Goal: Task Accomplishment & Management: Manage account settings

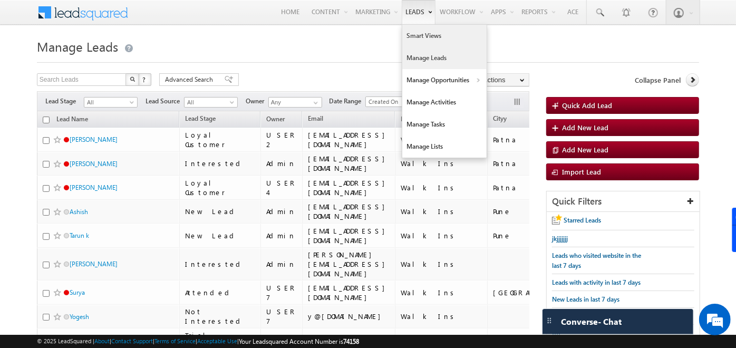
click at [419, 35] on link "Smart Views" at bounding box center [444, 36] width 84 height 22
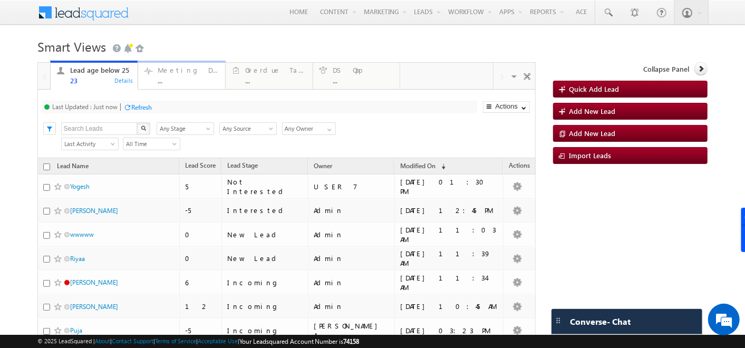
click at [176, 74] on div "Meeting Done" at bounding box center [189, 70] width 62 height 8
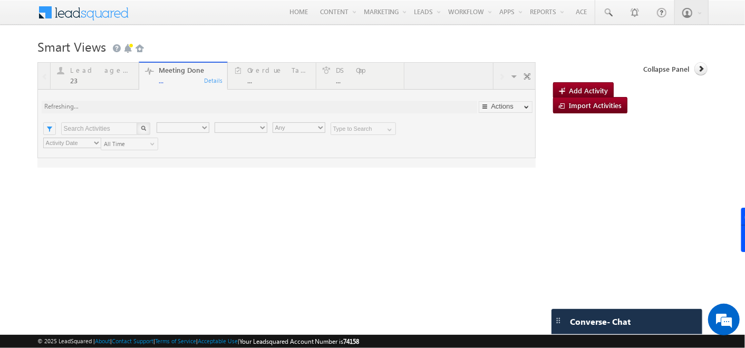
type input "Any Owner"
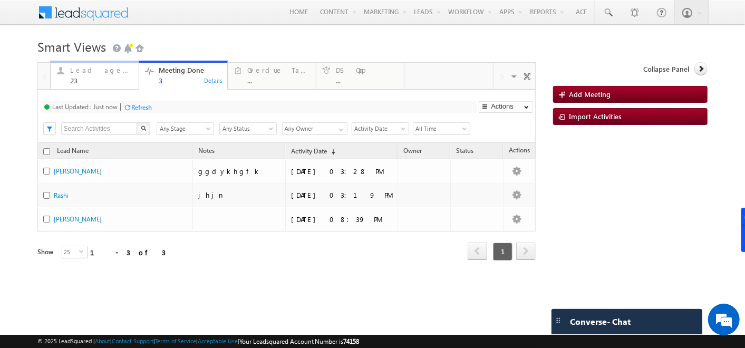
click at [95, 76] on div "23" at bounding box center [101, 80] width 63 height 8
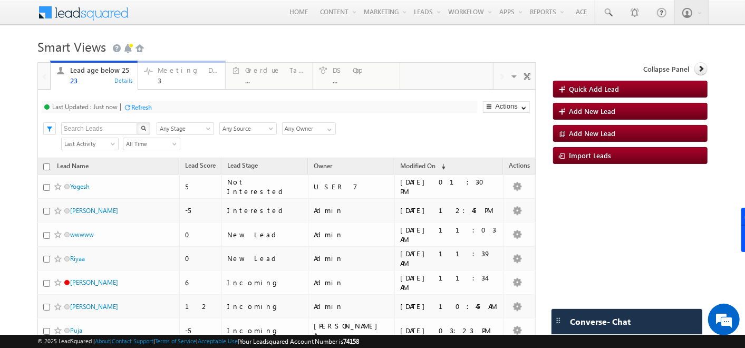
click at [172, 82] on div "3" at bounding box center [189, 80] width 62 height 8
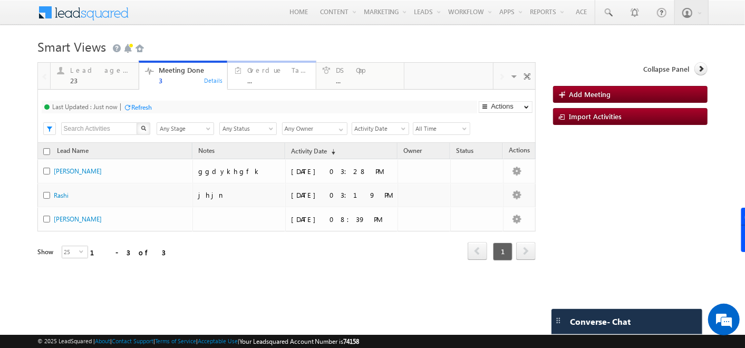
click at [290, 87] on link "Overdue Tasks ... Details" at bounding box center [271, 75] width 89 height 28
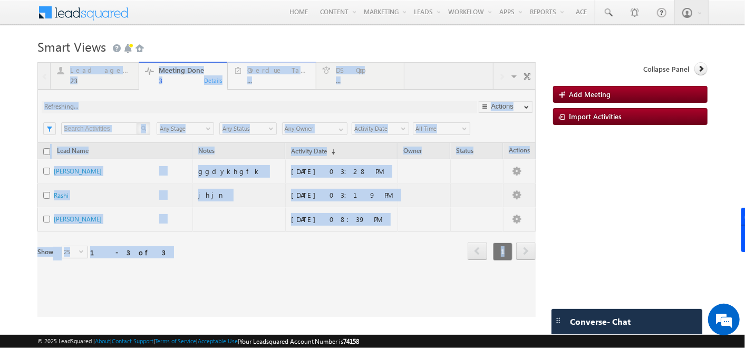
click at [290, 87] on div at bounding box center [286, 189] width 499 height 255
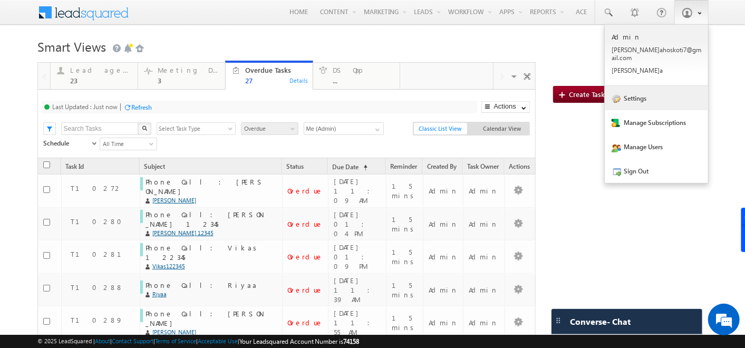
click at [630, 86] on link "Settings" at bounding box center [656, 98] width 103 height 24
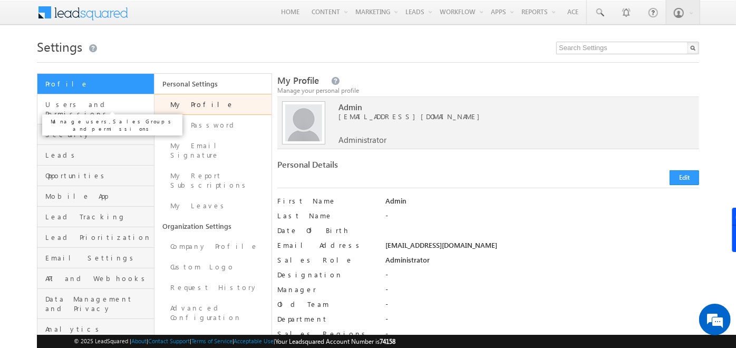
click at [114, 108] on span "Users and Permissions" at bounding box center [98, 109] width 106 height 19
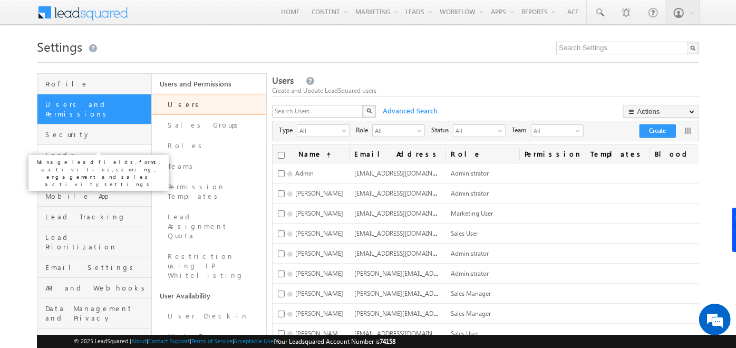
click at [93, 150] on span "Leads" at bounding box center [96, 154] width 103 height 9
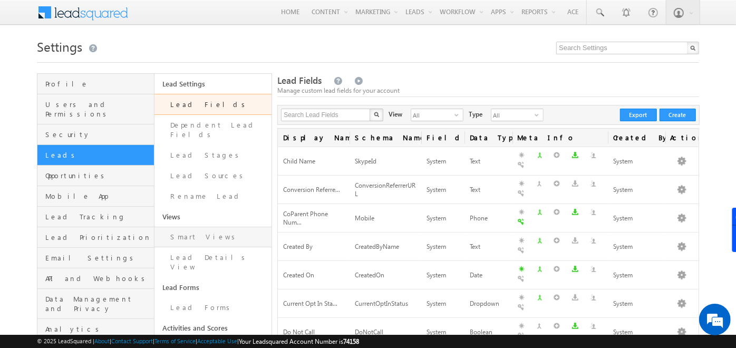
click at [179, 227] on link "Smart Views" at bounding box center [213, 237] width 117 height 21
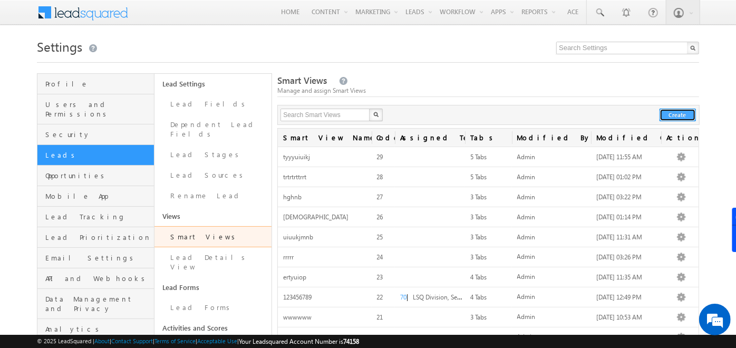
click at [690, 113] on button "Create" at bounding box center [678, 115] width 36 height 13
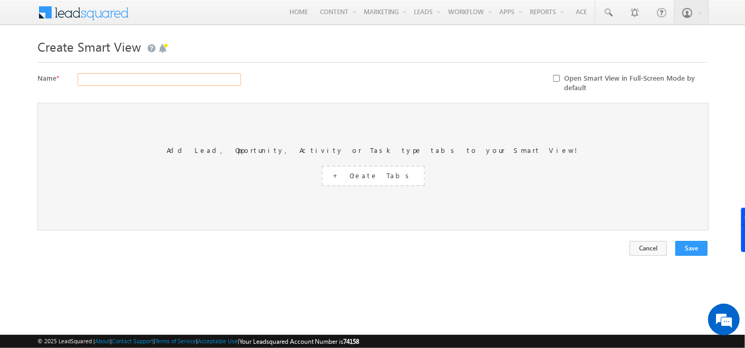
click at [173, 80] on input "text" at bounding box center [160, 79] width 164 height 13
type input "hjhjhj"
click at [366, 174] on span "+ Create Tabs" at bounding box center [373, 175] width 80 height 9
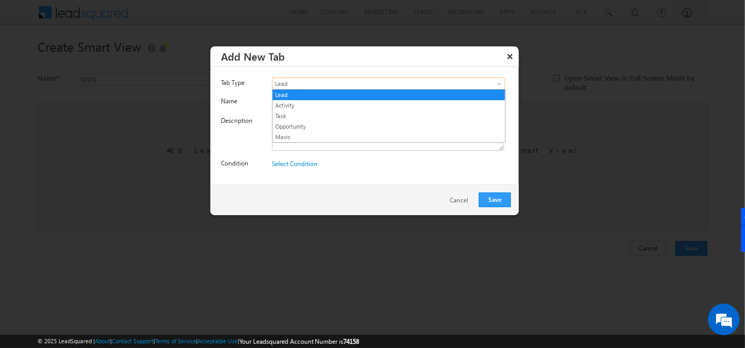
click at [501, 83] on span at bounding box center [500, 86] width 8 height 8
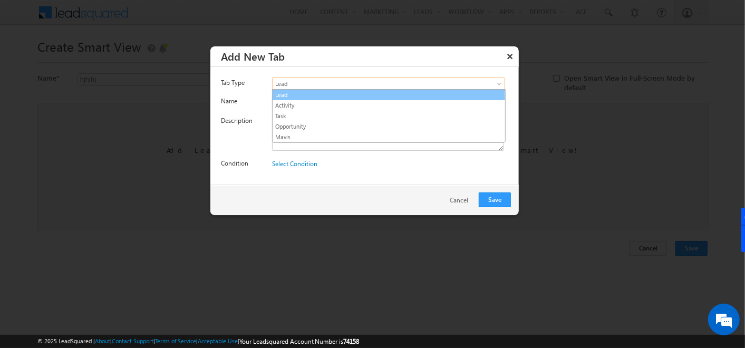
click at [295, 93] on link "Lead" at bounding box center [389, 94] width 233 height 9
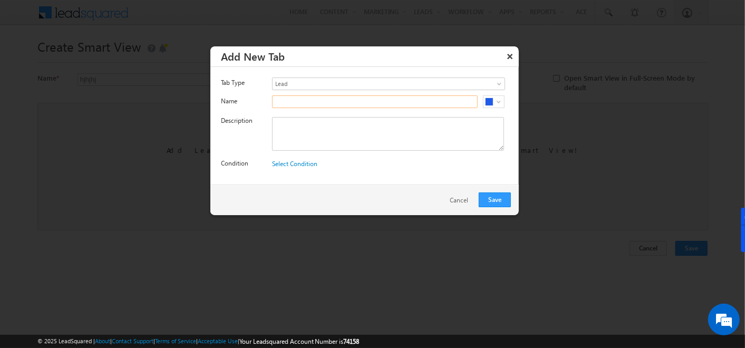
click at [295, 106] on input "text" at bounding box center [375, 101] width 206 height 13
type input "New Leads"
click at [305, 123] on textarea at bounding box center [388, 134] width 232 height 34
paste textarea "New Leads"
type textarea "New Leads"
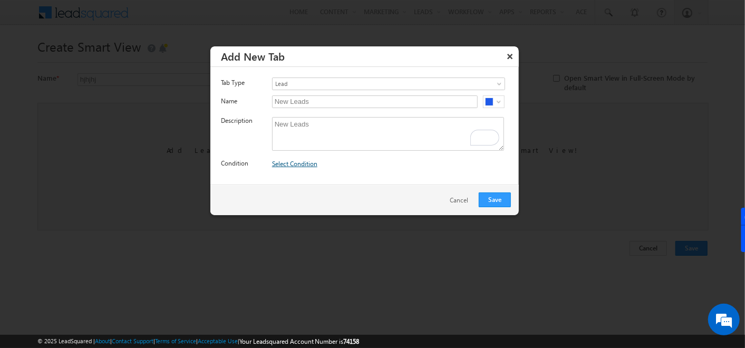
click at [292, 161] on link "Select Condition" at bounding box center [294, 164] width 45 height 8
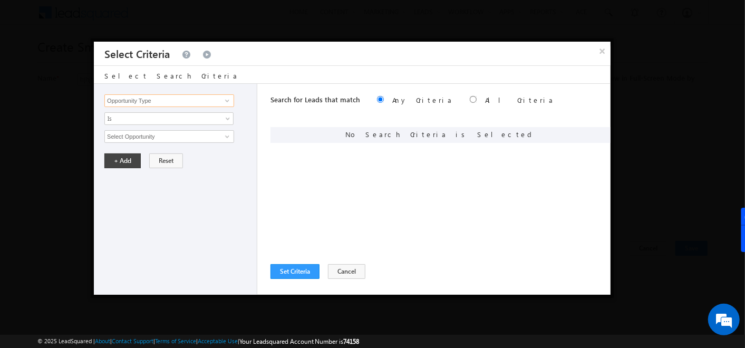
click at [213, 99] on input "Opportunity Type" at bounding box center [169, 100] width 130 height 13
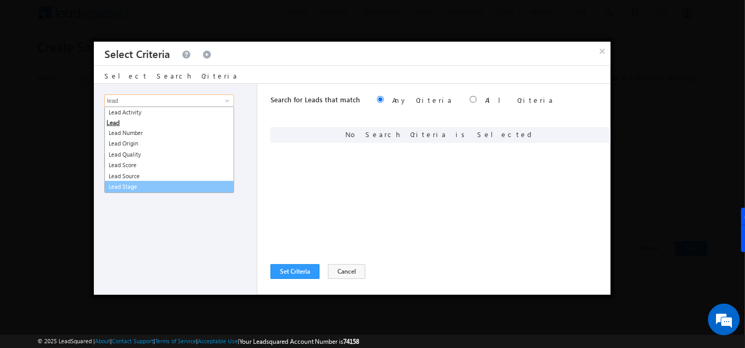
click at [176, 186] on link "Lead Stage" at bounding box center [169, 187] width 130 height 12
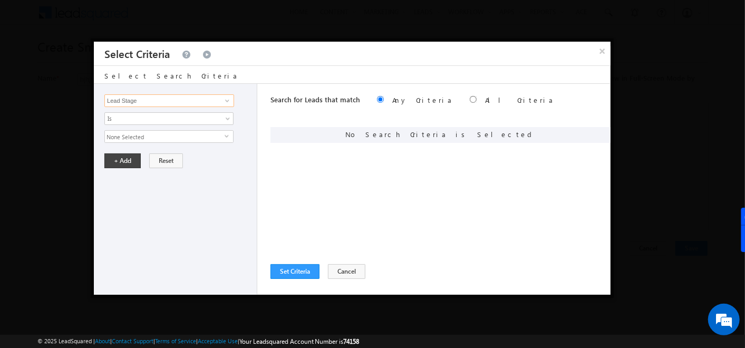
type input "Lead Stage"
click at [162, 134] on span "None Selected" at bounding box center [165, 137] width 120 height 12
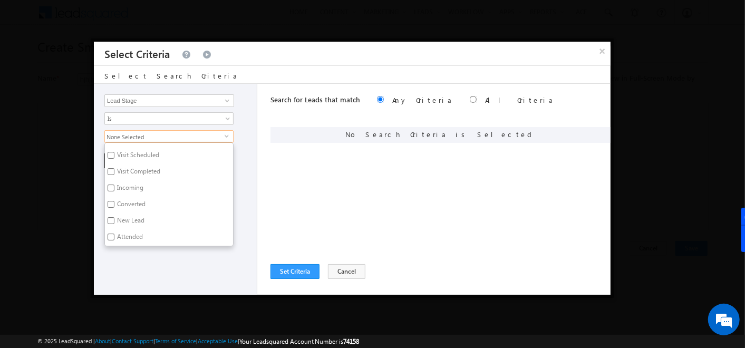
scroll to position [45, 0]
click at [109, 217] on input "New Lead" at bounding box center [111, 220] width 7 height 7
checkbox input "true"
click at [124, 267] on div "Opportunity Type Lead Activity Task Sales Group Prospect Id Address Age Appoint…" at bounding box center [176, 189] width 164 height 211
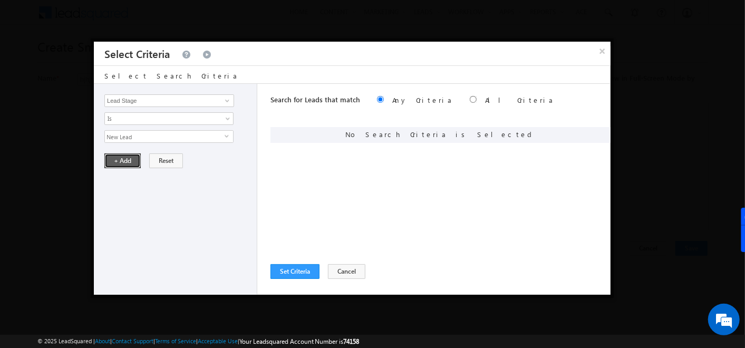
click at [123, 164] on button "+ Add" at bounding box center [122, 161] width 36 height 15
click at [290, 268] on button "Set Criteria" at bounding box center [295, 271] width 49 height 15
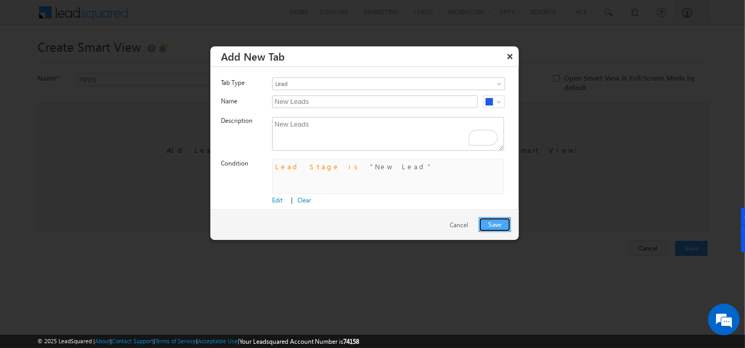
click at [492, 223] on button "Save" at bounding box center [495, 224] width 32 height 15
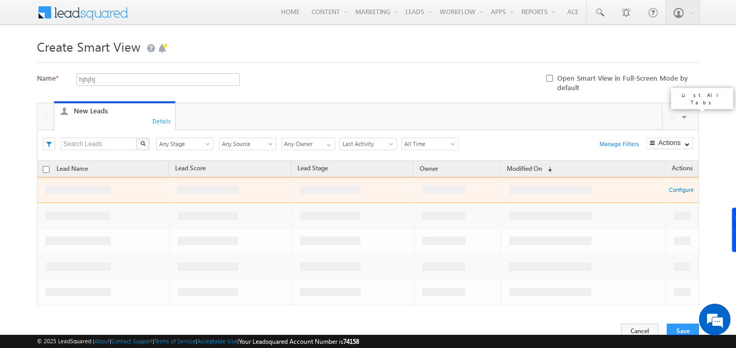
click at [685, 114] on span at bounding box center [685, 119] width 11 height 22
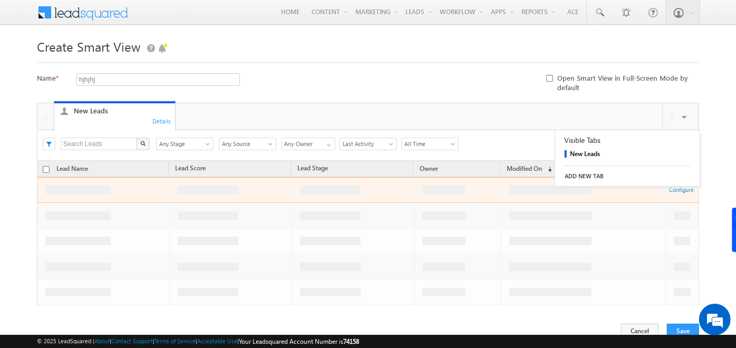
click at [593, 172] on link "ADD NEW TAB" at bounding box center [627, 176] width 145 height 15
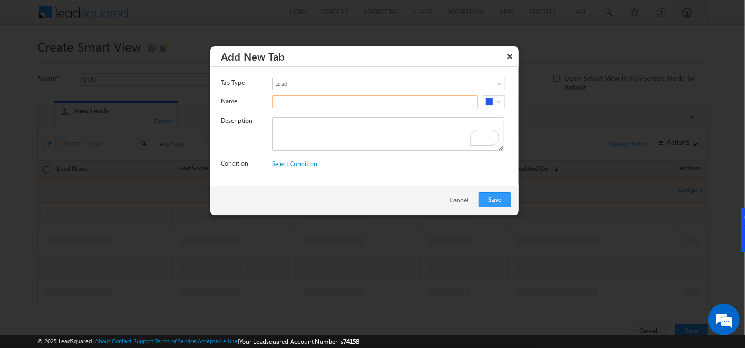
click at [316, 97] on input "text" at bounding box center [375, 101] width 206 height 13
paste input "New Lead"
type input "Bangalore Ledas"
click at [304, 127] on textarea "To enrich screen reader interactions, please activate Accessibility in Grammarl…" at bounding box center [388, 134] width 232 height 34
paste textarea "Bangalore Ledas"
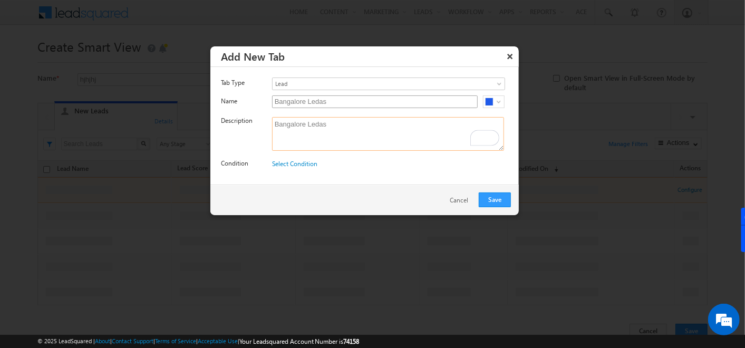
type textarea "Bangalore Ledas"
click at [333, 98] on input "Bangalore Ledas" at bounding box center [375, 101] width 206 height 13
type input "Bangalore Leads"
click at [325, 119] on textarea "Bangalore Ledas" at bounding box center [388, 134] width 232 height 34
type textarea "Bangalore Leads"
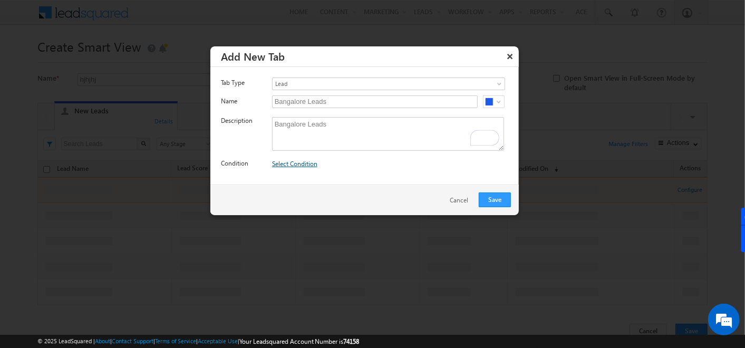
click at [305, 160] on link "Select Condition" at bounding box center [294, 164] width 45 height 8
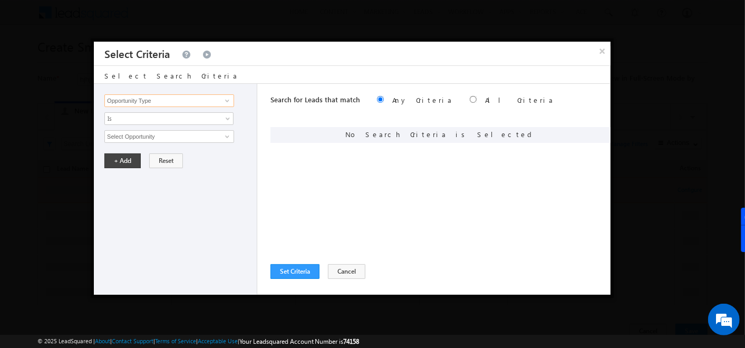
click at [155, 95] on input "Opportunity Type" at bounding box center [169, 100] width 130 height 13
click at [131, 119] on link "Cityy" at bounding box center [169, 122] width 130 height 12
type input "Cityy"
click at [137, 136] on span "None Selected" at bounding box center [165, 137] width 120 height 12
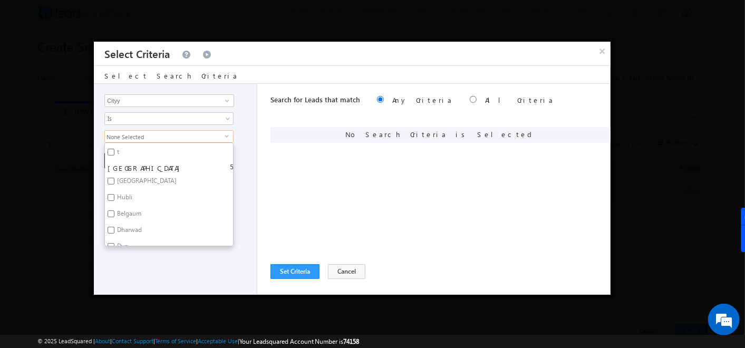
scroll to position [139, 0]
click at [114, 178] on input "Bangalore" at bounding box center [111, 180] width 7 height 7
checkbox input "true"
click at [294, 182] on div "Search for Leads that match Any Criteria All Criteria Note that the current tri…" at bounding box center [441, 189] width 340 height 211
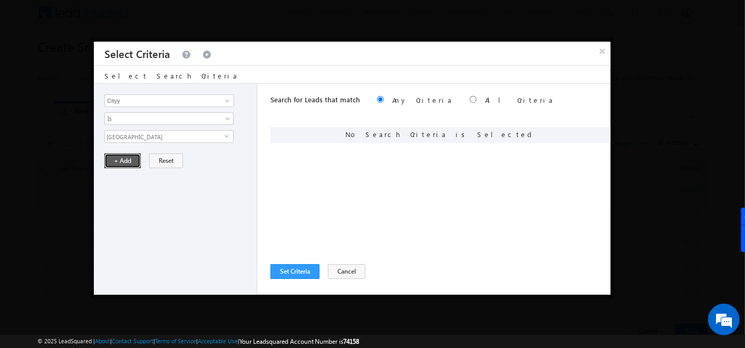
click at [119, 156] on button "+ Add" at bounding box center [122, 161] width 36 height 15
click at [296, 270] on button "Set Criteria" at bounding box center [295, 271] width 49 height 15
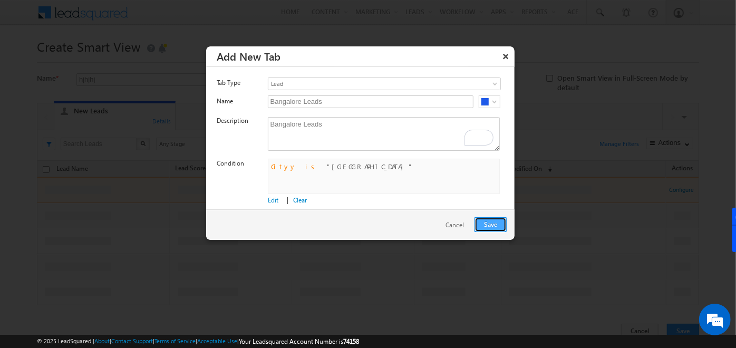
click at [498, 223] on button "Save" at bounding box center [491, 224] width 32 height 15
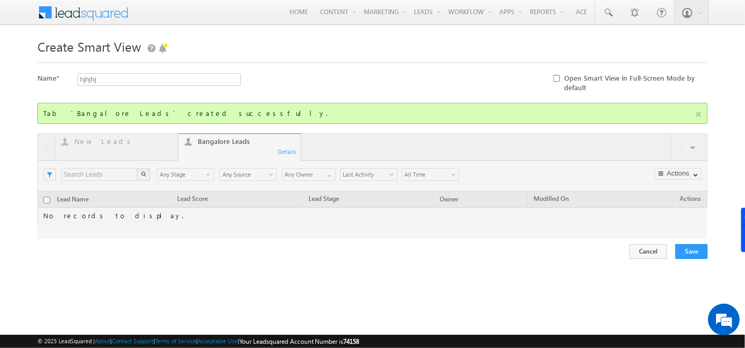
click at [691, 146] on div at bounding box center [372, 186] width 671 height 106
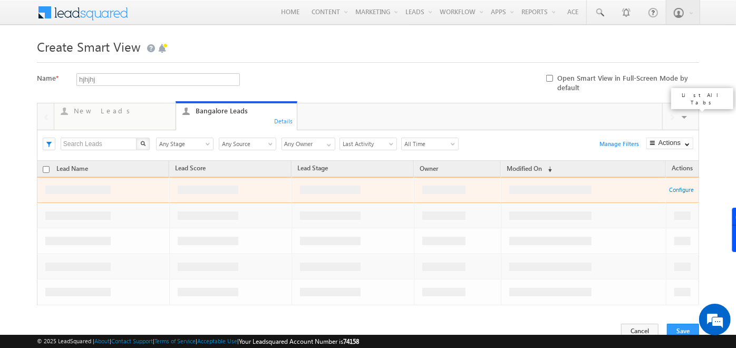
click at [686, 114] on span at bounding box center [685, 119] width 11 height 22
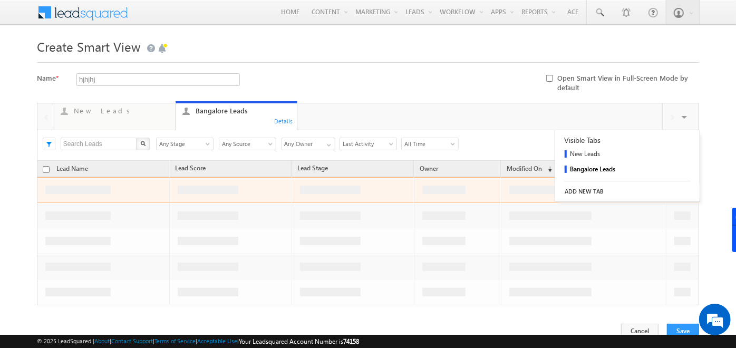
click at [577, 186] on link "ADD NEW TAB" at bounding box center [627, 191] width 145 height 15
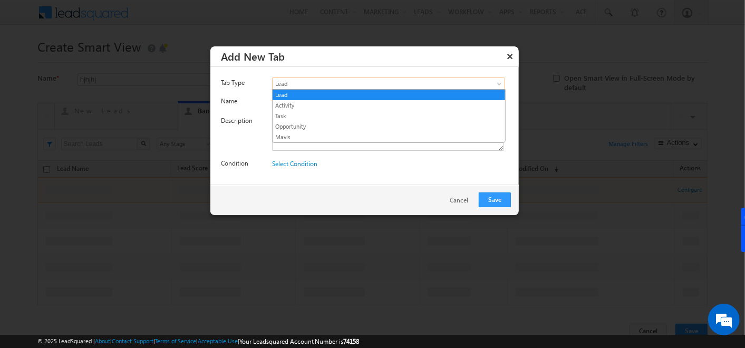
click at [299, 82] on span "Lead" at bounding box center [374, 83] width 203 height 9
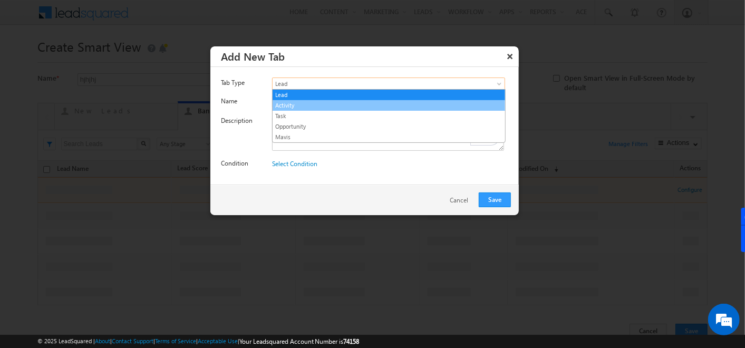
click at [294, 101] on link "Activity" at bounding box center [389, 105] width 233 height 9
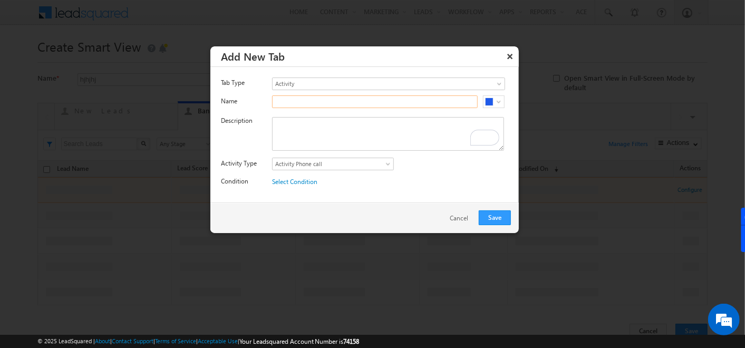
click at [294, 101] on input "text" at bounding box center [375, 101] width 206 height 13
type input "F2F Meeting Done"
click at [306, 132] on textarea "To enrich screen reader interactions, please activate Accessibility in Grammarl…" at bounding box center [388, 134] width 232 height 34
paste textarea "F2F Meeting Done"
type textarea "F2F Meeting Done"
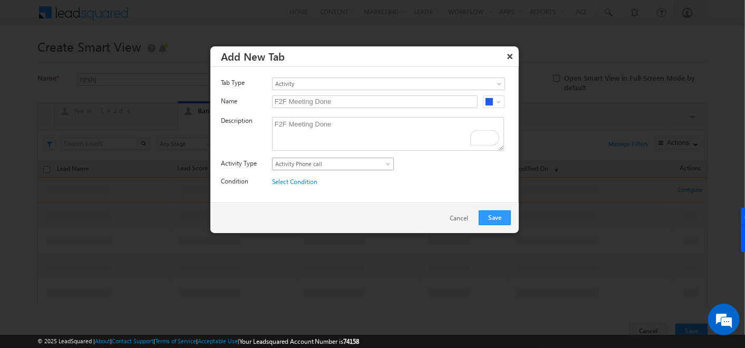
click at [340, 161] on span "Activity Phone call" at bounding box center [327, 163] width 108 height 9
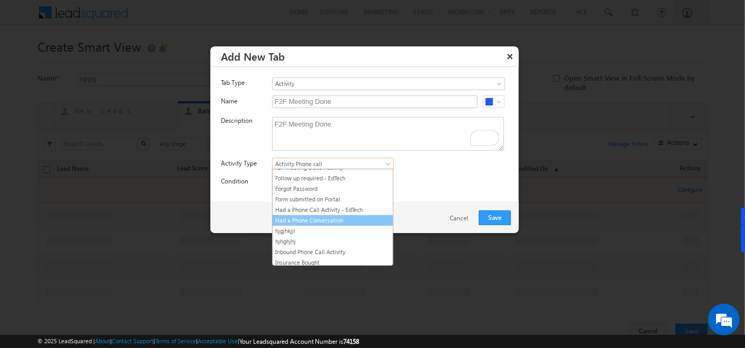
scroll to position [80, 0]
click at [294, 217] on link "F2F Meeting Done Activity" at bounding box center [333, 221] width 120 height 9
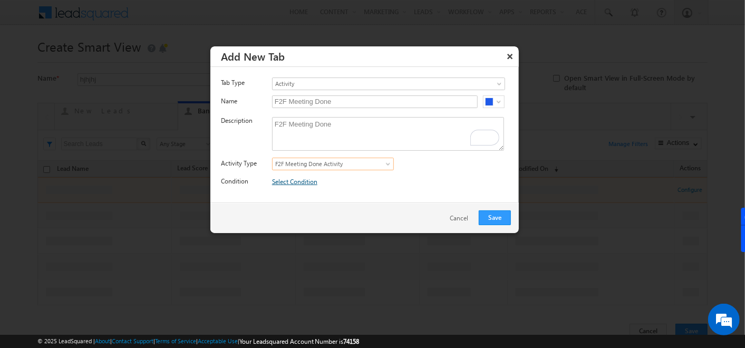
click at [290, 184] on link "Select Condition" at bounding box center [294, 182] width 45 height 8
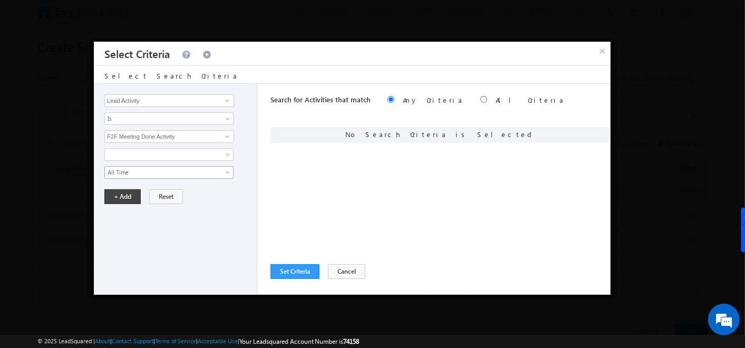
click at [221, 171] on link "All Time" at bounding box center [168, 172] width 129 height 13
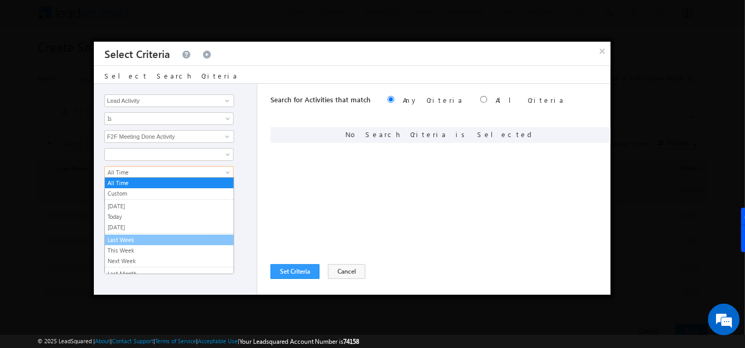
scroll to position [23, 0]
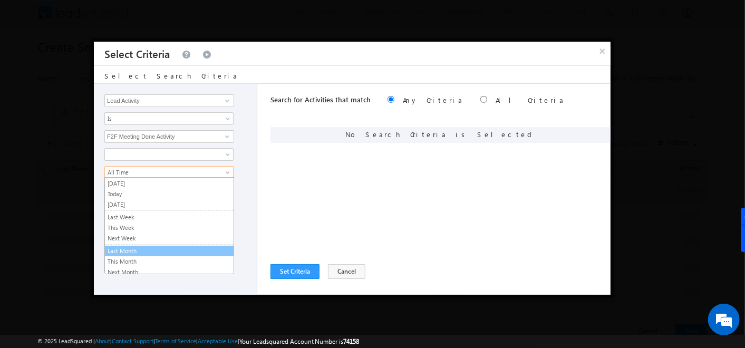
click at [150, 250] on link "Last Month" at bounding box center [169, 250] width 129 height 9
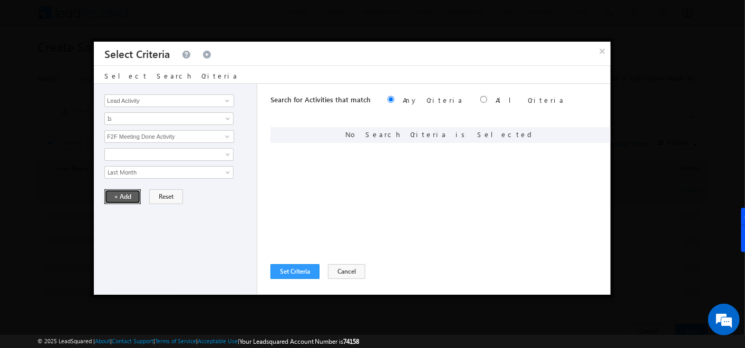
click at [133, 196] on button "+ Add" at bounding box center [122, 196] width 36 height 15
click at [306, 271] on button "Set Criteria" at bounding box center [295, 271] width 49 height 15
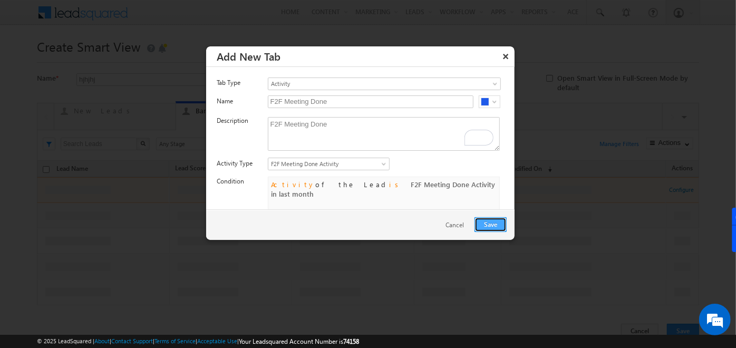
click at [499, 226] on button "Save" at bounding box center [491, 224] width 32 height 15
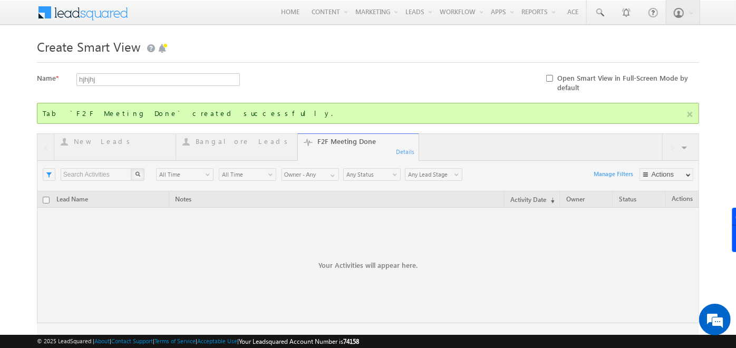
click at [687, 146] on div at bounding box center [368, 249] width 663 height 232
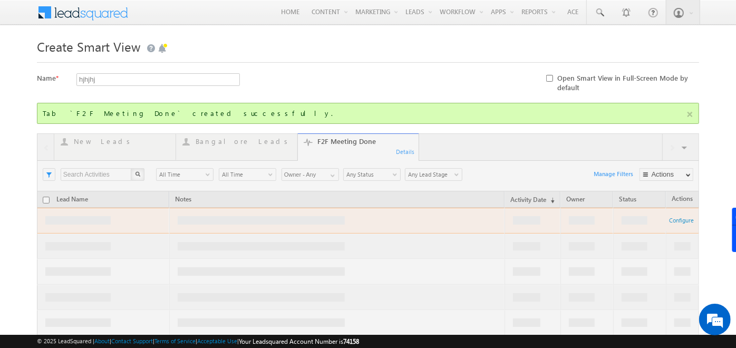
click at [684, 148] on div at bounding box center [368, 249] width 663 height 232
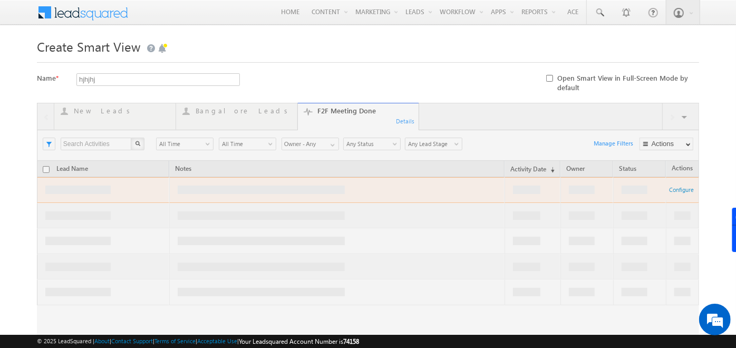
click at [685, 116] on div at bounding box center [368, 219] width 663 height 232
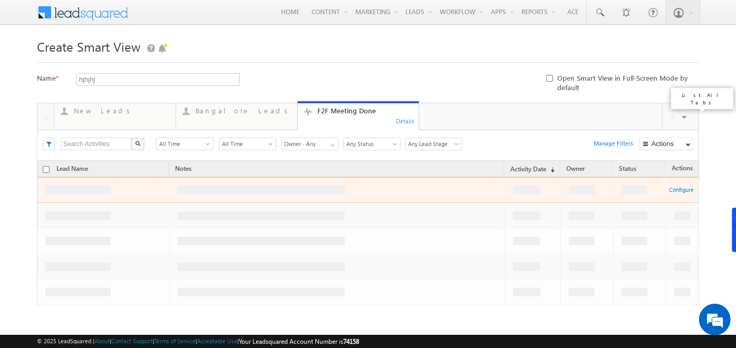
click at [684, 119] on span at bounding box center [685, 119] width 11 height 22
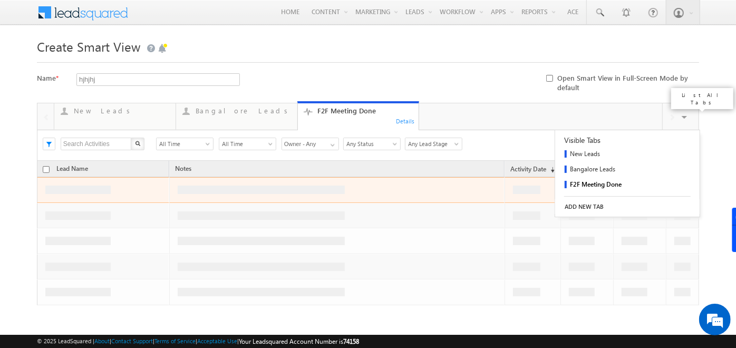
click at [591, 199] on link "ADD NEW TAB" at bounding box center [627, 206] width 145 height 15
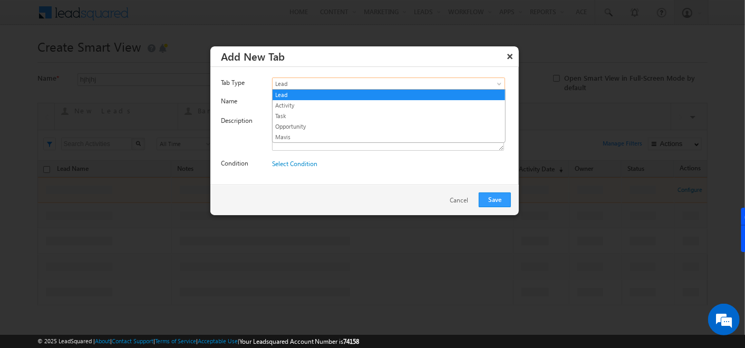
click at [455, 78] on link "Lead" at bounding box center [388, 84] width 233 height 13
click at [339, 119] on link "Task" at bounding box center [389, 115] width 233 height 9
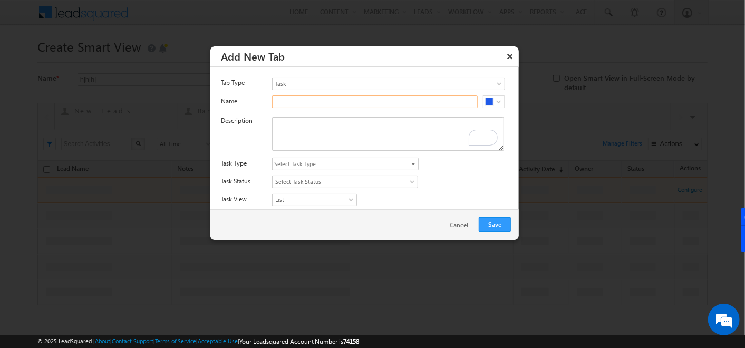
click at [336, 106] on input "text" at bounding box center [375, 101] width 206 height 13
type input "Pending Tasks"
click at [337, 96] on input "Pending Tasks" at bounding box center [375, 101] width 206 height 13
click at [280, 128] on textarea "To enrich screen reader interactions, please activate Accessibility in Grammarl…" at bounding box center [388, 134] width 232 height 34
paste textarea "Pending Tasks"
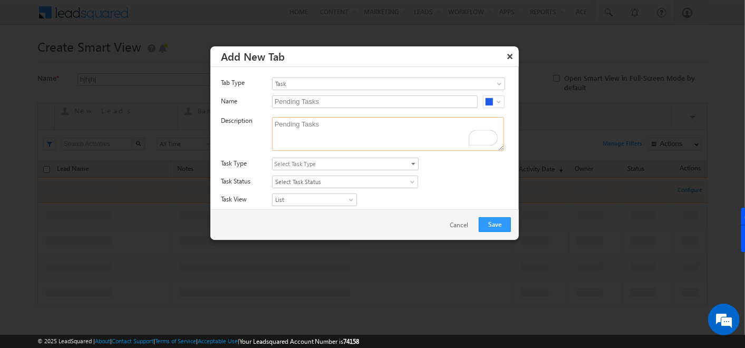
type textarea "Pending Tasks"
click at [321, 161] on span "Select Task Type" at bounding box center [341, 164] width 137 height 12
click at [279, 191] on input "All Task Types" at bounding box center [280, 194] width 7 height 7
checkbox input "true"
click at [481, 167] on div "All Task Types All Appointments Meeting F2F Meeting Send Brochure Schedule Site…" at bounding box center [395, 165] width 247 height 15
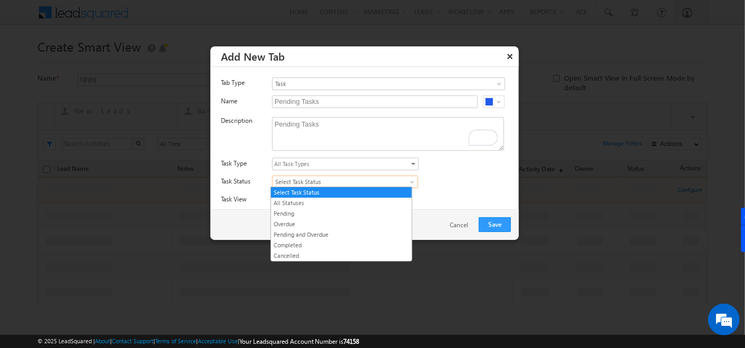
click at [360, 177] on span "Select Task Status" at bounding box center [337, 181] width 129 height 9
click at [289, 211] on link "Pending" at bounding box center [341, 213] width 141 height 9
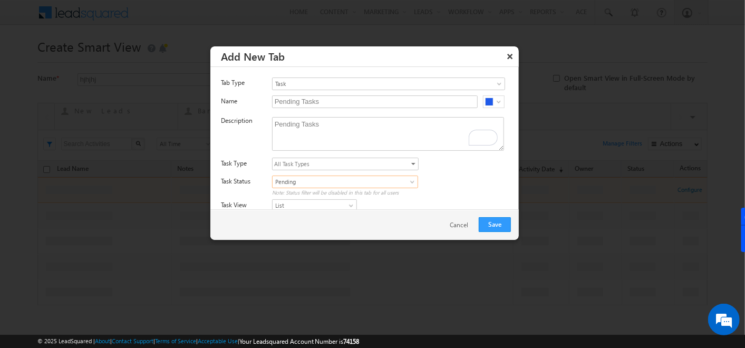
scroll to position [34, 0]
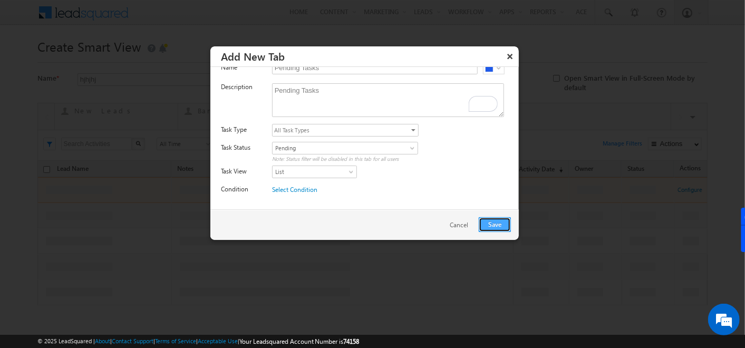
click at [493, 220] on button "Save" at bounding box center [495, 224] width 32 height 15
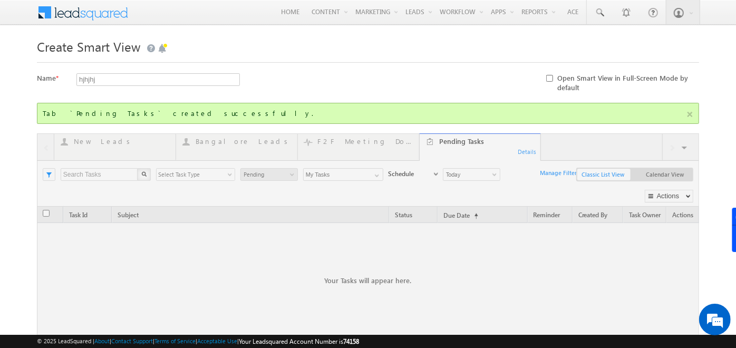
click at [686, 147] on div at bounding box center [368, 270] width 663 height 274
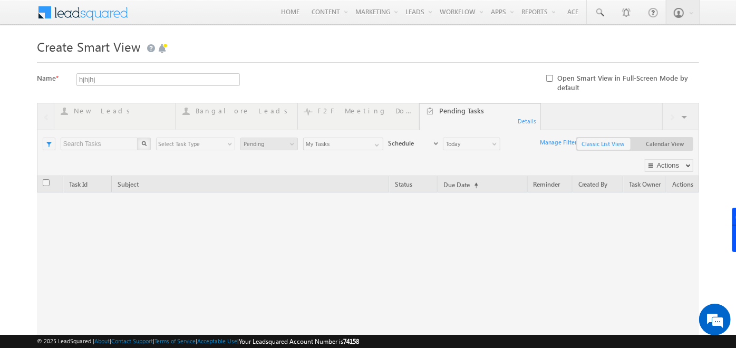
click at [684, 119] on div at bounding box center [368, 240] width 663 height 274
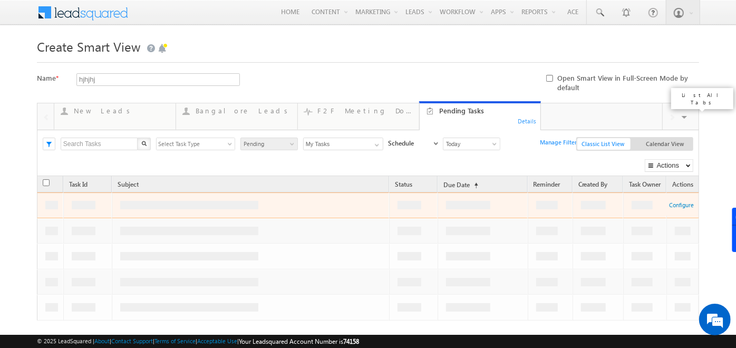
click at [686, 117] on span at bounding box center [685, 119] width 11 height 22
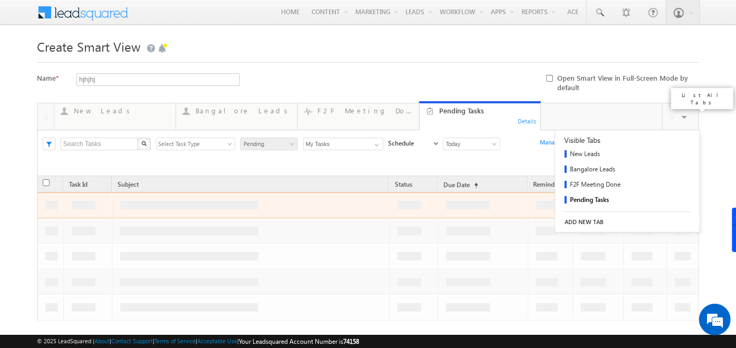
click at [583, 219] on link "ADD NEW TAB" at bounding box center [627, 222] width 145 height 15
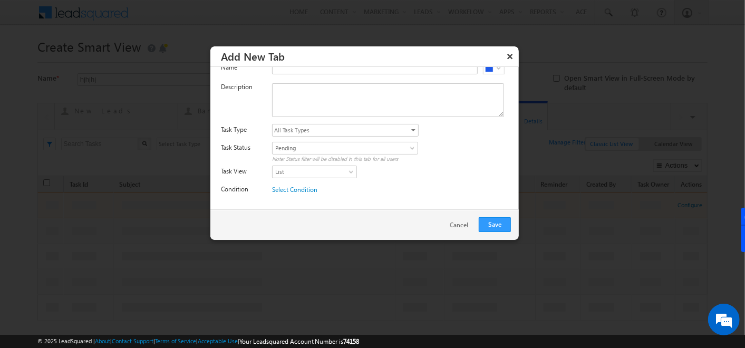
scroll to position [0, 0]
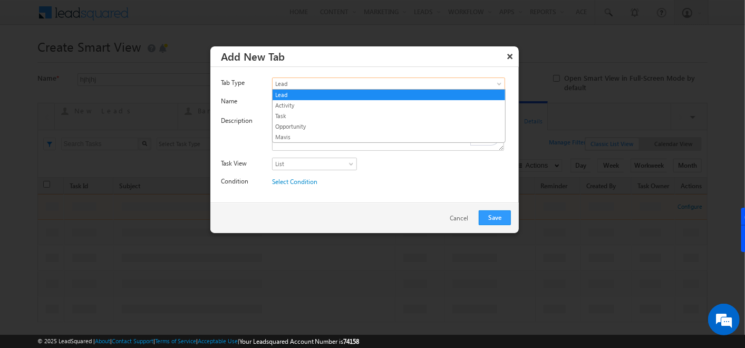
click at [345, 79] on span "Lead" at bounding box center [374, 83] width 203 height 9
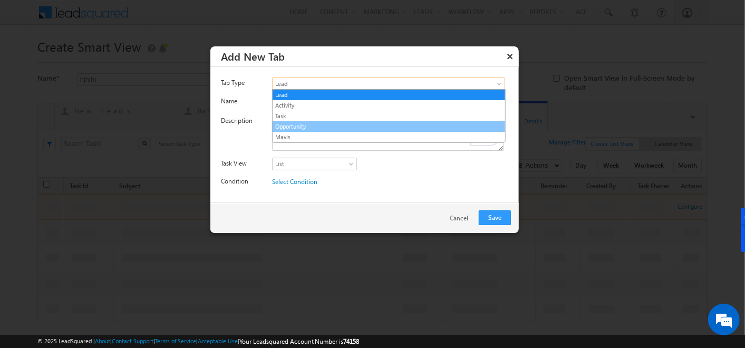
click at [300, 130] on link "Opportunity" at bounding box center [389, 126] width 233 height 9
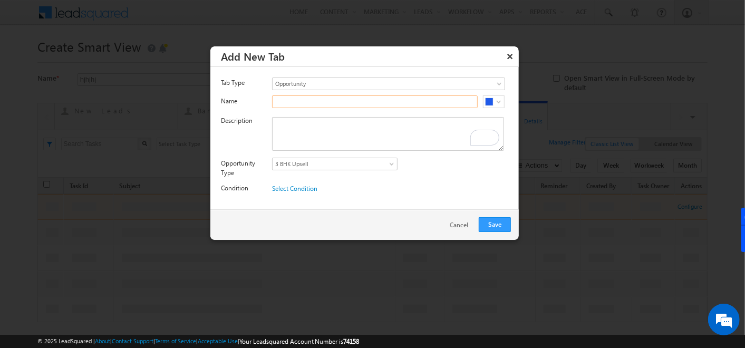
click at [323, 104] on input "text" at bounding box center [375, 101] width 206 height 13
type input "OPP"
click at [321, 136] on textarea "To enrich screen reader interactions, please activate Accessibility in Grammarl…" at bounding box center [388, 134] width 232 height 34
type textarea "OPP"
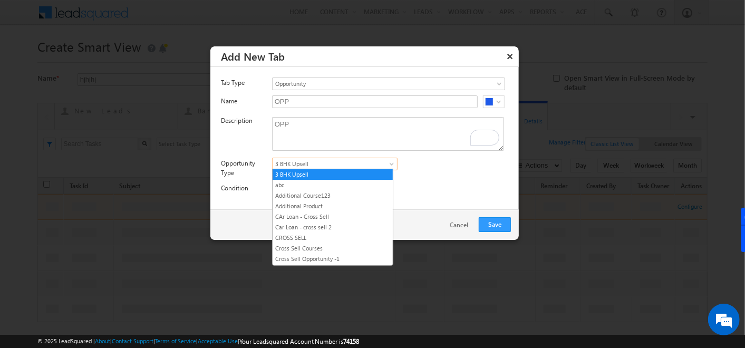
click at [352, 159] on span "3 BHK Upsell" at bounding box center [328, 163] width 111 height 9
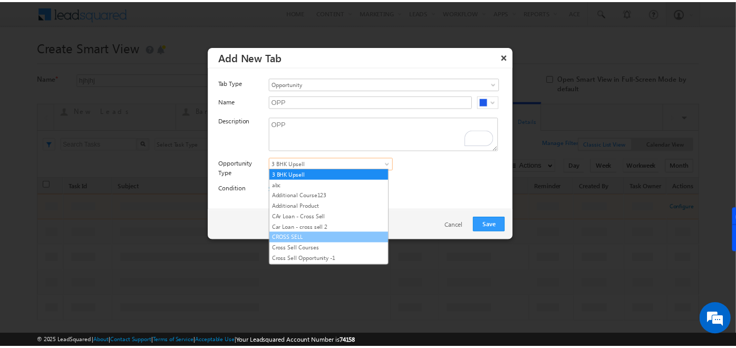
scroll to position [71, 0]
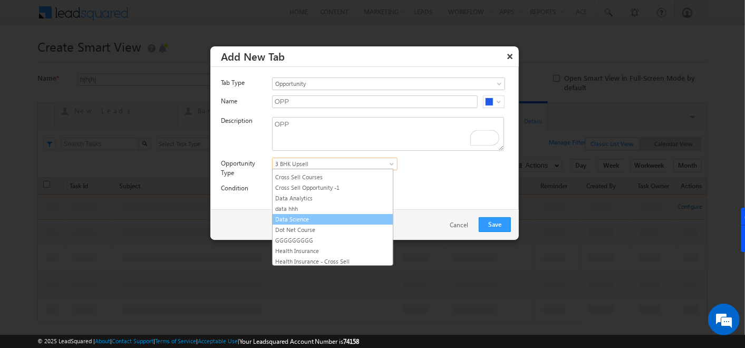
click at [324, 217] on link "Data Science" at bounding box center [333, 219] width 120 height 9
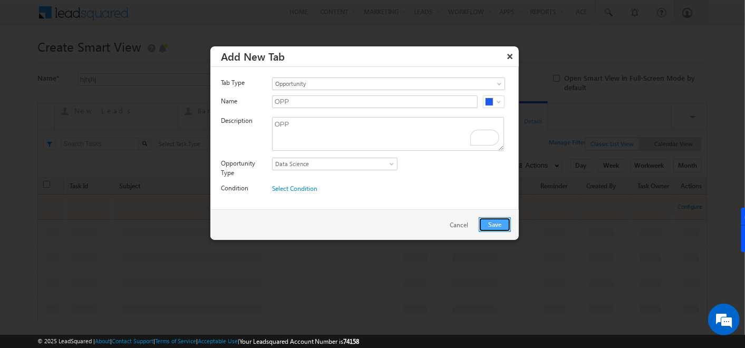
click at [501, 222] on button "Save" at bounding box center [495, 224] width 32 height 15
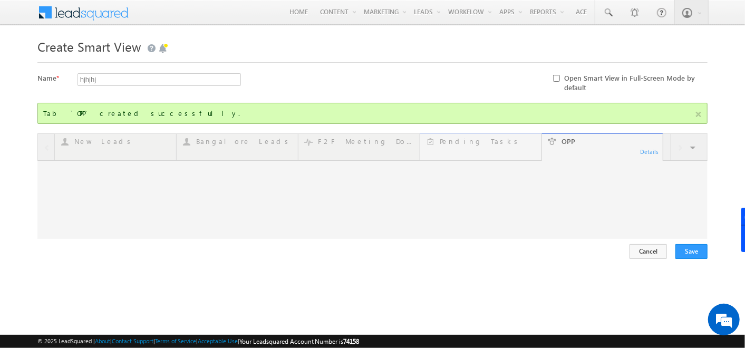
type input "Current User"
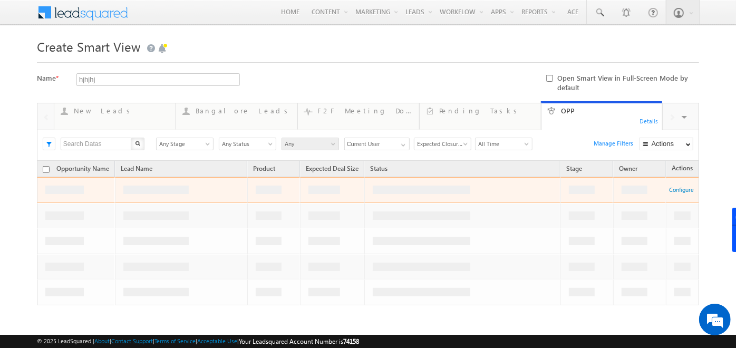
scroll to position [50, 0]
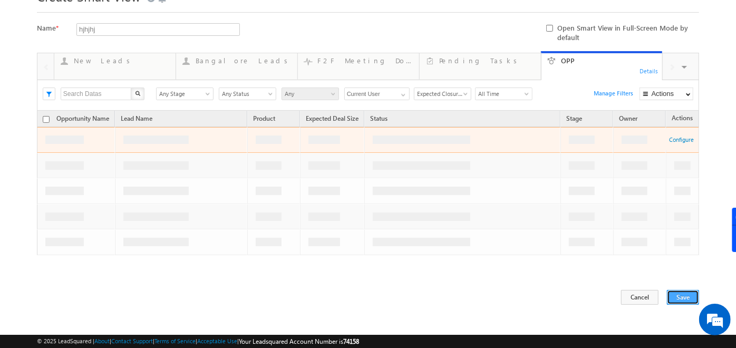
click at [691, 296] on button "Save" at bounding box center [683, 297] width 32 height 15
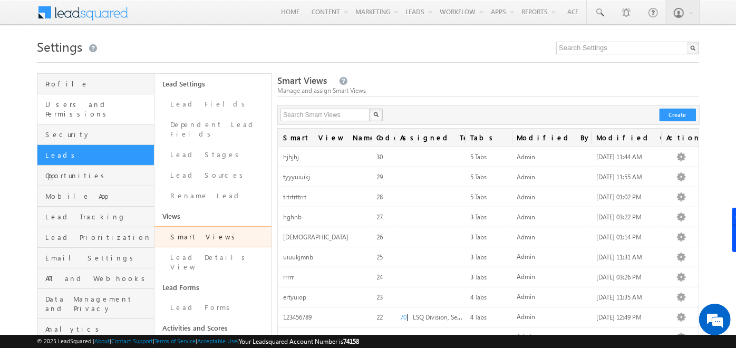
click at [88, 104] on span "Users and Permissions" at bounding box center [98, 109] width 106 height 19
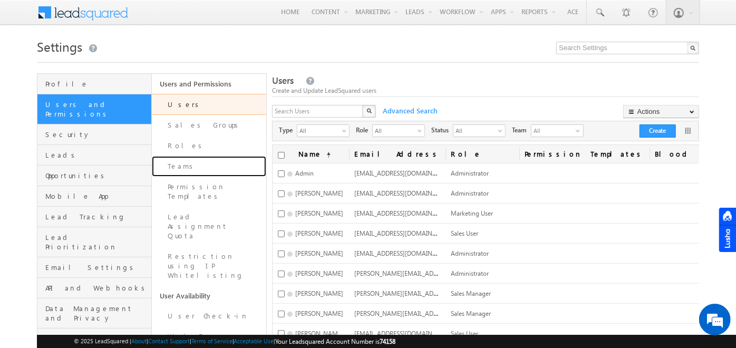
click at [209, 171] on link "Teams" at bounding box center [209, 166] width 114 height 21
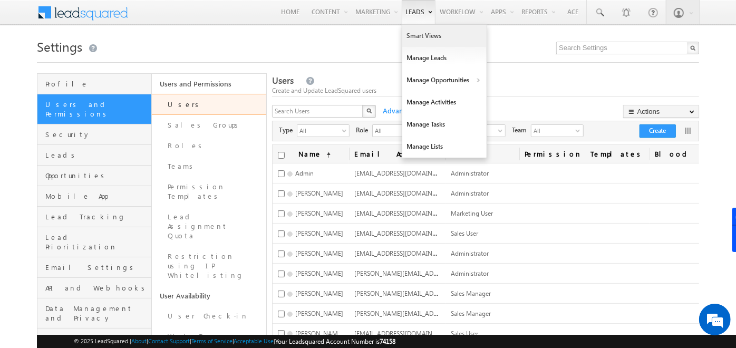
click at [416, 36] on link "Smart Views" at bounding box center [444, 36] width 84 height 22
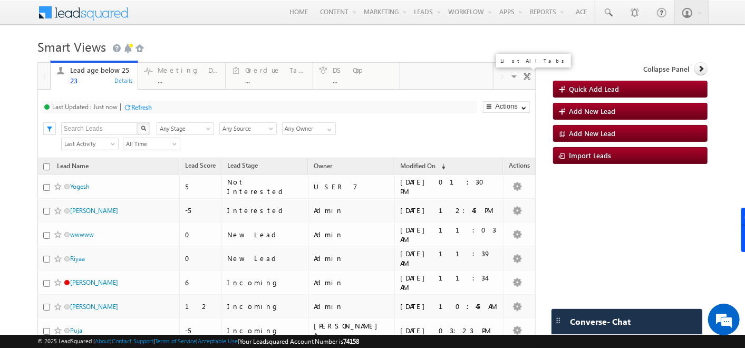
click at [510, 75] on span at bounding box center [515, 78] width 11 height 22
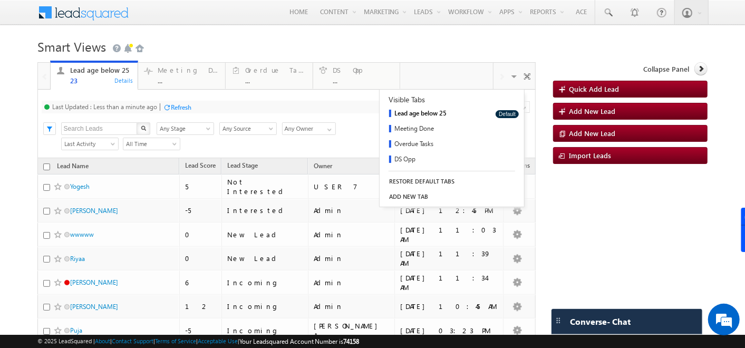
click at [439, 50] on h1 "Smart Views Getting Started" at bounding box center [372, 45] width 671 height 21
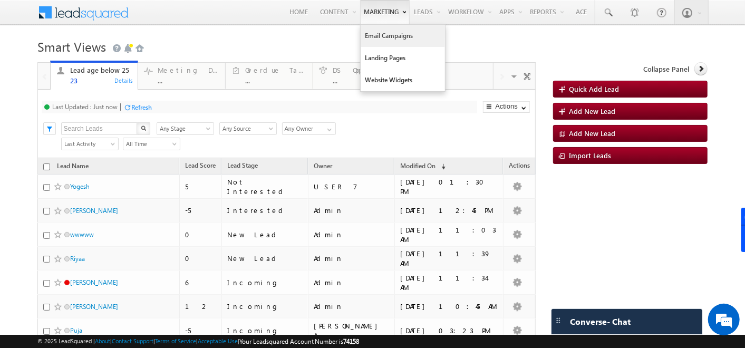
click at [370, 34] on link "Email Campaigns" at bounding box center [403, 36] width 84 height 22
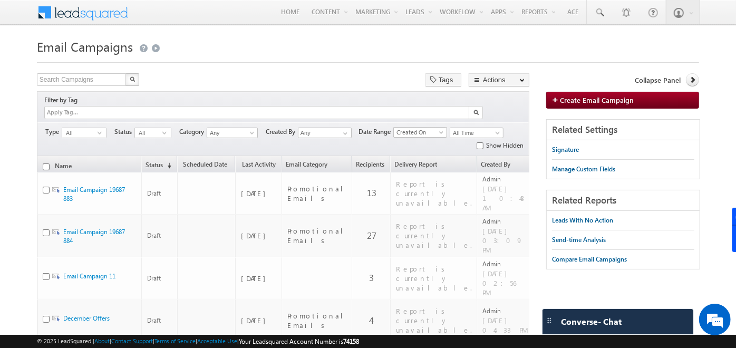
click at [374, 37] on h1 "Email Campaigns" at bounding box center [368, 45] width 663 height 21
click at [601, 92] on link "Create Email Campaign" at bounding box center [623, 100] width 153 height 17
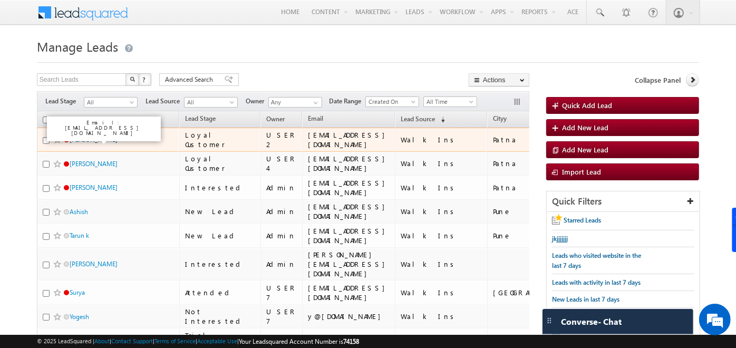
click at [75, 141] on link "[PERSON_NAME]" at bounding box center [94, 140] width 48 height 8
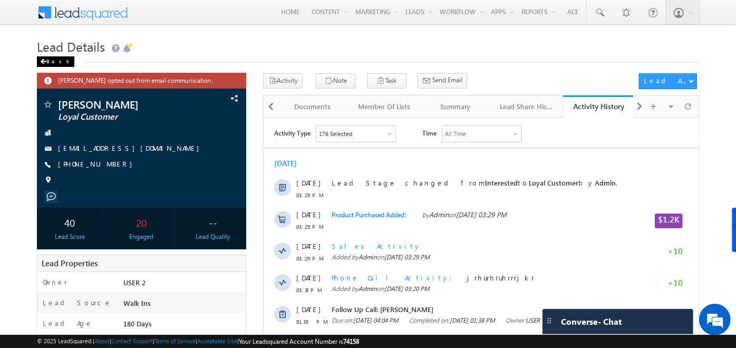
click at [49, 64] on div "Back" at bounding box center [55, 61] width 37 height 11
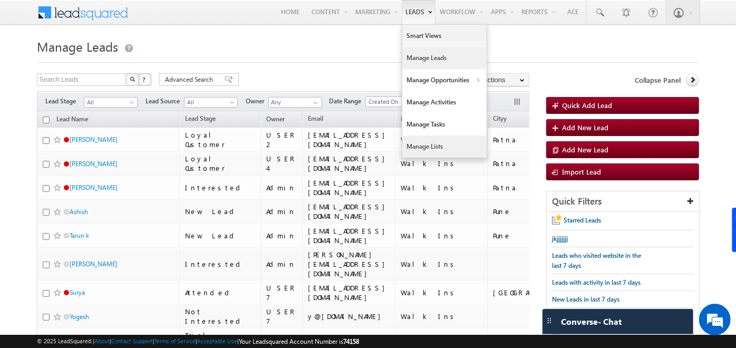
click at [416, 139] on link "Manage Lists" at bounding box center [444, 147] width 84 height 22
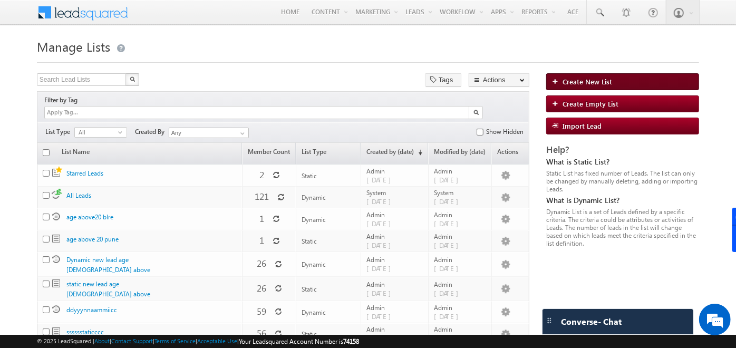
click at [560, 81] on img at bounding box center [557, 81] width 11 height 6
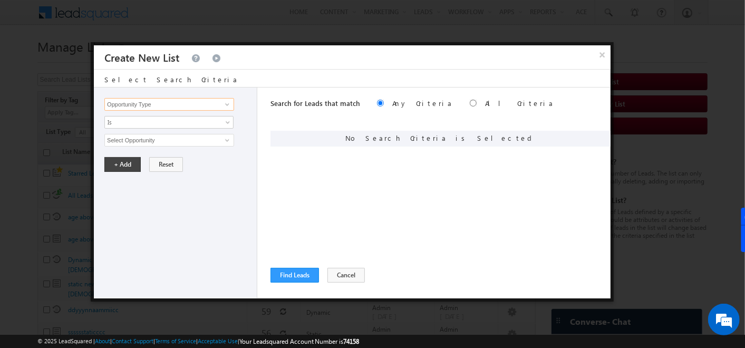
click at [172, 106] on input "Opportunity Type" at bounding box center [169, 104] width 130 height 13
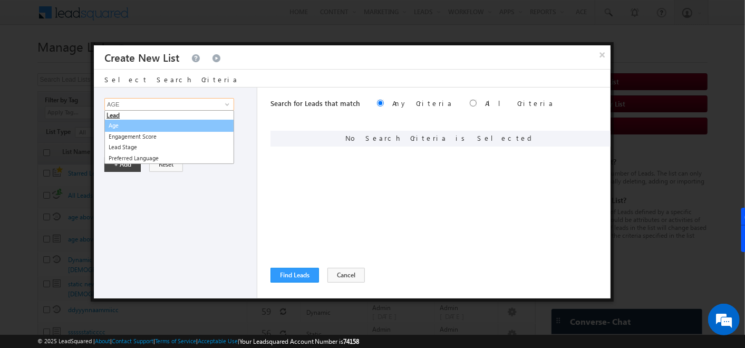
click at [145, 124] on link "Age" at bounding box center [169, 126] width 130 height 12
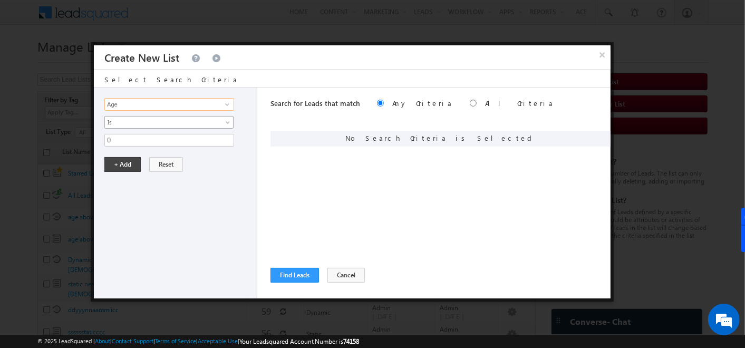
type input "Age"
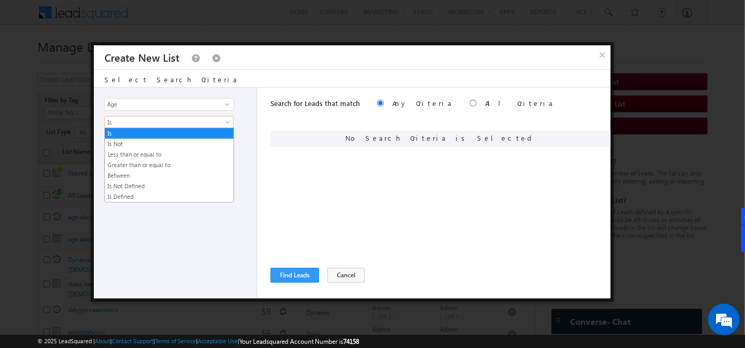
click at [145, 124] on span "Is" at bounding box center [162, 122] width 114 height 9
click at [138, 164] on link "Greater than or equal to" at bounding box center [169, 164] width 129 height 9
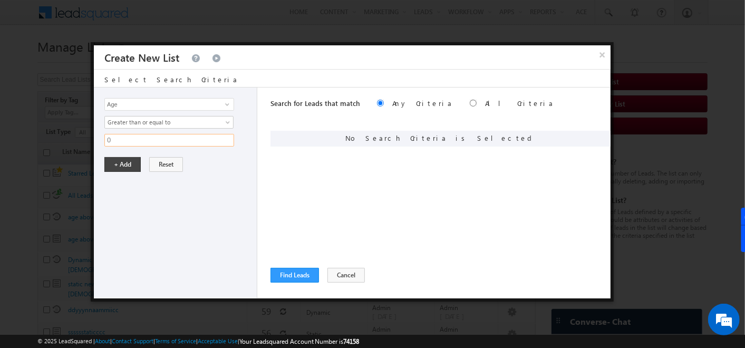
click at [122, 140] on input "0" at bounding box center [169, 140] width 130 height 13
type input "20"
click at [128, 157] on button "+ Add" at bounding box center [122, 164] width 36 height 15
click at [161, 101] on input "Opportunity Type" at bounding box center [169, 104] width 130 height 13
type input "K"
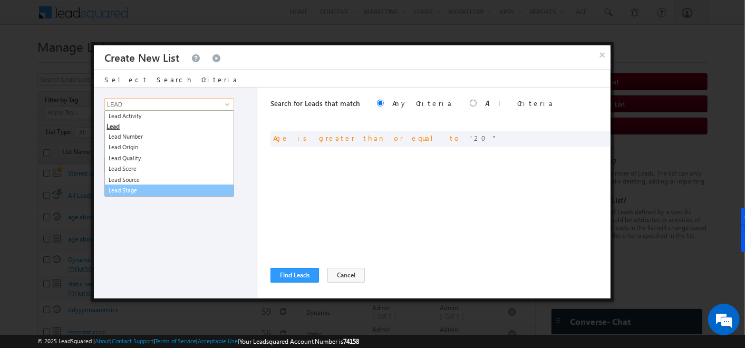
click at [143, 187] on link "Lead Stage" at bounding box center [169, 191] width 130 height 12
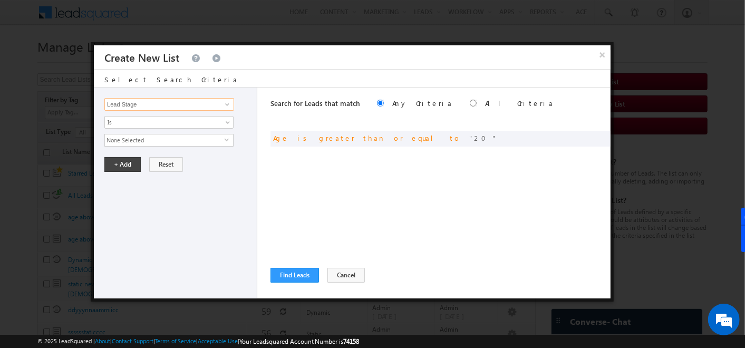
type input "Lead Stage"
click at [140, 143] on span "None Selected" at bounding box center [165, 141] width 120 height 12
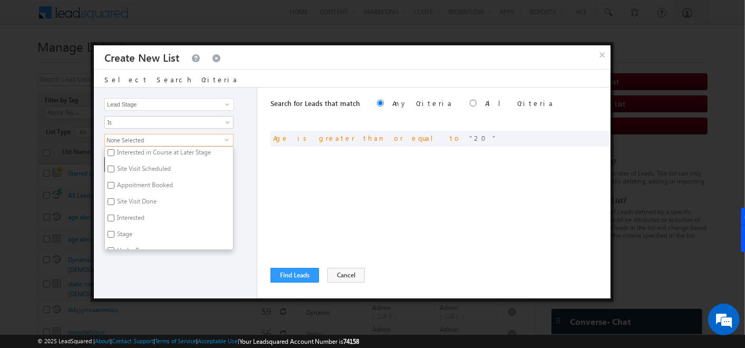
scroll to position [183, 0]
click at [110, 214] on input "Interested" at bounding box center [111, 217] width 7 height 7
checkbox input "true"
click at [325, 180] on div "Search for Leads that match Any Criteria All Criteria Note that the current tri…" at bounding box center [441, 193] width 340 height 211
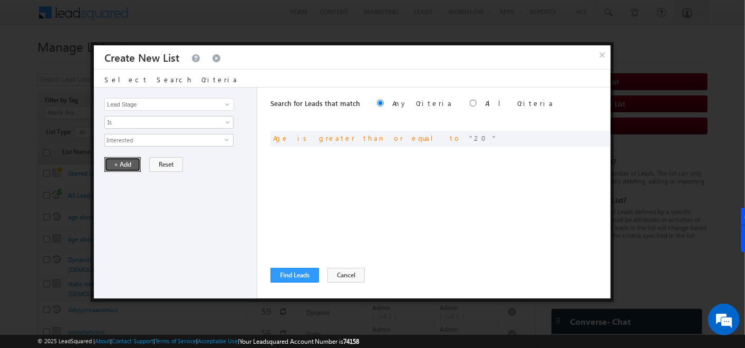
click at [117, 165] on button "+ Add" at bounding box center [122, 164] width 36 height 15
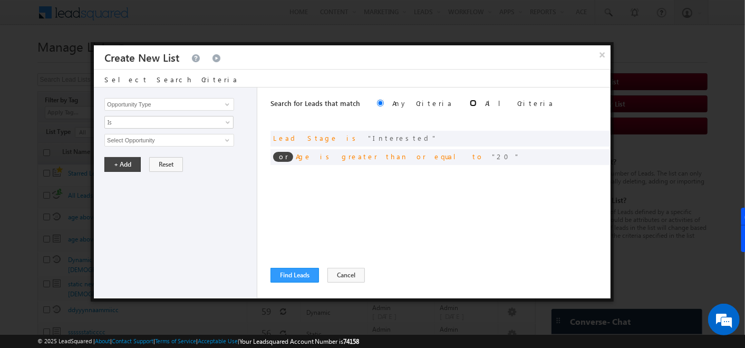
click at [470, 106] on input "radio" at bounding box center [473, 103] width 7 height 7
radio input "true"
click at [286, 274] on button "Find Leads" at bounding box center [295, 275] width 49 height 15
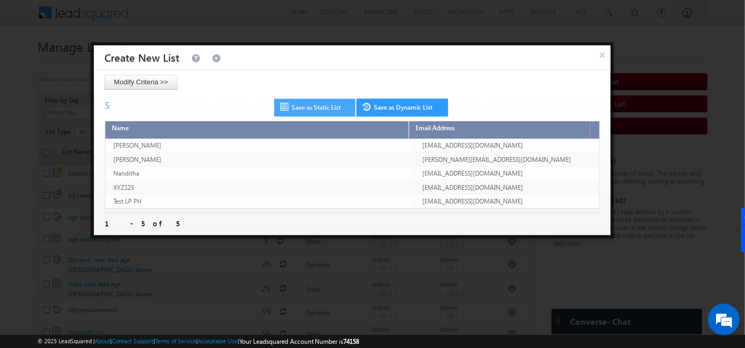
click at [309, 99] on link "Save as Static List" at bounding box center [314, 108] width 81 height 18
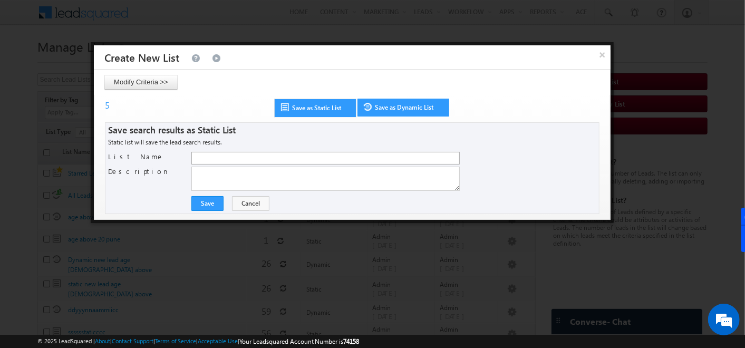
click at [232, 162] on div at bounding box center [393, 159] width 405 height 15
click at [232, 162] on input "List Name" at bounding box center [325, 158] width 269 height 13
type input "STATIC AGE"
click at [208, 177] on textarea "Description" at bounding box center [325, 179] width 269 height 24
click at [210, 203] on button "Save" at bounding box center [207, 203] width 32 height 15
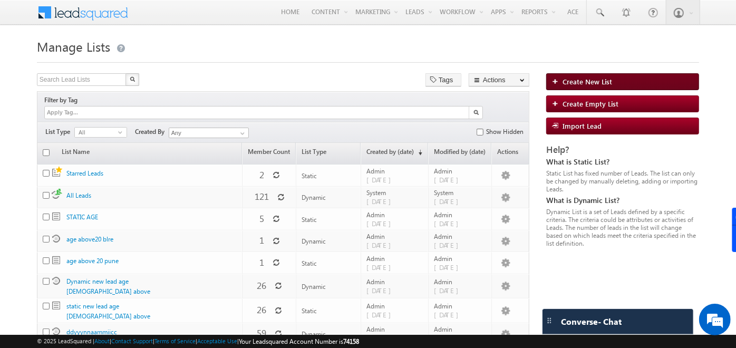
click at [591, 80] on span "Create New List" at bounding box center [588, 81] width 50 height 9
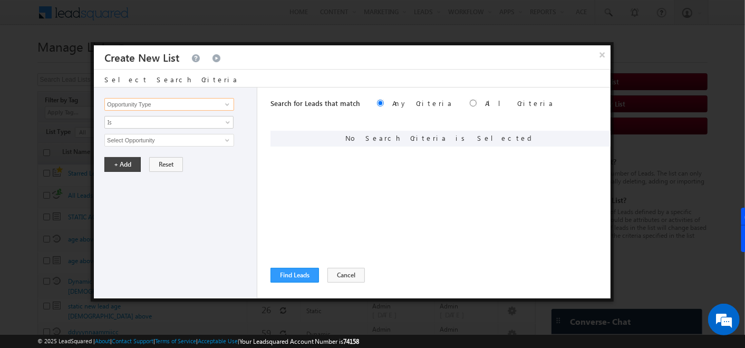
click at [191, 107] on input "Opportunity Type" at bounding box center [169, 104] width 130 height 13
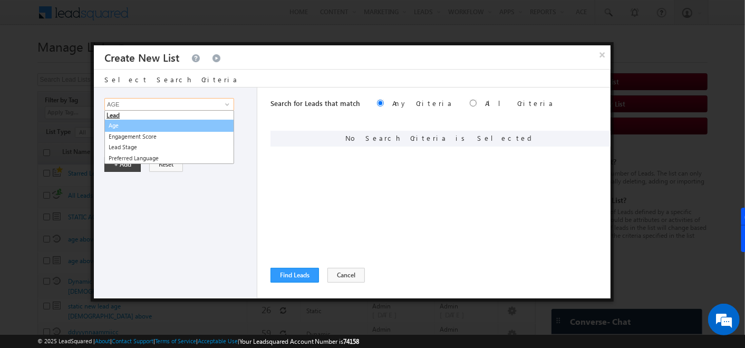
click at [161, 120] on link "Age" at bounding box center [169, 126] width 130 height 12
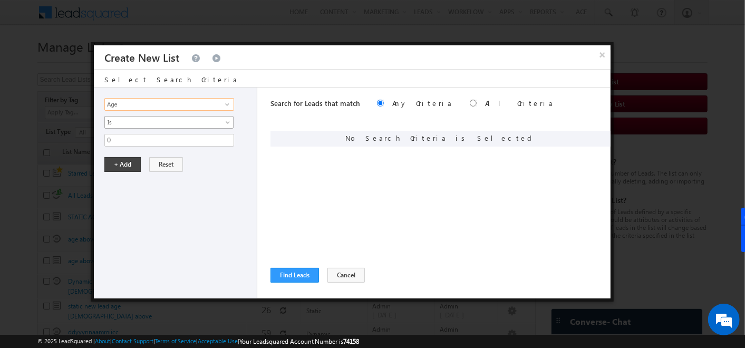
type input "Age"
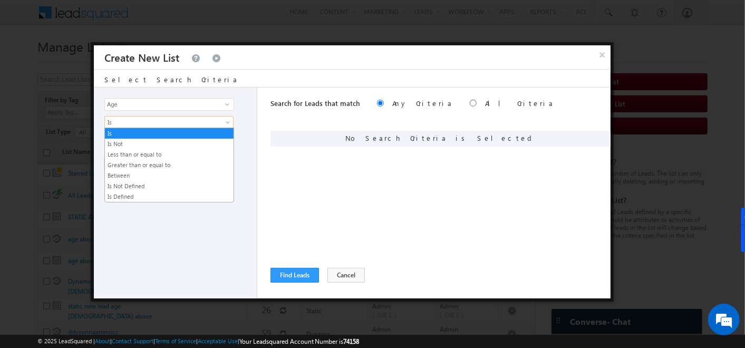
click at [161, 120] on span "Is" at bounding box center [162, 122] width 114 height 9
click at [153, 160] on link "Greater than or equal to" at bounding box center [169, 164] width 129 height 9
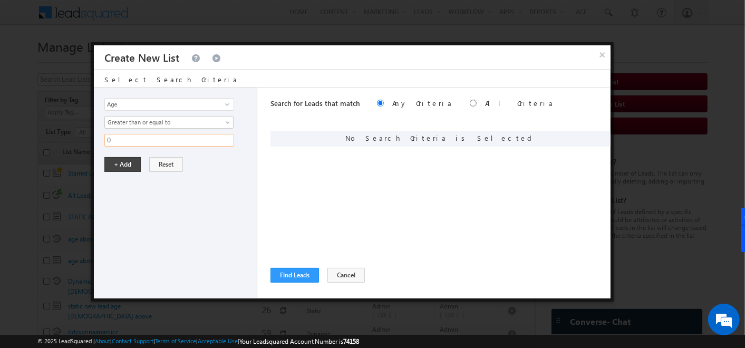
click at [146, 142] on input "0" at bounding box center [169, 140] width 130 height 13
type input "20"
click at [125, 162] on button "+ Add" at bounding box center [122, 164] width 36 height 15
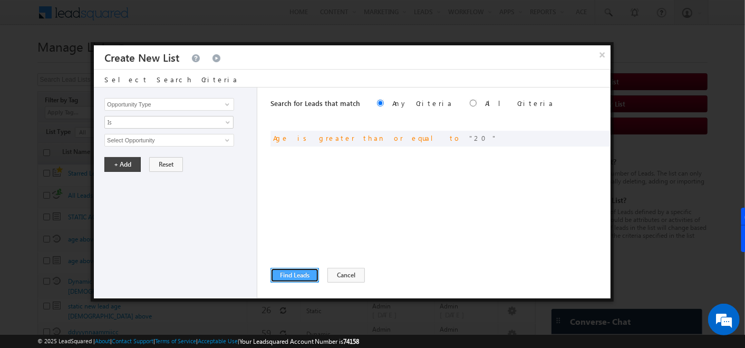
click at [311, 274] on button "Find Leads" at bounding box center [295, 275] width 49 height 15
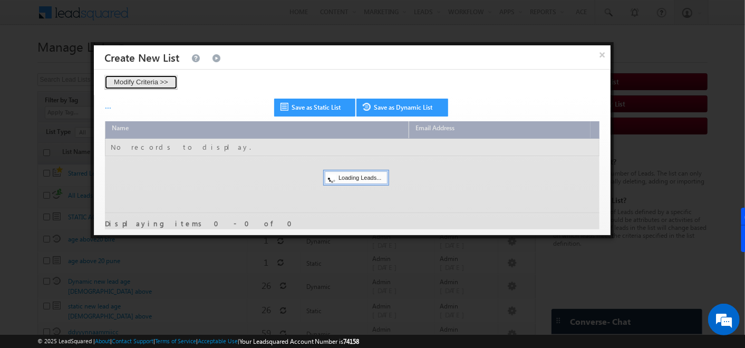
click at [134, 78] on button "Modify Criteria >>" at bounding box center [140, 82] width 73 height 15
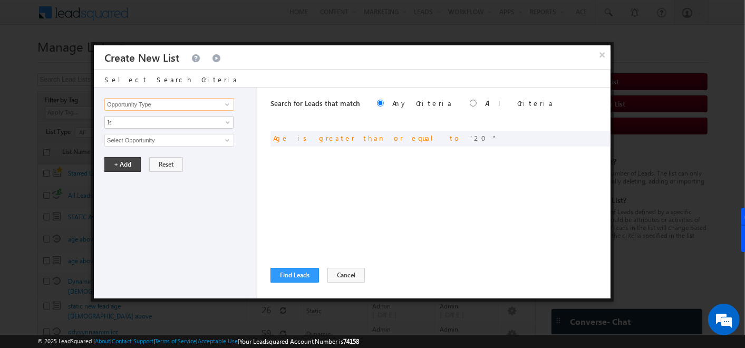
click at [136, 107] on input "Opportunity Type" at bounding box center [169, 104] width 130 height 13
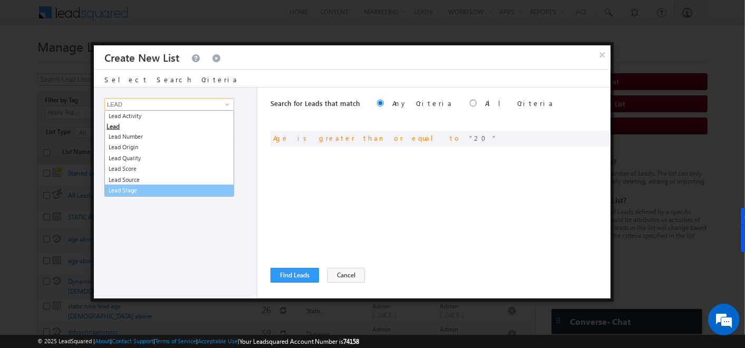
click at [120, 191] on link "Lead Stage" at bounding box center [169, 191] width 130 height 12
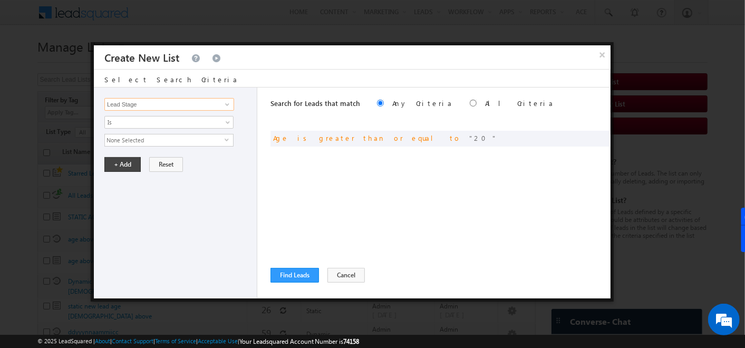
type input "Lead Stage"
click at [138, 135] on span "None Selected" at bounding box center [165, 141] width 120 height 12
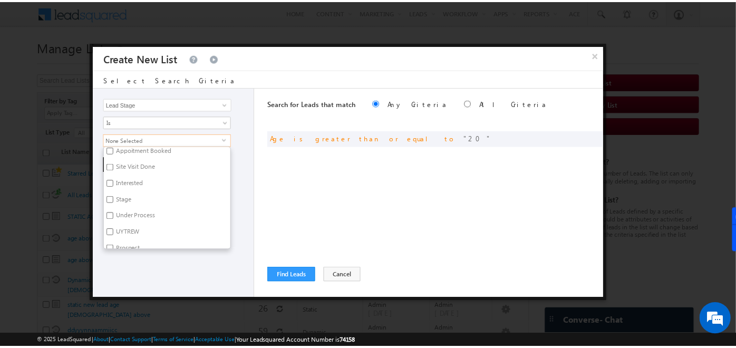
scroll to position [218, 0]
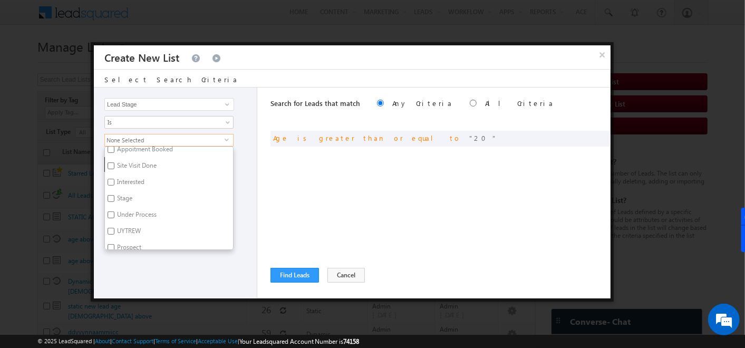
click at [112, 183] on input "Interested" at bounding box center [111, 182] width 7 height 7
checkbox input "true"
click at [142, 276] on div "Opportunity Type Lead Activity Task Sales Group Prospect Id Address Age Appoint…" at bounding box center [176, 193] width 164 height 211
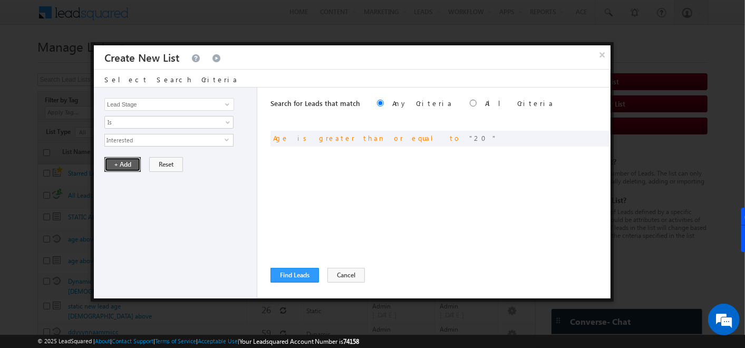
click at [116, 168] on button "+ Add" at bounding box center [122, 164] width 36 height 15
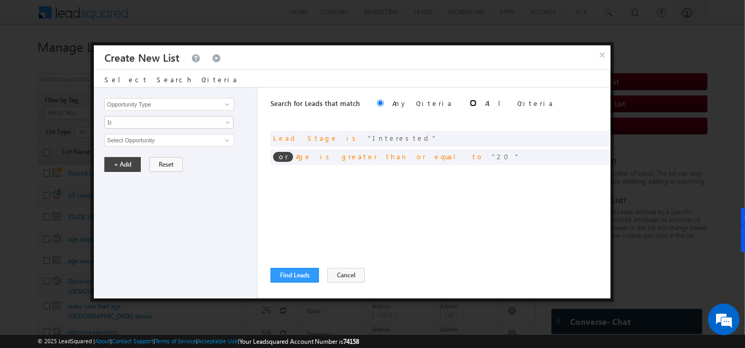
click at [470, 104] on input "radio" at bounding box center [473, 103] width 7 height 7
radio input "true"
click at [276, 280] on button "Find Leads" at bounding box center [295, 275] width 49 height 15
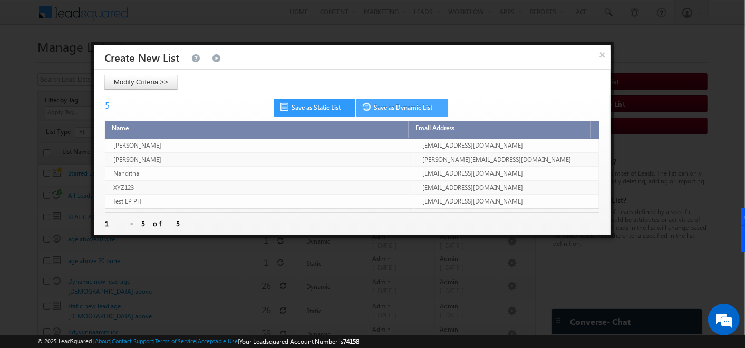
click at [389, 100] on link "Save as Dynamic List" at bounding box center [403, 108] width 92 height 18
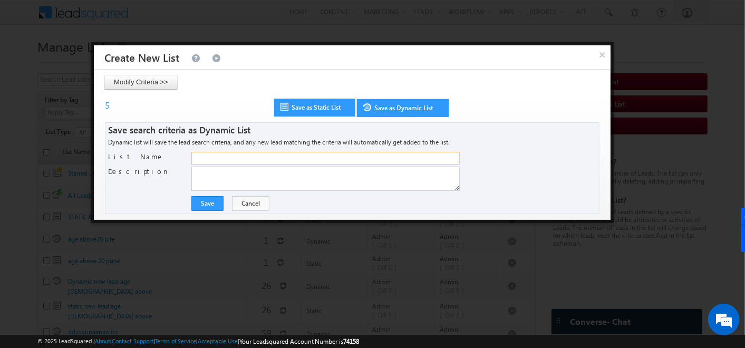
click at [284, 162] on input "List Name" at bounding box center [325, 158] width 269 height 13
type input "DYNAMIC AGE"
click at [200, 198] on button "Save" at bounding box center [207, 203] width 32 height 15
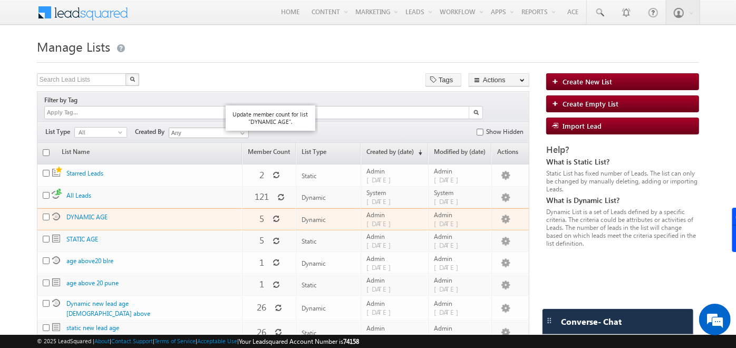
click at [273, 215] on icon at bounding box center [276, 218] width 7 height 7
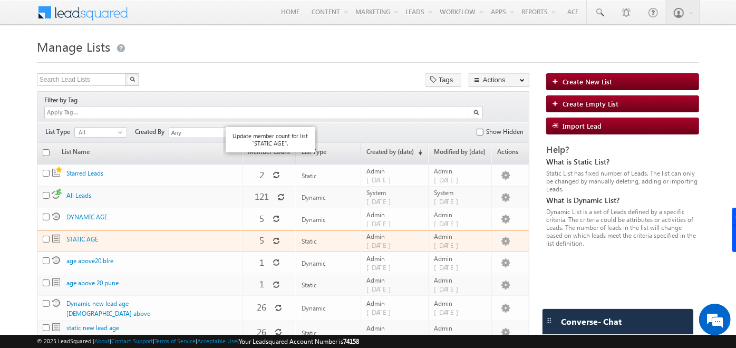
click at [273, 237] on span at bounding box center [276, 241] width 7 height 9
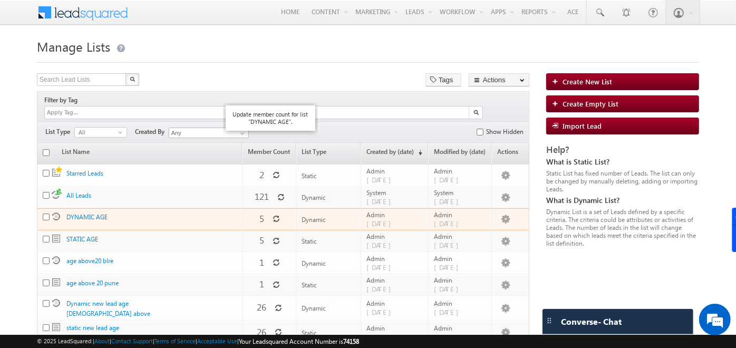
click at [273, 215] on icon at bounding box center [276, 218] width 7 height 7
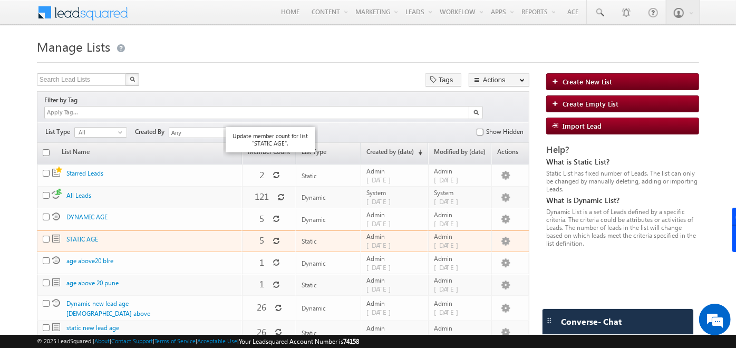
click at [273, 237] on icon at bounding box center [276, 240] width 7 height 7
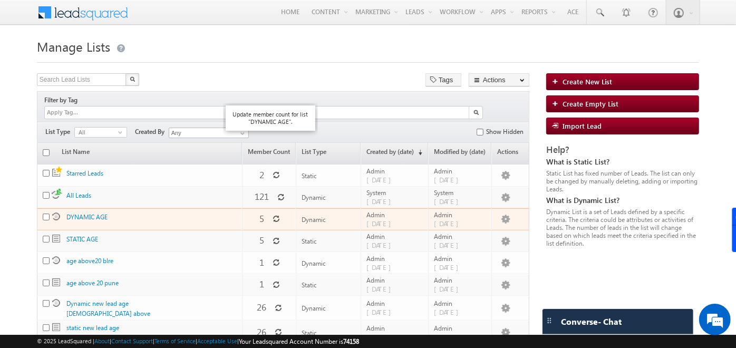
click at [271, 214] on icon at bounding box center [276, 219] width 11 height 11
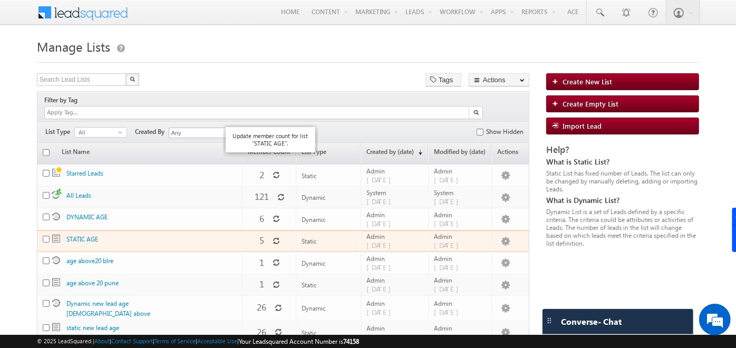
click at [273, 237] on icon at bounding box center [276, 240] width 7 height 7
click at [82, 235] on link "STATIC AGE" at bounding box center [82, 239] width 32 height 8
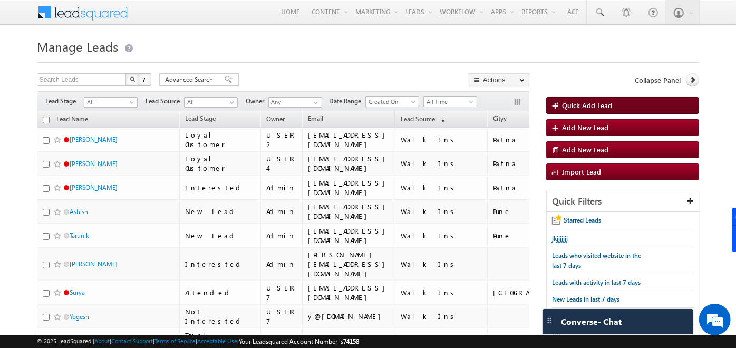
click at [584, 98] on link "Quick Add Lead" at bounding box center [623, 105] width 153 height 17
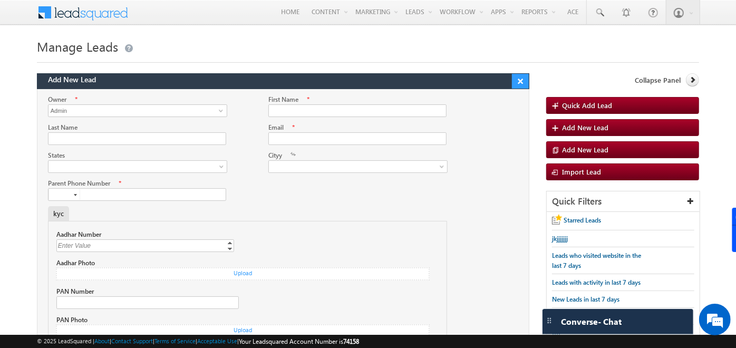
click at [526, 78] on button "×" at bounding box center [520, 81] width 17 height 15
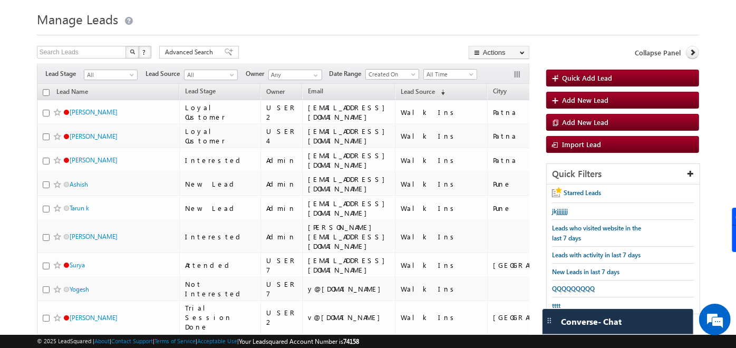
scroll to position [25, 0]
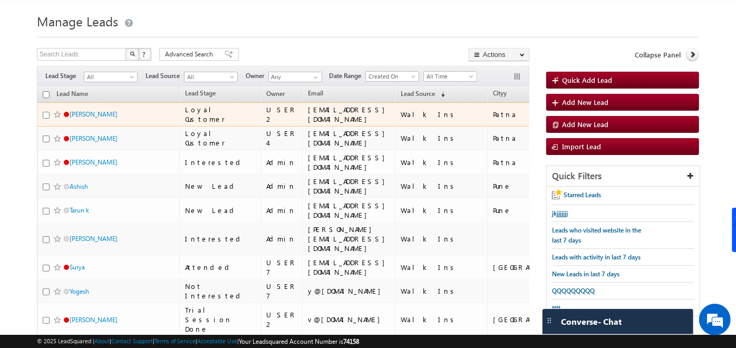
click at [45, 115] on input "checkbox" at bounding box center [46, 115] width 7 height 7
click at [43, 113] on input "checkbox" at bounding box center [46, 115] width 7 height 7
checkbox input "false"
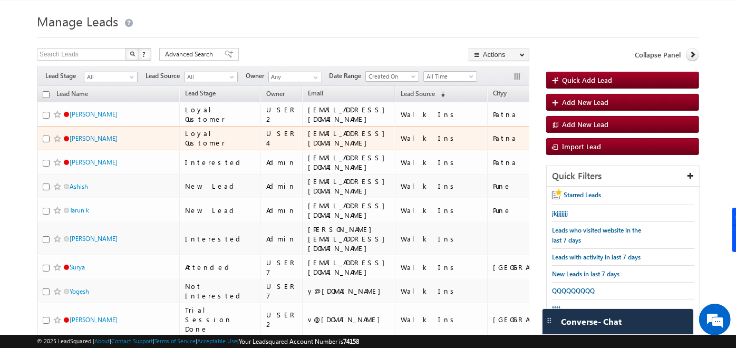
click at [45, 136] on input "checkbox" at bounding box center [46, 139] width 7 height 7
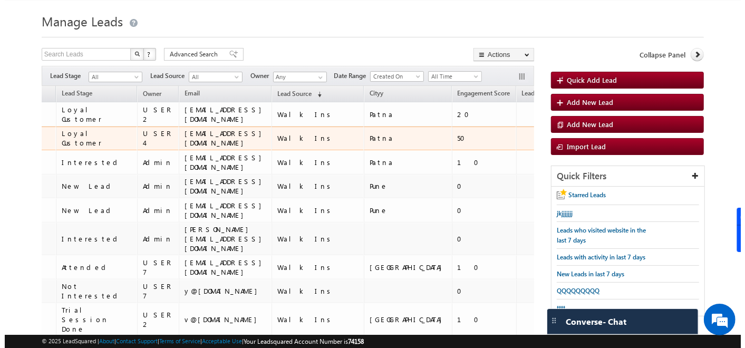
scroll to position [0, 138]
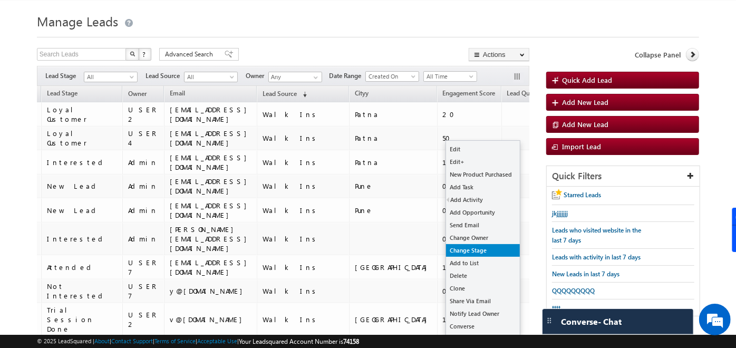
click at [480, 245] on link "Change Stage" at bounding box center [483, 250] width 74 height 13
checkbox input "true"
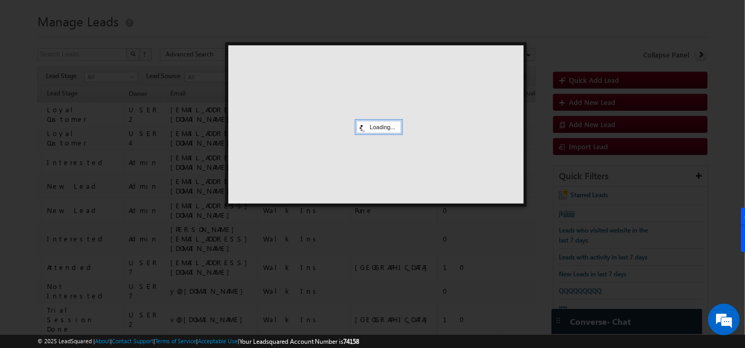
scroll to position [0, 132]
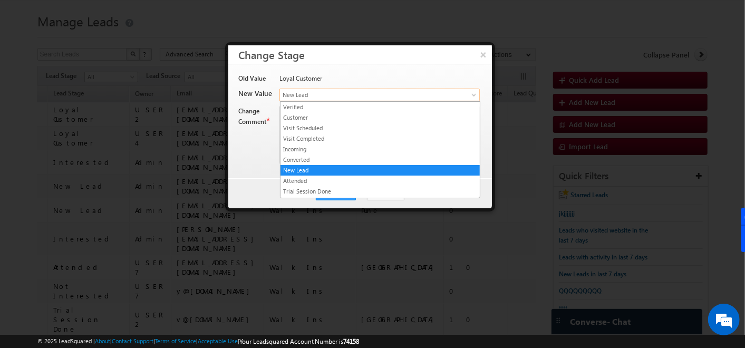
click at [375, 98] on span "New Lead" at bounding box center [367, 94] width 175 height 9
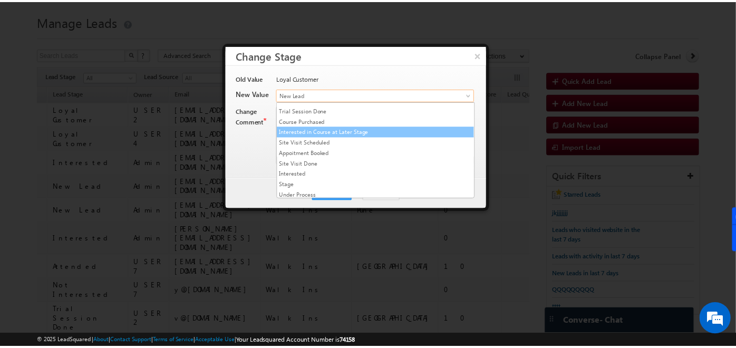
scroll to position [88, 0]
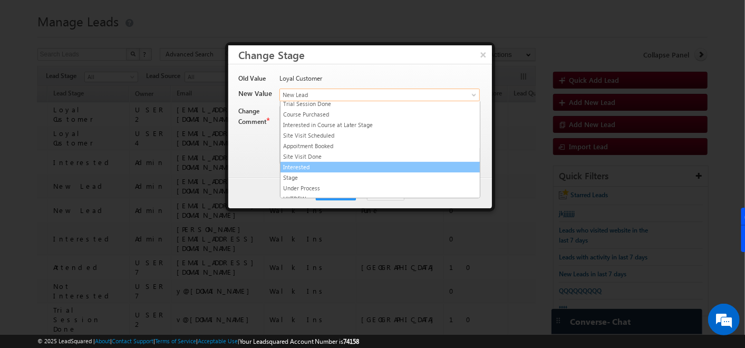
click at [319, 162] on link "Interested" at bounding box center [380, 166] width 199 height 9
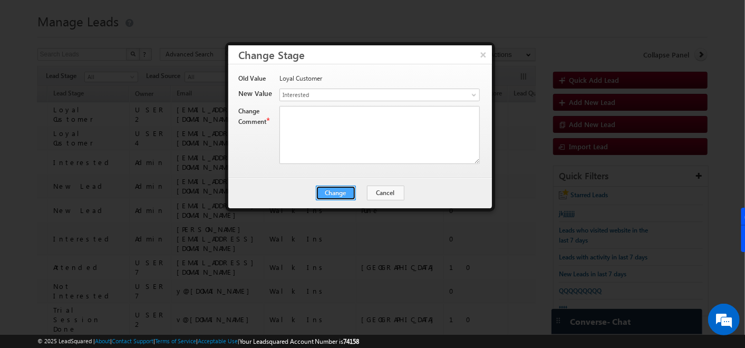
click at [334, 193] on button "Change" at bounding box center [336, 193] width 40 height 15
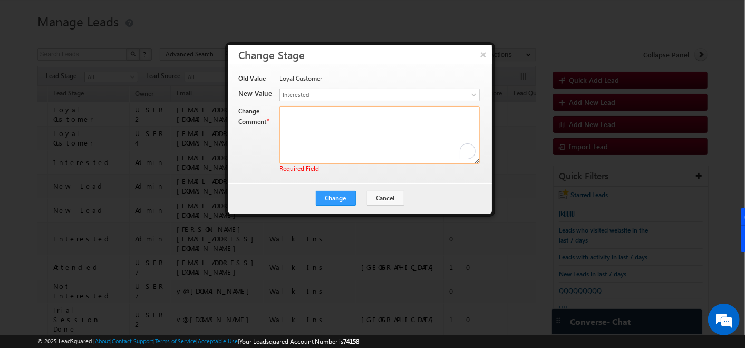
click at [317, 139] on textarea "Required Field" at bounding box center [380, 135] width 200 height 58
type textarea "IJK"
click at [338, 196] on button "Change" at bounding box center [336, 198] width 40 height 15
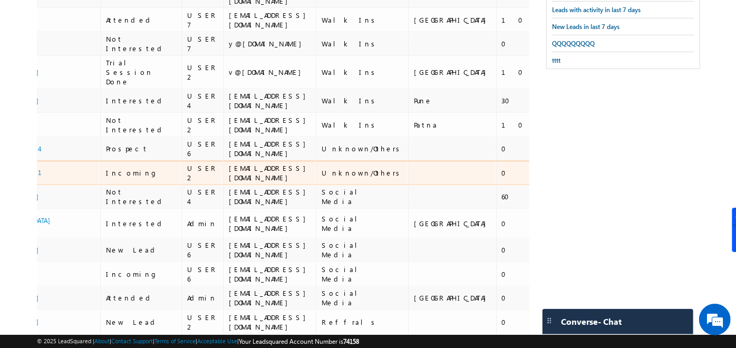
scroll to position [0, 138]
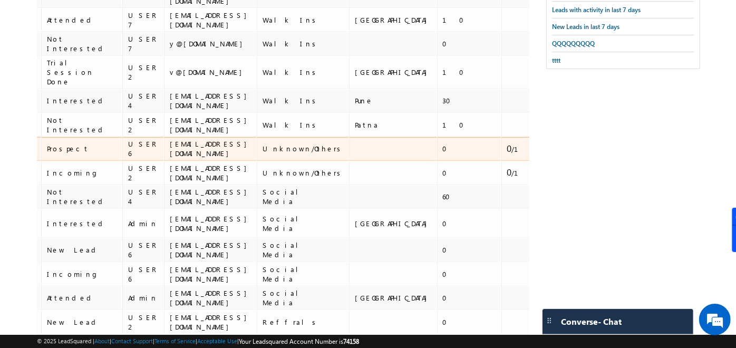
drag, startPoint x: 482, startPoint y: 137, endPoint x: 472, endPoint y: 137, distance: 10.0
click at [590, 137] on td "28" at bounding box center [607, 149] width 35 height 24
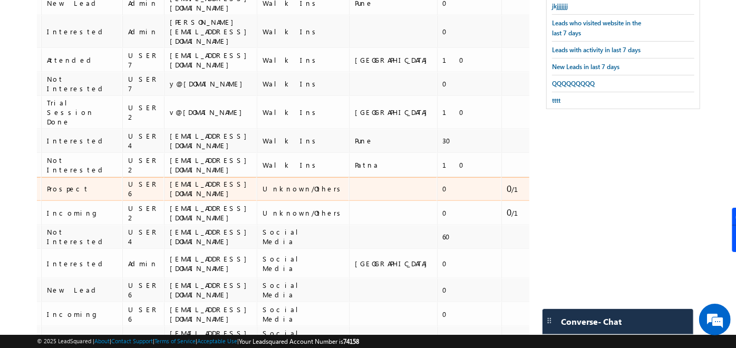
scroll to position [0, 0]
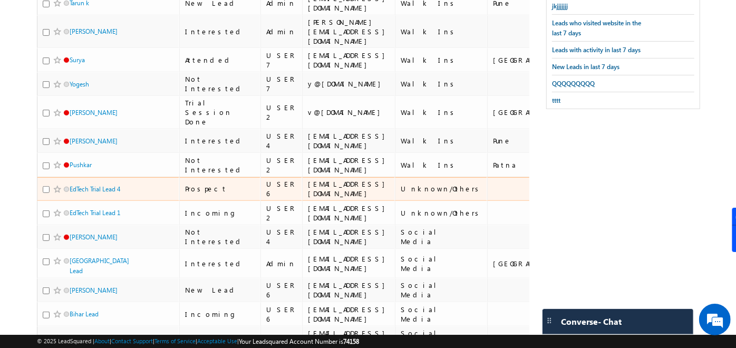
click at [44, 186] on input "checkbox" at bounding box center [46, 189] width 7 height 7
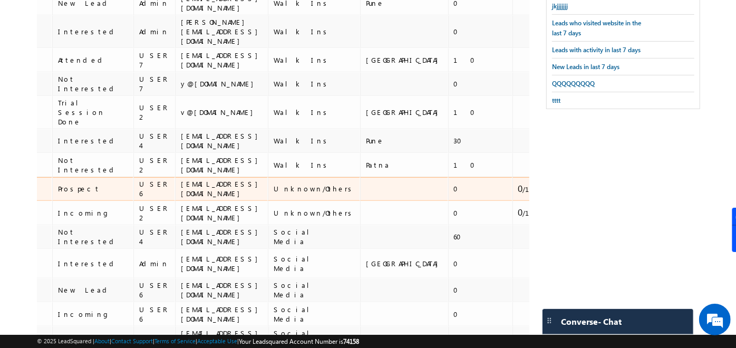
scroll to position [0, 138]
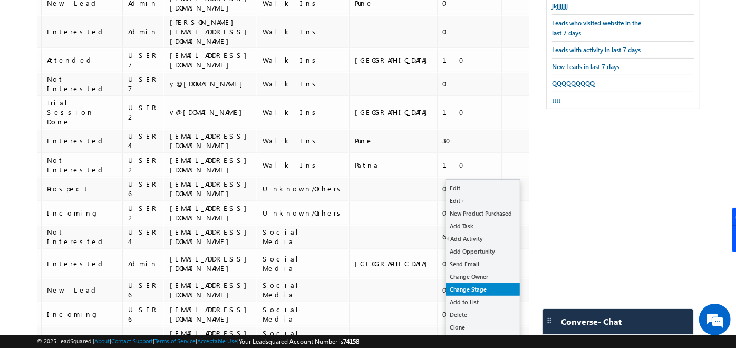
click at [486, 286] on link "Change Stage" at bounding box center [483, 289] width 74 height 13
checkbox input "true"
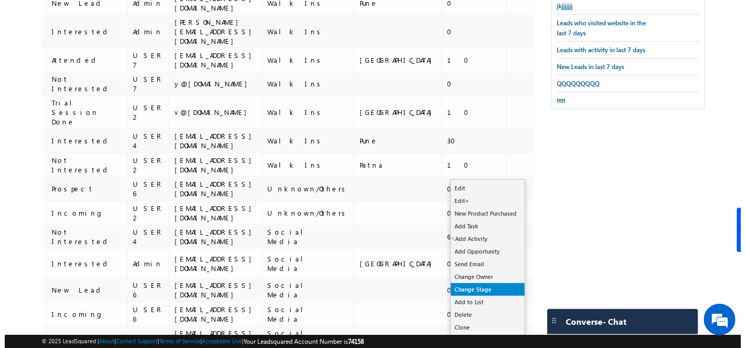
scroll to position [0, 132]
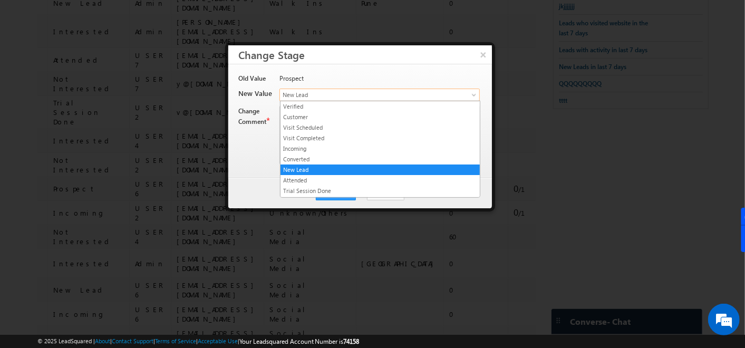
click at [367, 96] on span "New Lead" at bounding box center [367, 94] width 175 height 9
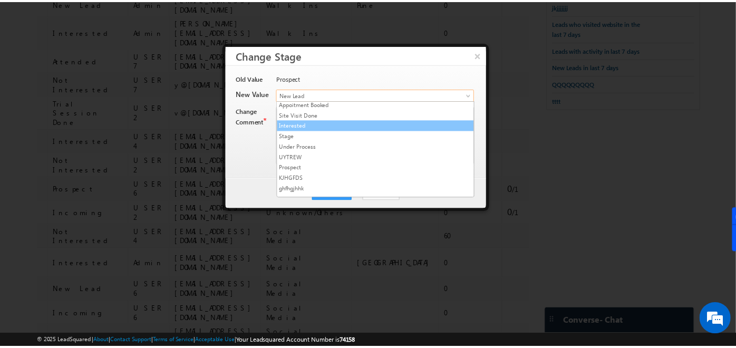
scroll to position [132, 0]
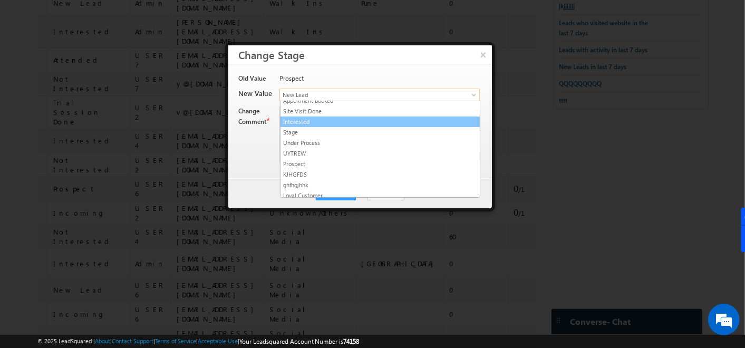
click at [311, 117] on link "Interested" at bounding box center [380, 121] width 199 height 9
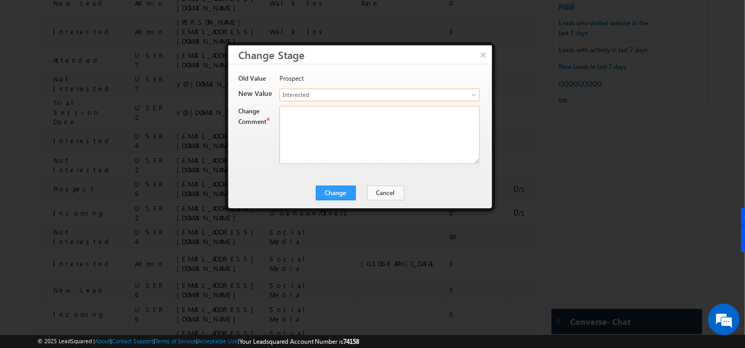
click at [311, 116] on textarea at bounding box center [380, 135] width 200 height 58
type textarea "DDD"
click at [338, 197] on button "Change" at bounding box center [336, 193] width 40 height 15
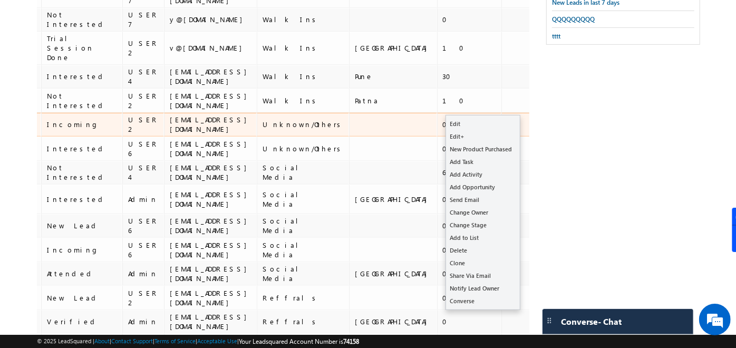
scroll to position [298, 0]
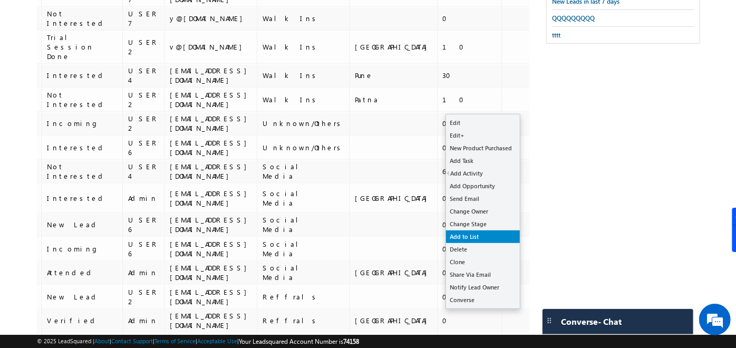
click at [478, 235] on link "Add to List" at bounding box center [483, 237] width 74 height 13
checkbox input "true"
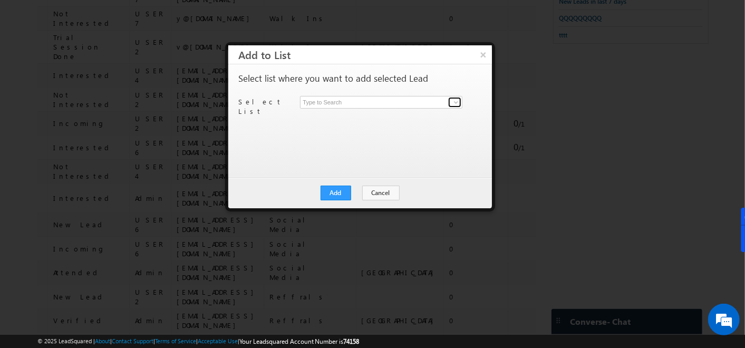
click at [457, 97] on link at bounding box center [454, 102] width 13 height 11
click at [482, 55] on button "×" at bounding box center [483, 54] width 17 height 18
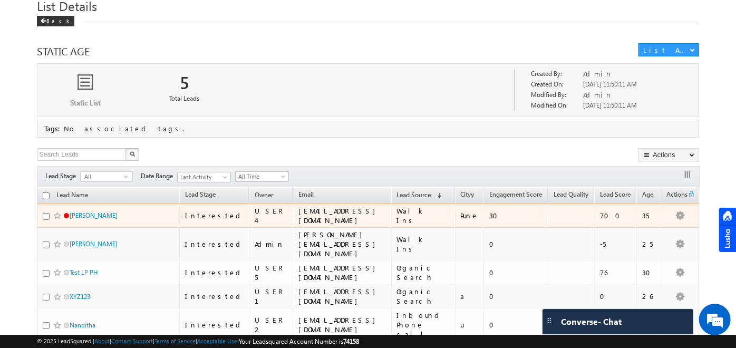
scroll to position [44, 0]
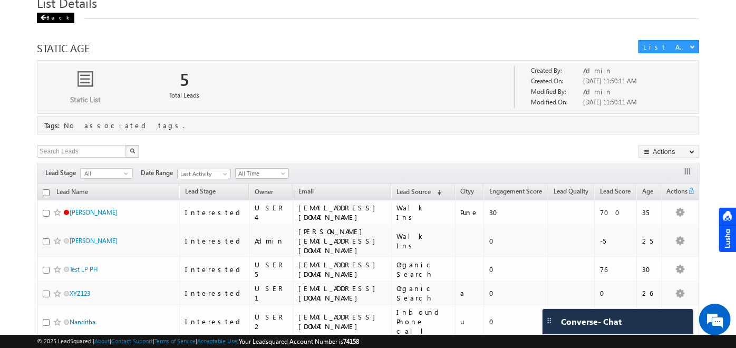
click at [43, 15] on span at bounding box center [43, 17] width 6 height 5
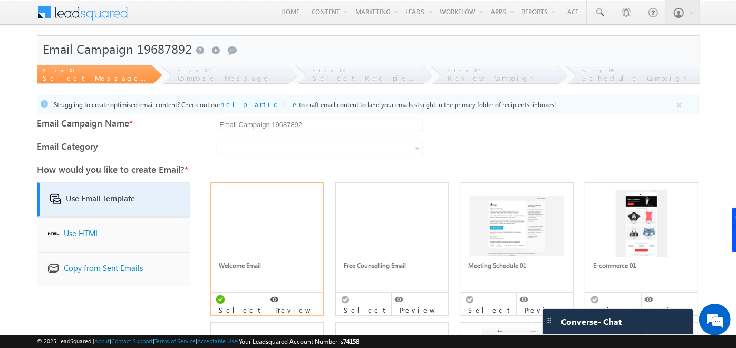
drag, startPoint x: 301, startPoint y: 125, endPoint x: 61, endPoint y: 112, distance: 240.4
click at [61, 112] on form "To create email campaigns, update your Company Address. Click here to update. E…" at bounding box center [368, 283] width 663 height 497
type input "TTTTTT"
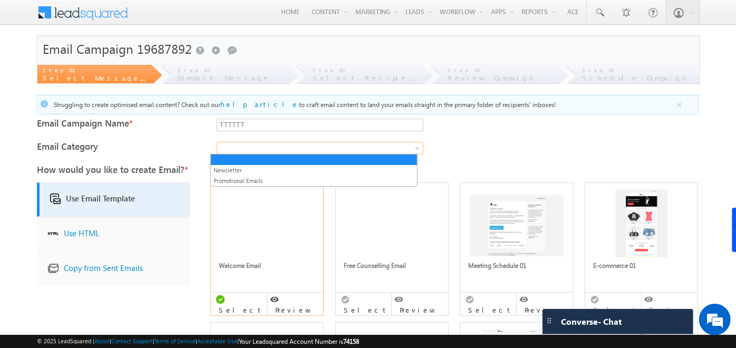
click at [225, 149] on span at bounding box center [307, 147] width 180 height 9
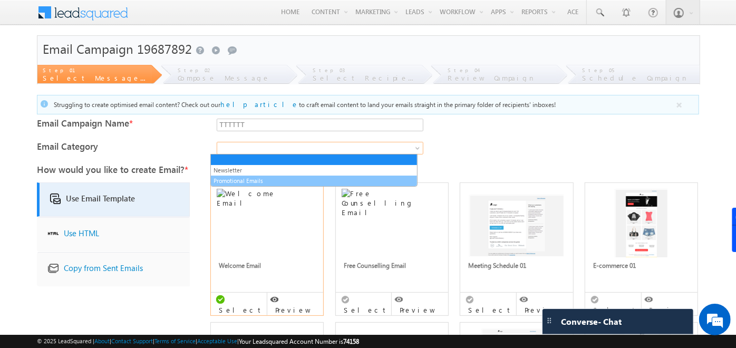
click at [332, 176] on link "Promotional Emails" at bounding box center [314, 180] width 206 height 9
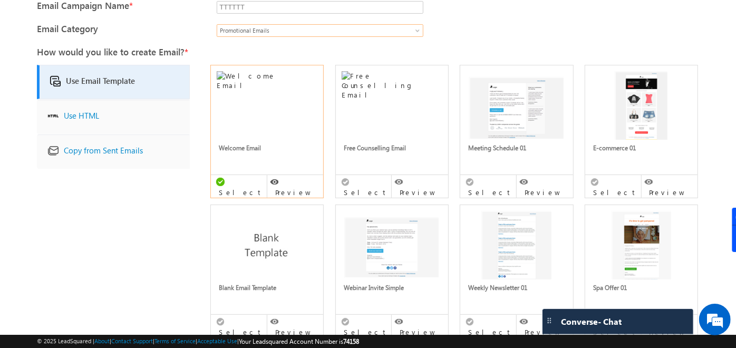
scroll to position [117, 0]
click at [491, 178] on div "Select" at bounding box center [489, 187] width 56 height 23
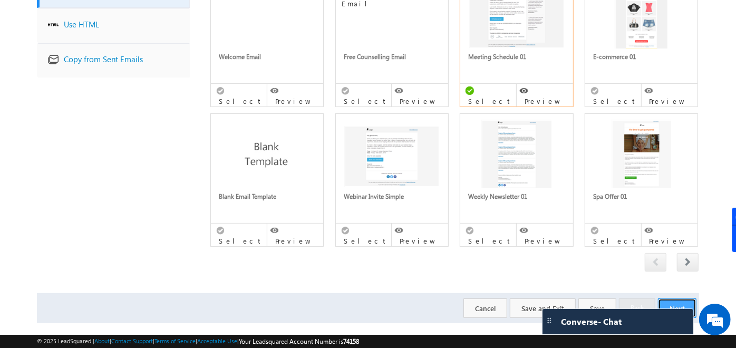
click at [688, 299] on button "Next" at bounding box center [677, 309] width 39 height 20
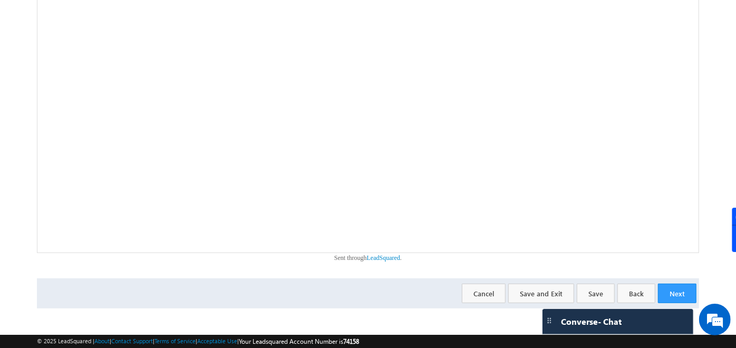
scroll to position [255, 0]
click at [670, 289] on button "Next" at bounding box center [677, 293] width 39 height 20
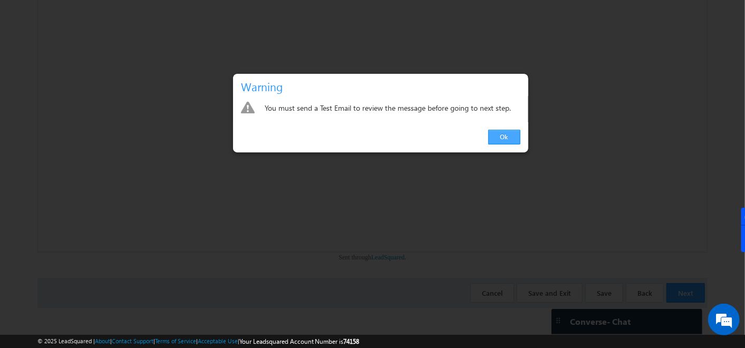
click at [507, 142] on link "Ok" at bounding box center [504, 137] width 32 height 15
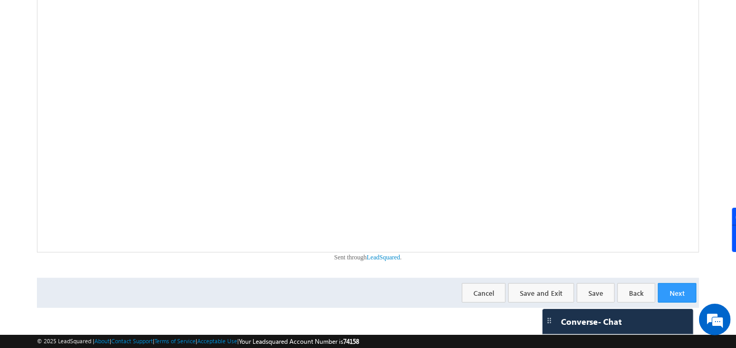
scroll to position [0, 0]
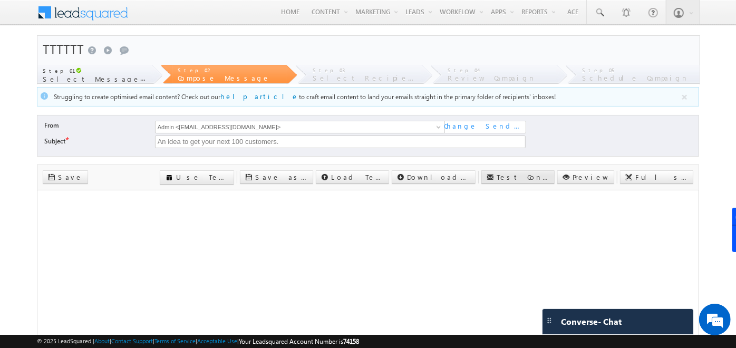
click at [550, 177] on label "Test Content" at bounding box center [523, 176] width 53 height 9
type textarea "[PERSON_NAME][EMAIL_ADDRESS][PERSON_NAME][DOMAIN_NAME]"
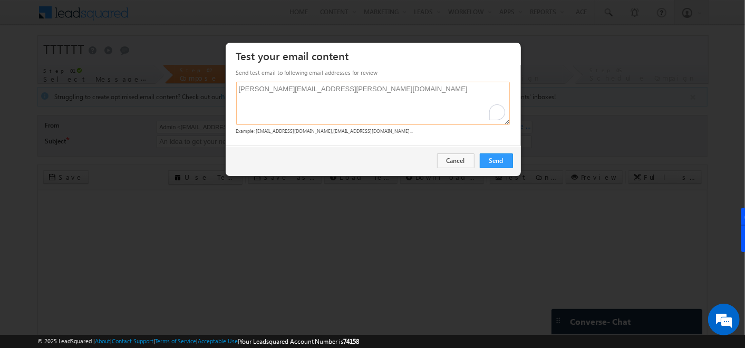
click at [400, 87] on textarea "[PERSON_NAME][EMAIL_ADDRESS][PERSON_NAME][DOMAIN_NAME]" at bounding box center [373, 103] width 274 height 43
click at [502, 154] on link "Send" at bounding box center [496, 161] width 33 height 15
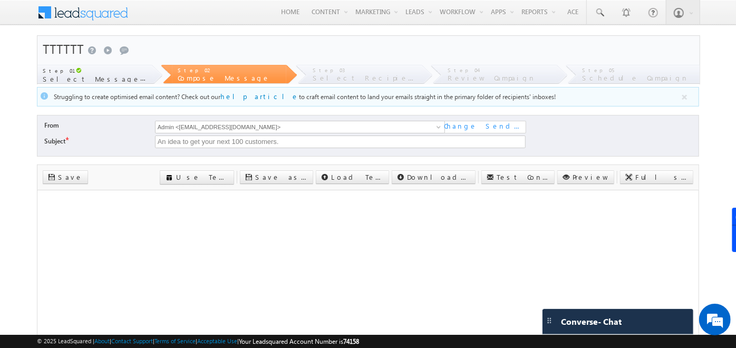
scroll to position [255, 0]
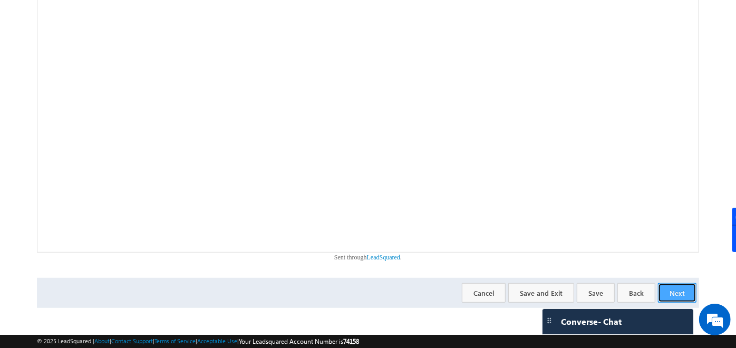
click at [680, 294] on button "Next" at bounding box center [677, 293] width 39 height 20
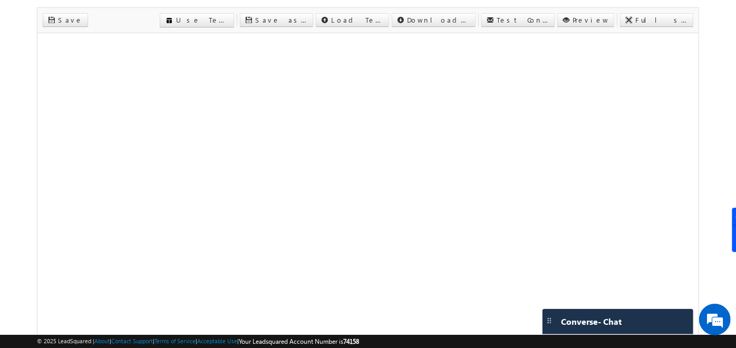
scroll to position [154, 0]
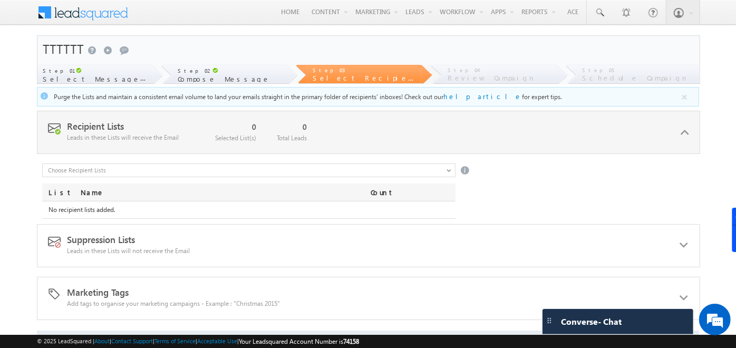
click at [444, 118] on div "Recipient Lists Leads in these Lists will receive the Email 0 Selected List(s) …" at bounding box center [369, 132] width 664 height 43
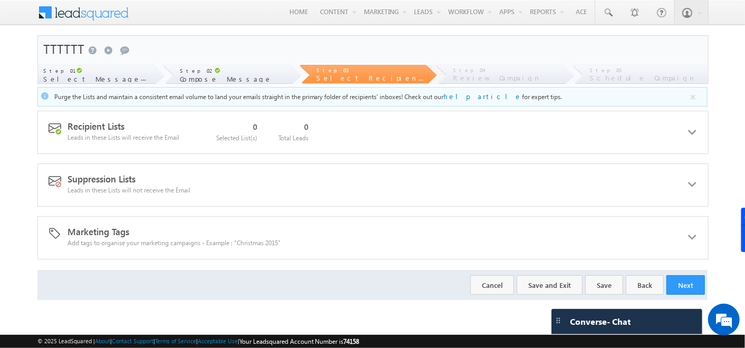
click at [444, 118] on div "Recipient Lists Leads in these Lists will receive the Email 0 Selected List(s) …" at bounding box center [373, 132] width 672 height 43
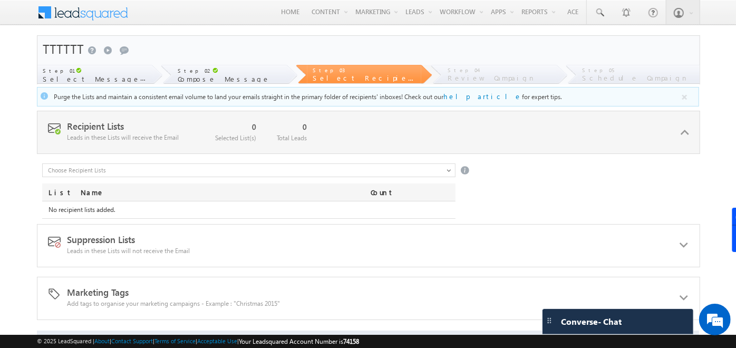
click at [447, 169] on input "text" at bounding box center [249, 171] width 414 height 14
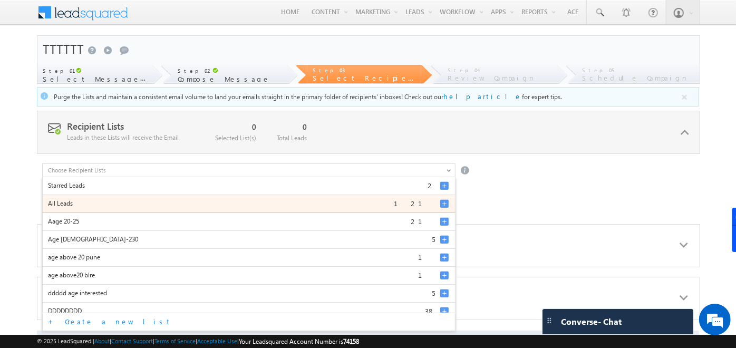
click at [442, 203] on div at bounding box center [444, 203] width 8 height 8
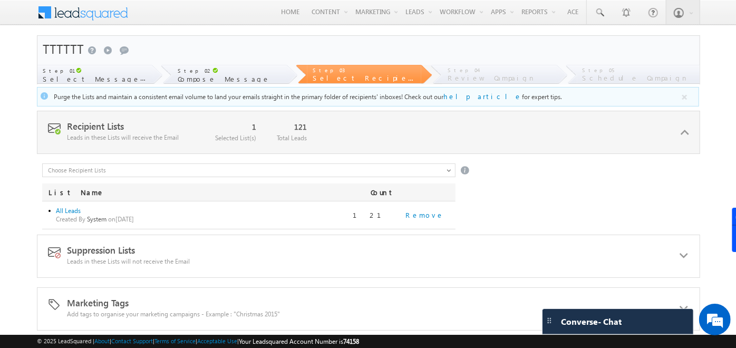
click at [529, 195] on div "Starred Leads 2 All Leads 121 Aage 20-25 21 Age [DEMOGRAPHIC_DATA]-230 5 age ab…" at bounding box center [370, 197] width 657 height 66
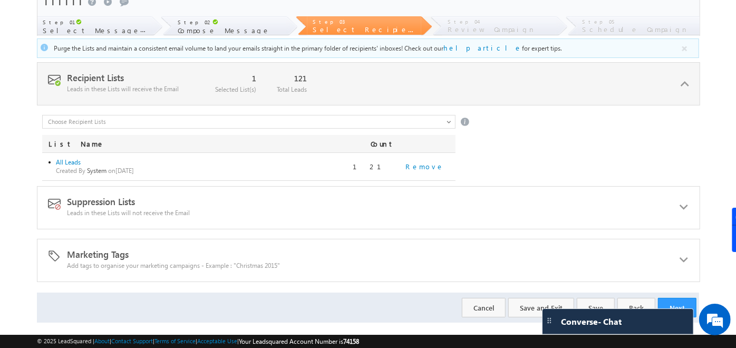
scroll to position [52, 0]
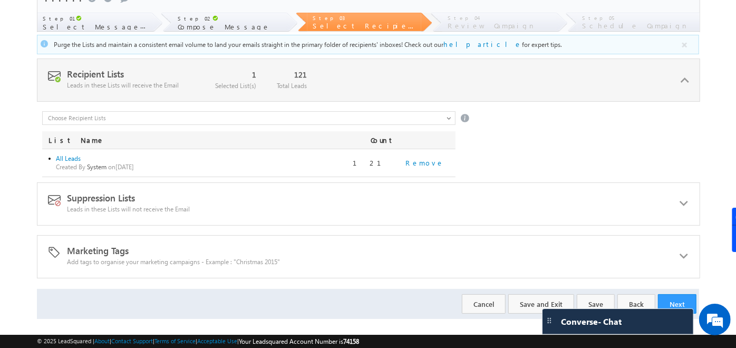
click at [430, 211] on div "Suppression Lists Leads in these Lists will not receive the Email 0 Selected Li…" at bounding box center [369, 204] width 664 height 43
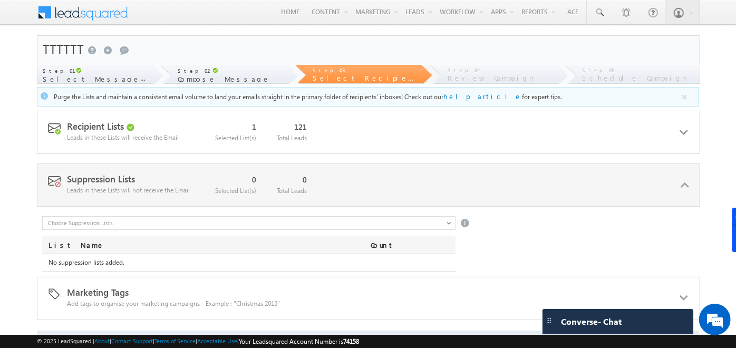
click at [443, 223] on input "text" at bounding box center [249, 223] width 414 height 14
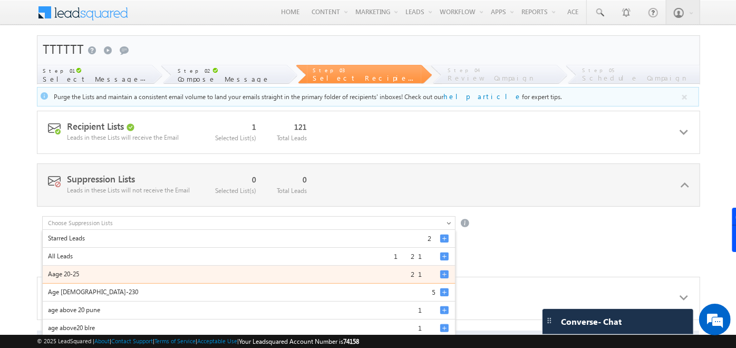
click at [444, 274] on div at bounding box center [444, 274] width 8 height 8
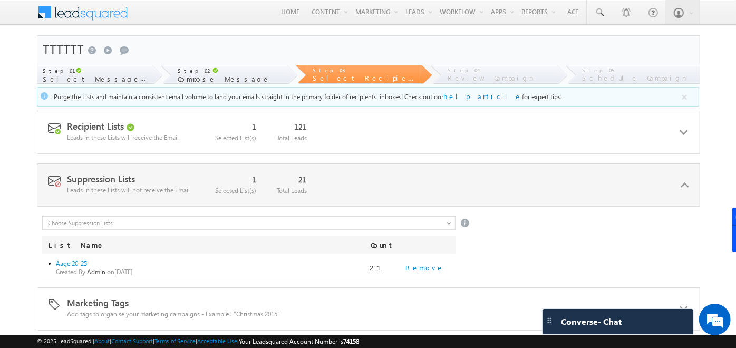
click at [503, 255] on div "Starred Leads 2 All Leads 121 Aage 20-25 21 Age [DEMOGRAPHIC_DATA]-230 5 age ab…" at bounding box center [370, 249] width 657 height 66
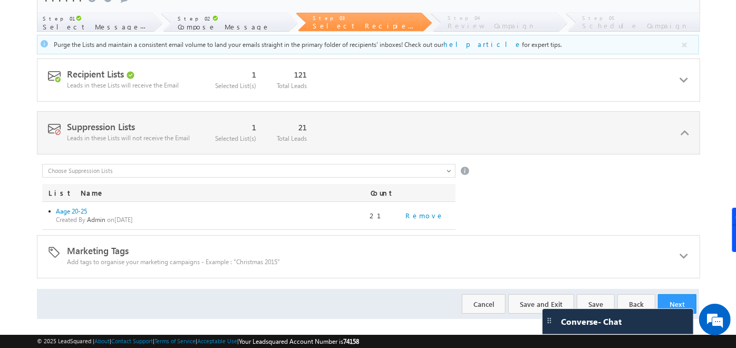
scroll to position [53, 0]
click at [425, 212] on div "Remove" at bounding box center [425, 214] width 62 height 9
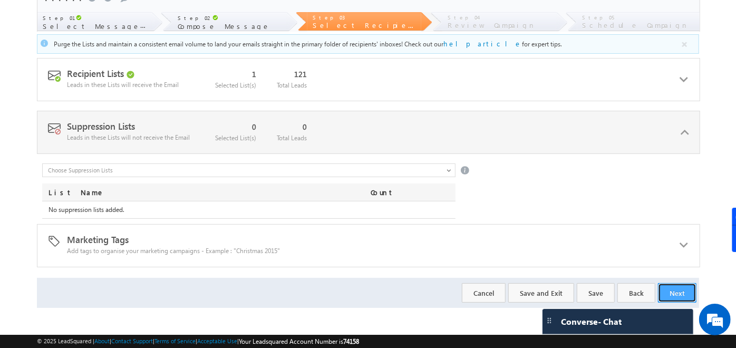
click at [684, 287] on button "Next" at bounding box center [677, 293] width 39 height 20
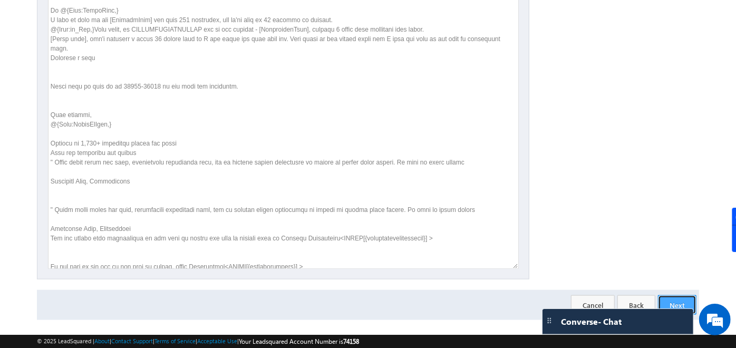
click at [670, 296] on button "Next" at bounding box center [677, 305] width 39 height 20
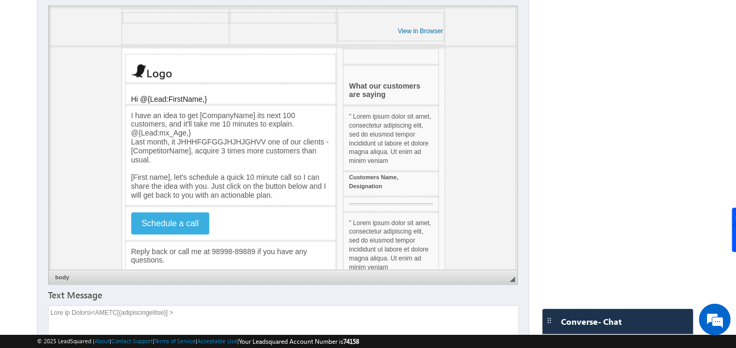
scroll to position [282, 0]
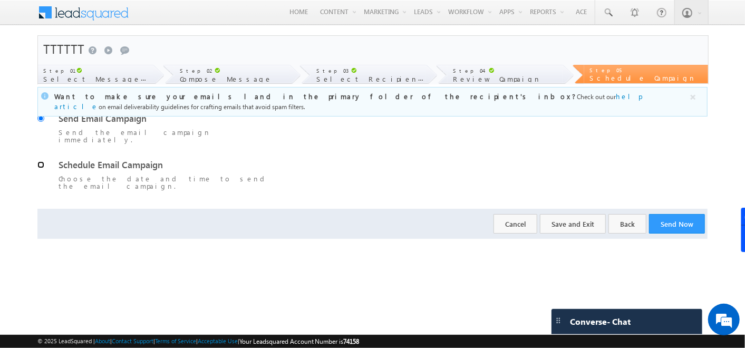
click at [40, 161] on input "Schedule Email Campaign Choose the date and time to send the email campaign." at bounding box center [40, 164] width 7 height 7
radio input "true"
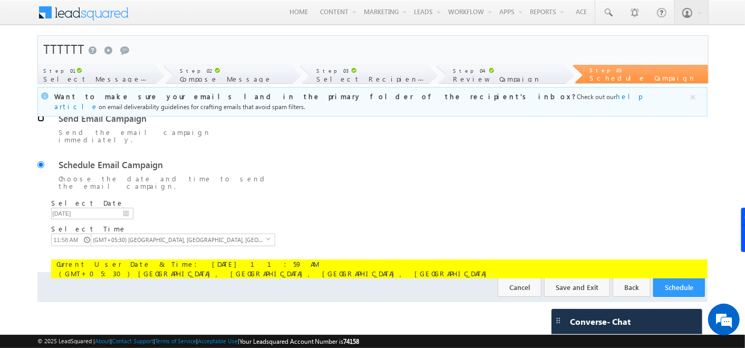
click at [39, 119] on input "Send Email Campaign Send the email campaign immediately." at bounding box center [40, 118] width 7 height 7
radio input "true"
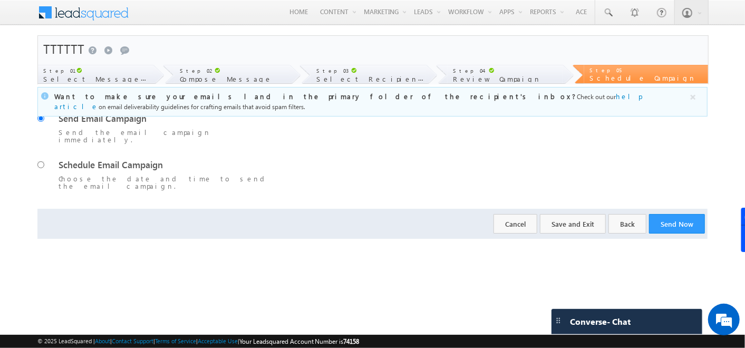
click at [247, 74] on div "Step 02" at bounding box center [234, 70] width 109 height 11
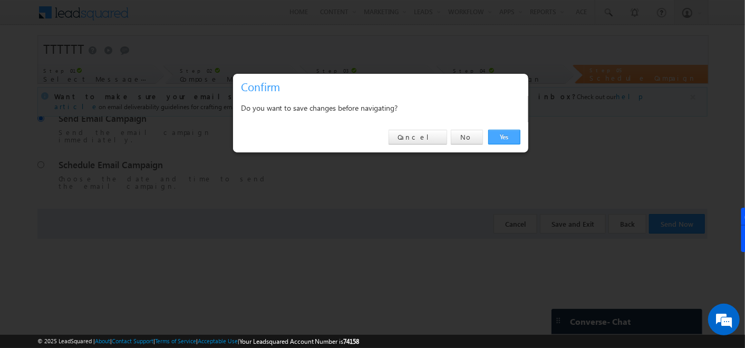
click at [497, 138] on link "Yes" at bounding box center [504, 137] width 32 height 15
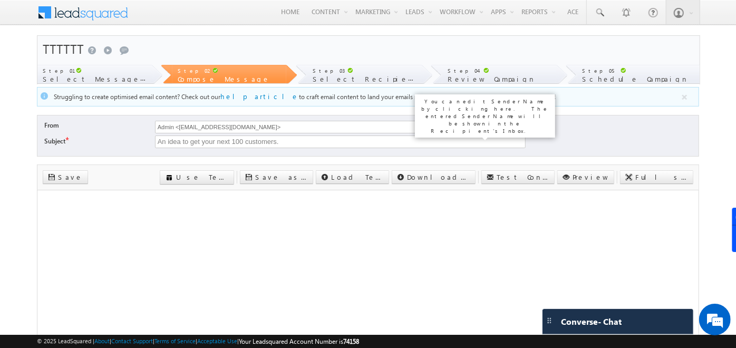
click at [473, 127] on span "Change Sender Name" at bounding box center [485, 125] width 82 height 9
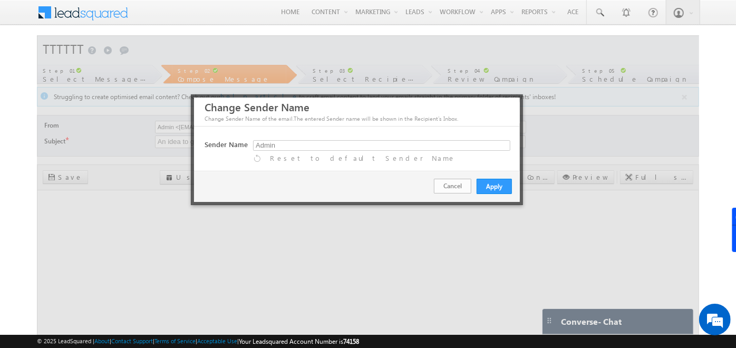
click at [463, 186] on link "Cancel" at bounding box center [452, 186] width 37 height 15
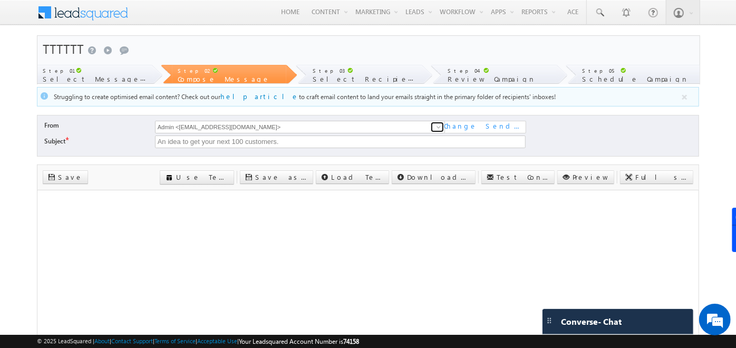
click at [442, 126] on span at bounding box center [439, 127] width 8 height 8
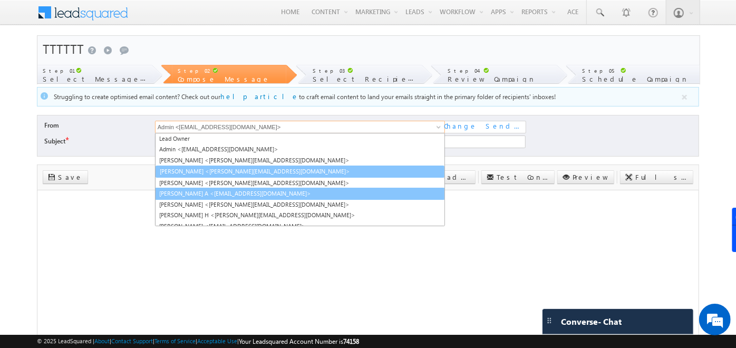
scroll to position [26, 0]
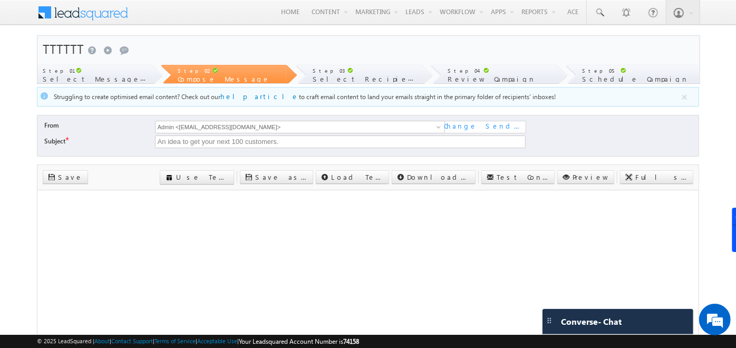
click at [649, 71] on div "Step 05" at bounding box center [644, 70] width 122 height 11
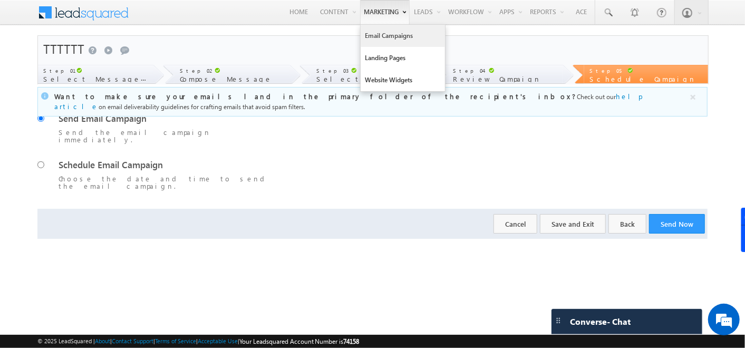
click at [372, 39] on link "Email Campaigns" at bounding box center [403, 36] width 84 height 22
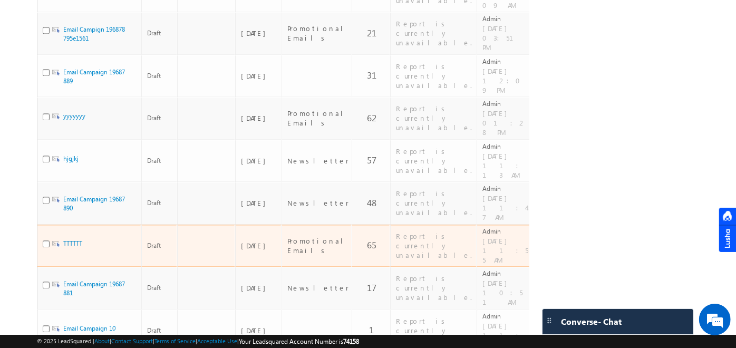
scroll to position [1525, 0]
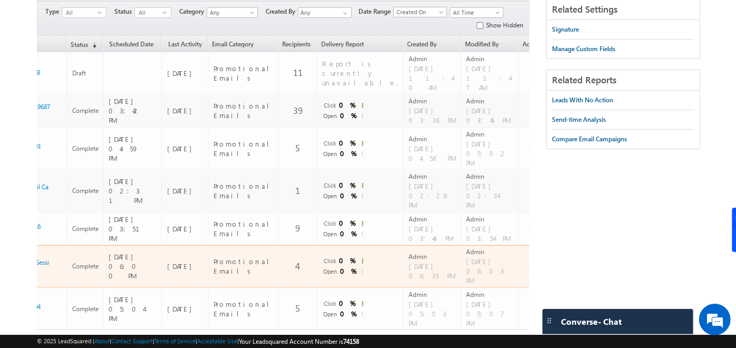
scroll to position [0, 84]
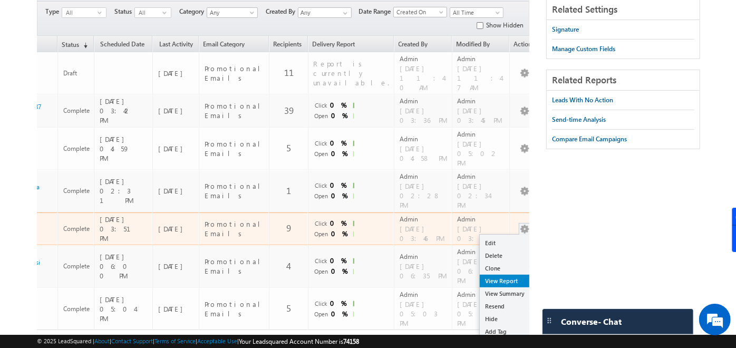
click at [497, 275] on link "View Report" at bounding box center [506, 281] width 53 height 13
checkbox input "true"
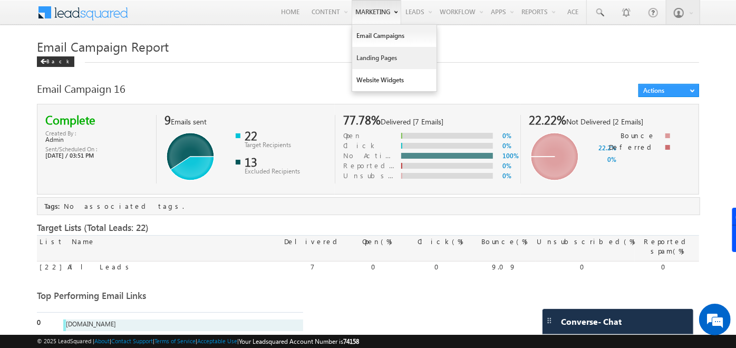
click at [373, 53] on link "Landing Pages" at bounding box center [394, 58] width 84 height 22
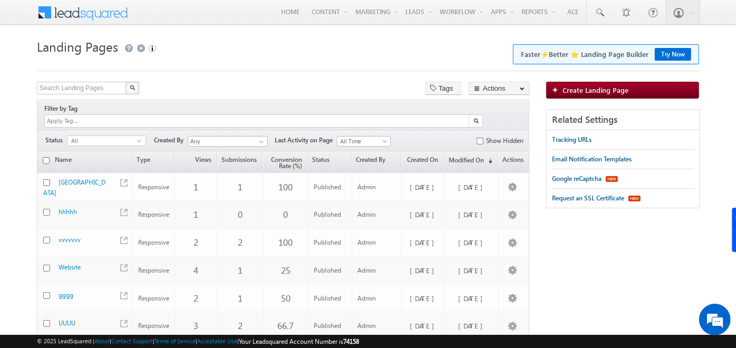
click at [672, 53] on button "Try Now" at bounding box center [673, 54] width 36 height 13
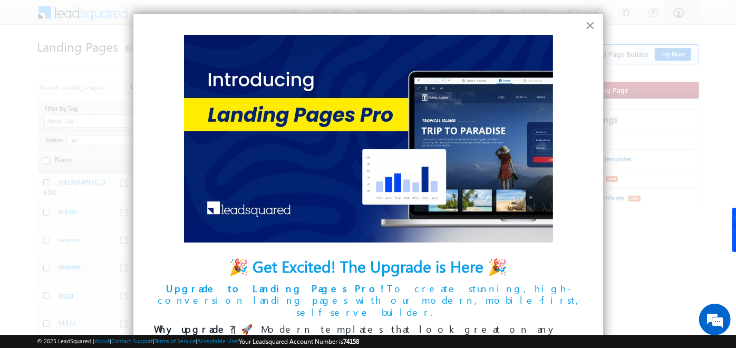
click at [586, 32] on button "×" at bounding box center [591, 25] width 10 height 17
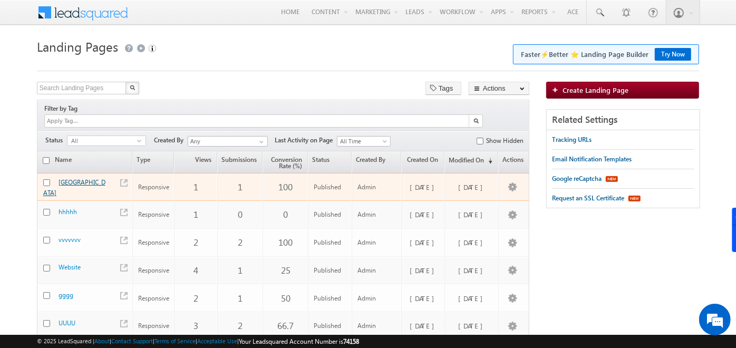
click at [70, 178] on link "[GEOGRAPHIC_DATA]" at bounding box center [74, 187] width 62 height 18
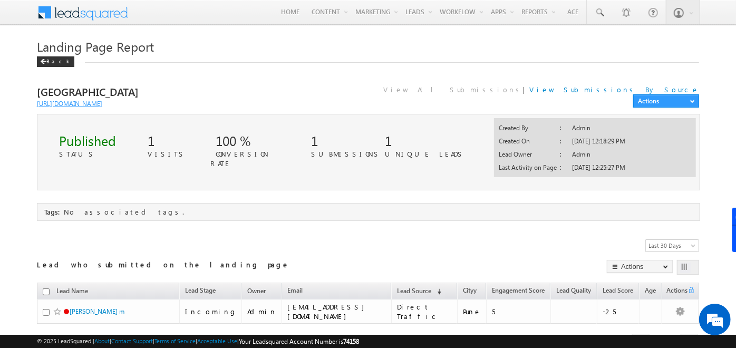
click at [86, 104] on link "[URL][DOMAIN_NAME]" at bounding box center [69, 104] width 65 height 8
click at [45, 64] on span at bounding box center [43, 61] width 6 height 5
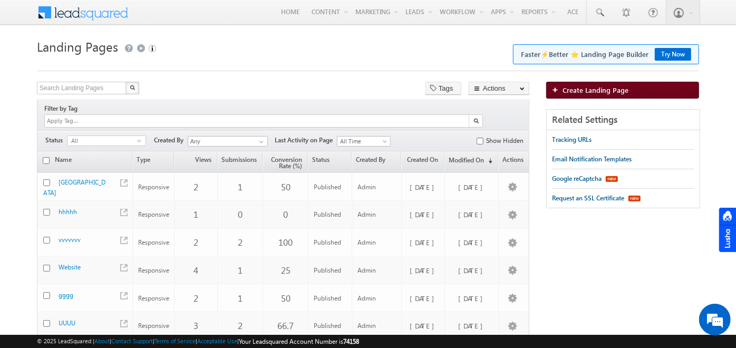
click at [573, 88] on span "Create Landing Page" at bounding box center [596, 89] width 66 height 9
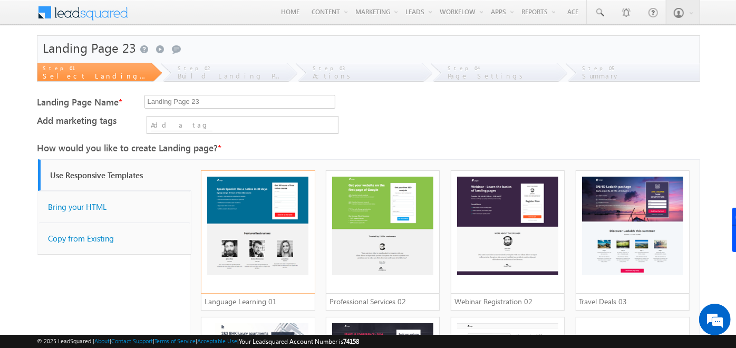
drag, startPoint x: 223, startPoint y: 100, endPoint x: 0, endPoint y: 154, distance: 228.9
type input "TTTT"
click at [453, 148] on div "× Template Library 1,2,3,4 Add Selected Templates Cancel" at bounding box center [538, 146] width 323 height 15
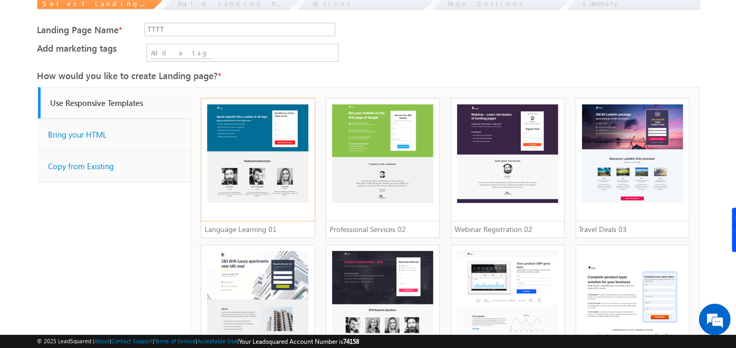
scroll to position [70, 0]
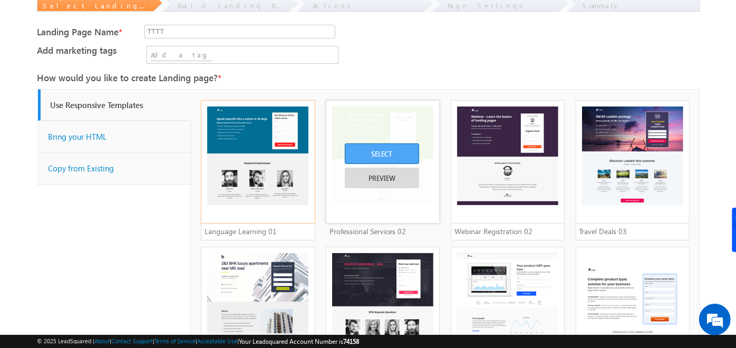
click at [392, 155] on div "SELECT" at bounding box center [382, 153] width 74 height 21
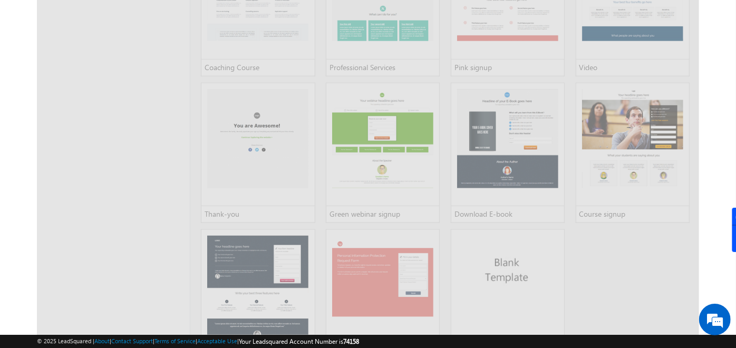
scroll to position [934, 0]
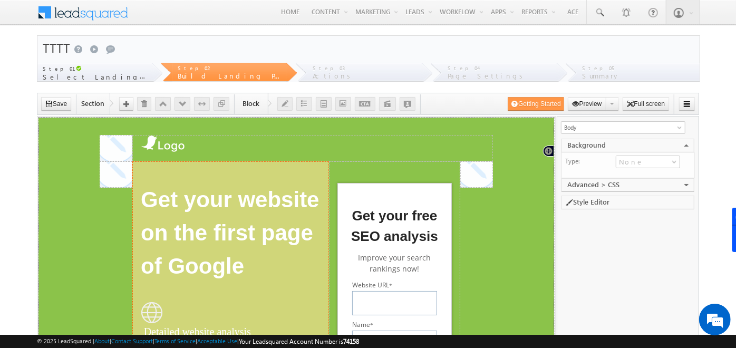
click at [194, 221] on span "Get your website on the first page of Google" at bounding box center [230, 233] width 180 height 100
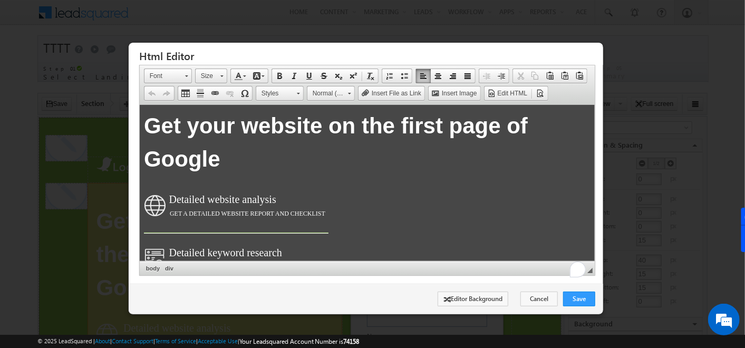
drag, startPoint x: 242, startPoint y: 169, endPoint x: 174, endPoint y: 133, distance: 77.2
click at [174, 133] on span "Get your website on the first page of Google" at bounding box center [366, 142] width 447 height 66
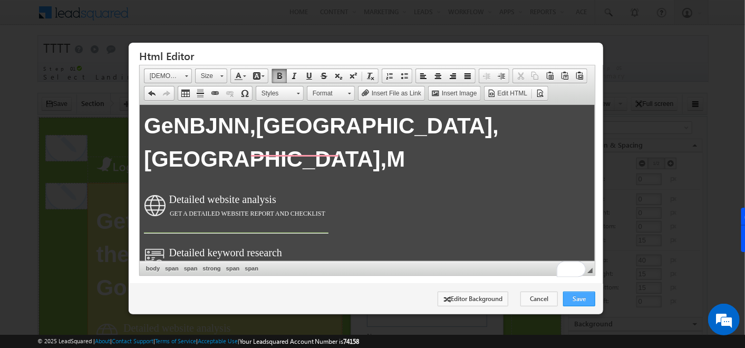
click at [577, 299] on link "Save" at bounding box center [579, 299] width 32 height 15
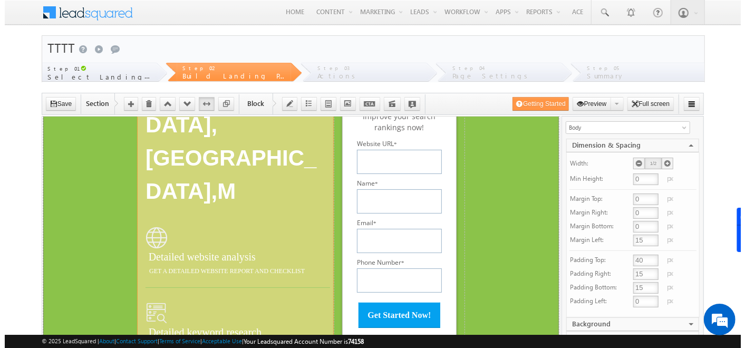
scroll to position [143, 0]
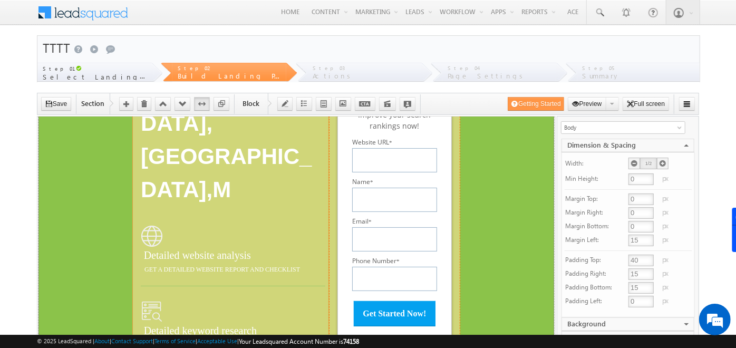
click at [380, 186] on label "Name *" at bounding box center [394, 181] width 85 height 9
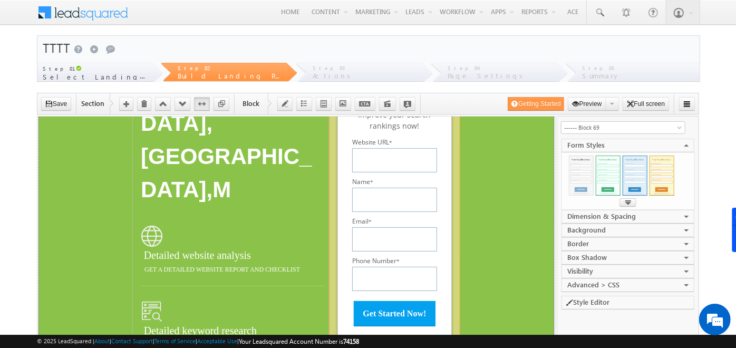
click at [380, 186] on label "Name *" at bounding box center [394, 181] width 85 height 9
select select "Open Sans"
type input "#5C5C5C"
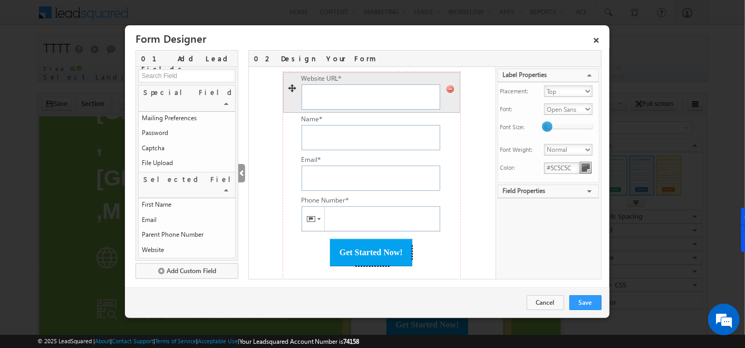
click at [446, 87] on icon at bounding box center [450, 89] width 8 height 8
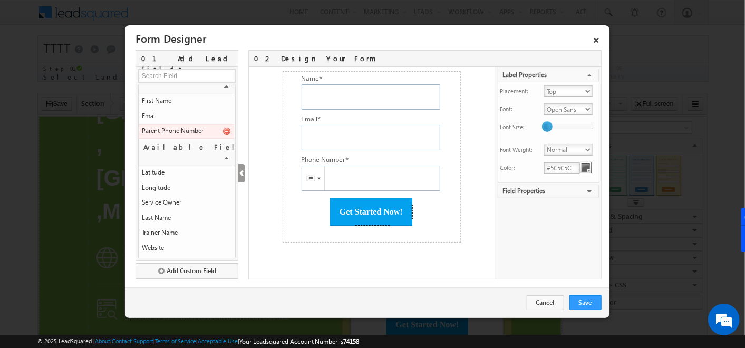
scroll to position [0, 0]
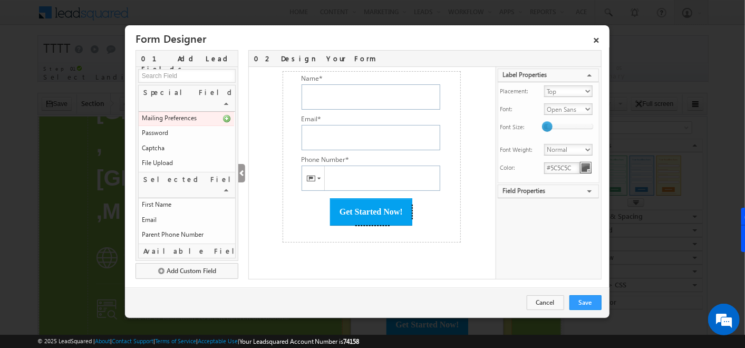
click at [186, 73] on input at bounding box center [187, 76] width 98 height 14
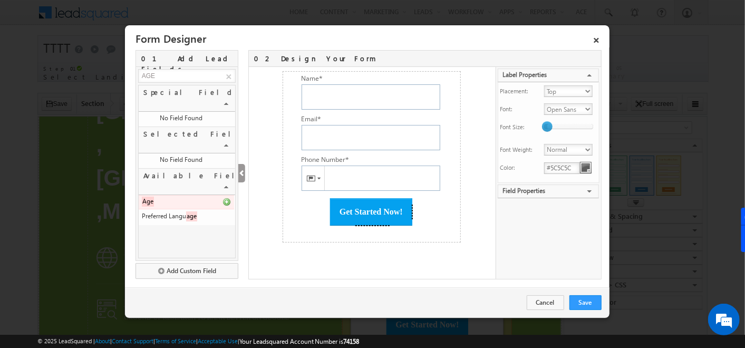
type input "AGE"
click at [226, 198] on icon at bounding box center [227, 202] width 8 height 8
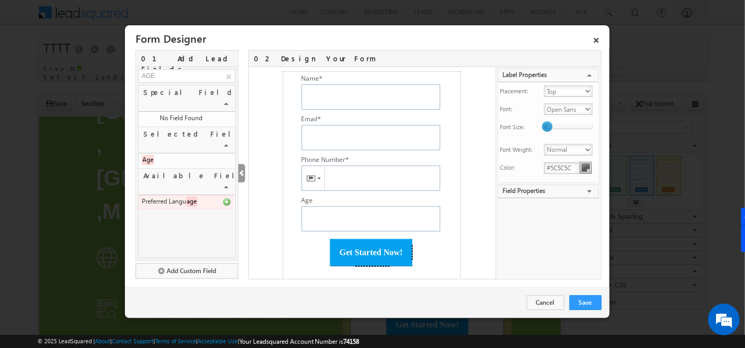
click at [227, 198] on icon at bounding box center [227, 202] width 8 height 8
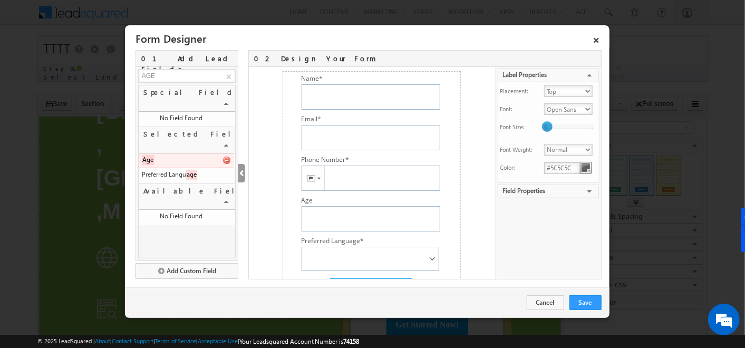
click at [474, 76] on div "MXVAR[{OutputMessage}] MXVAR[{OutputErrorMessage}] Name * Invalid! Required Ema…" at bounding box center [372, 173] width 246 height 212
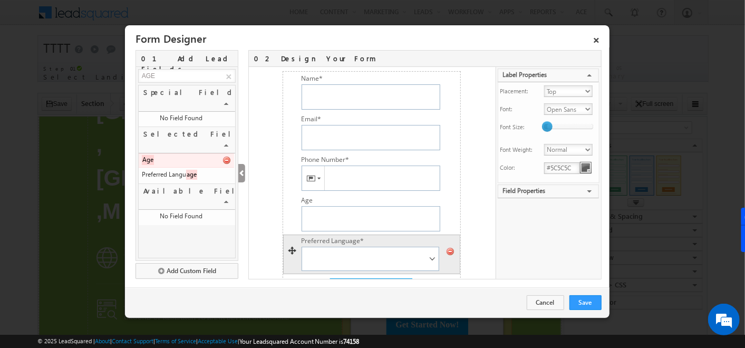
click at [355, 251] on div at bounding box center [372, 251] width 176 height 8
type input "Preferred Language"
checkbox input "true"
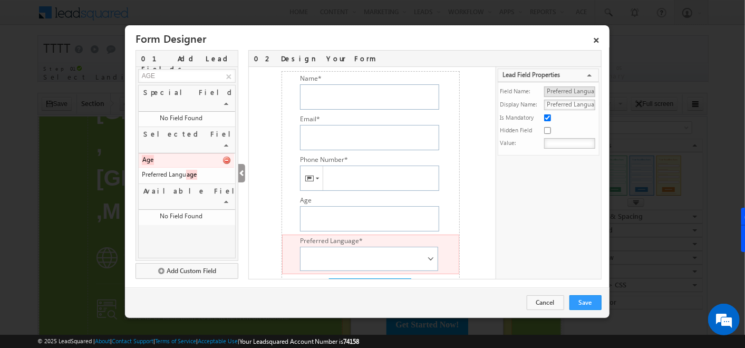
drag, startPoint x: 574, startPoint y: 102, endPoint x: 521, endPoint y: 111, distance: 53.5
click at [521, 111] on tbody "Field Name: Preferred Language Display Name: Preferred Language Is Mandatory Hi…" at bounding box center [549, 117] width 98 height 65
type input "Language"
click at [539, 221] on div "Properties Lead Field Properties COLLAPSE Field Name: Preferred Language Displa…" at bounding box center [549, 173] width 106 height 212
click at [462, 183] on div "MXVAR[{OutputMessage}] MXVAR[{OutputErrorMessage}] Name * Invalid! Required Ema…" at bounding box center [371, 173] width 244 height 212
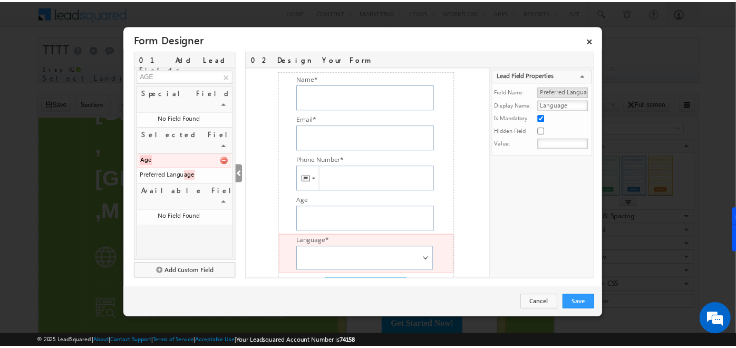
scroll to position [48, 0]
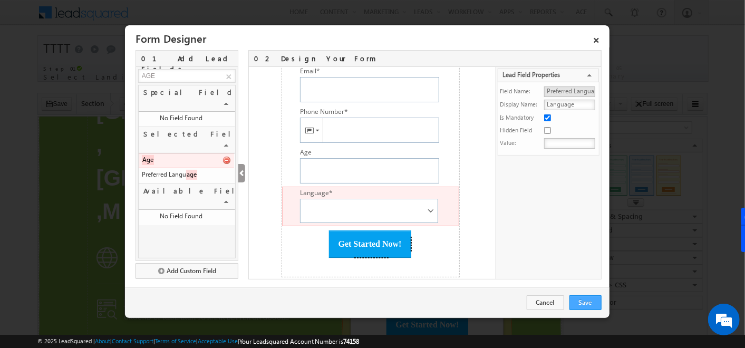
click at [584, 298] on link "Save" at bounding box center [586, 302] width 32 height 15
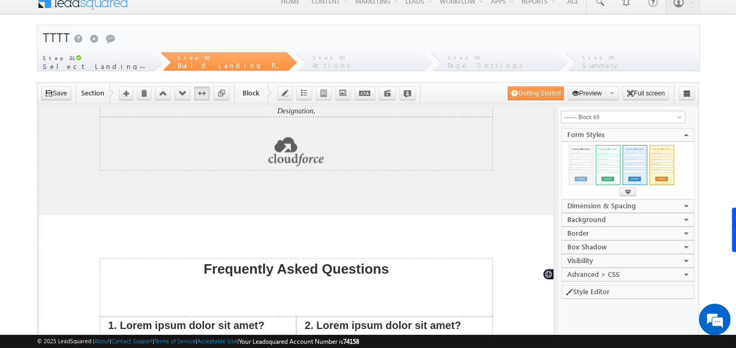
scroll to position [0, 0]
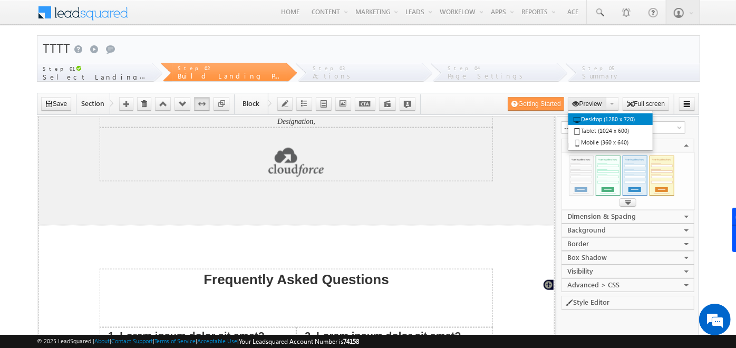
click at [589, 104] on button "Preview" at bounding box center [587, 104] width 39 height 14
click at [587, 118] on link "Desktop (1280 x 720)" at bounding box center [611, 119] width 84 height 12
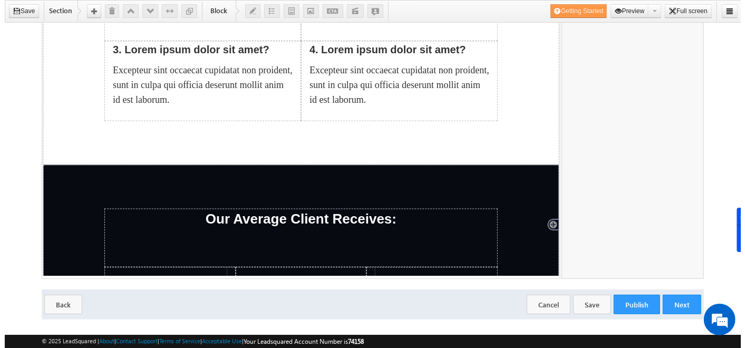
scroll to position [356, 0]
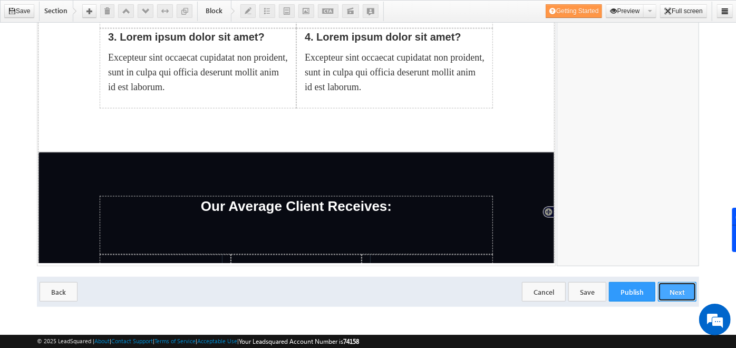
click at [0, 0] on button "Next" at bounding box center [0, 0] width 0 height 0
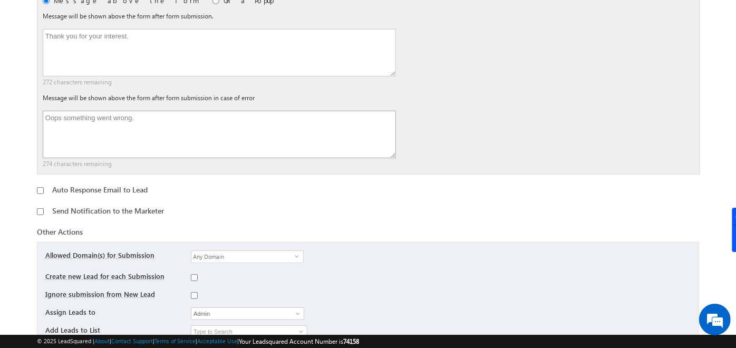
scroll to position [168, 0]
click at [39, 189] on div "Auto Response Email to Lead" at bounding box center [368, 189] width 663 height 11
click at [39, 189] on input "checkbox" at bounding box center [40, 189] width 7 height 7
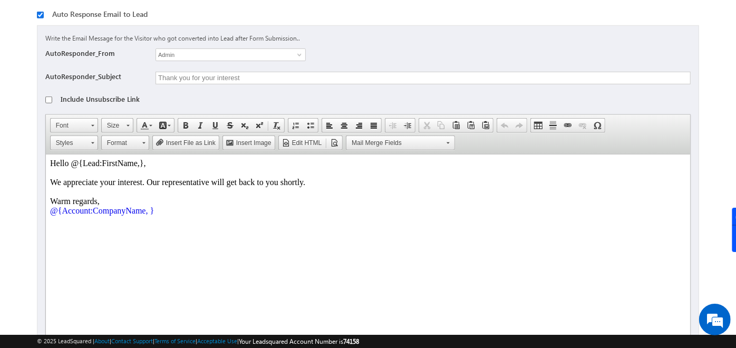
scroll to position [342, 0]
click at [41, 13] on input "checkbox" at bounding box center [40, 16] width 7 height 7
checkbox input "false"
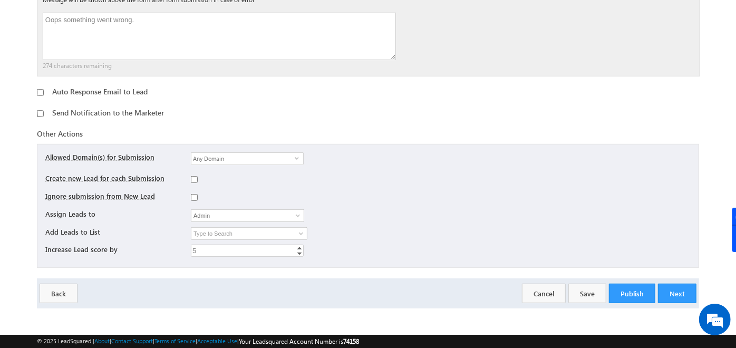
click at [40, 110] on input "checkbox" at bounding box center [40, 113] width 7 height 7
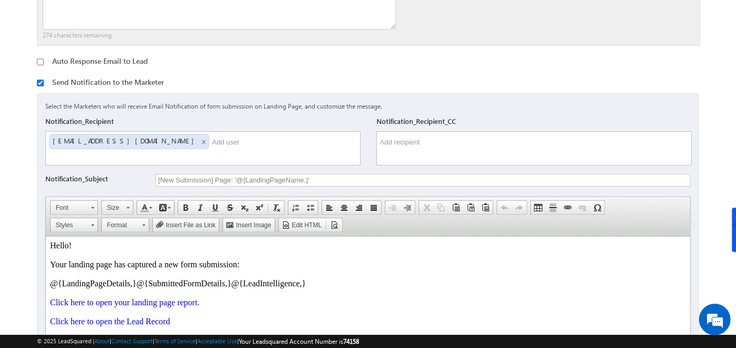
scroll to position [290, 0]
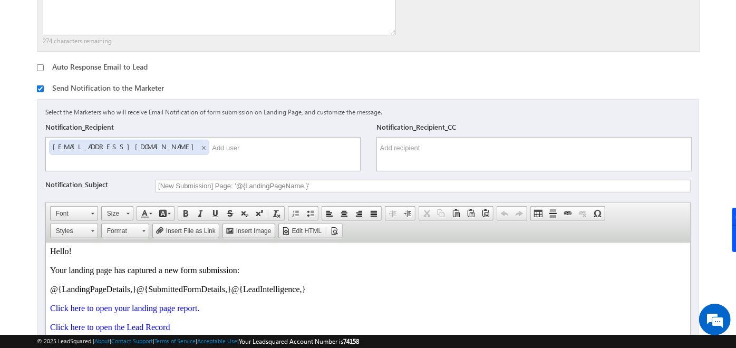
click at [42, 85] on input "checkbox" at bounding box center [40, 88] width 7 height 7
checkbox input "false"
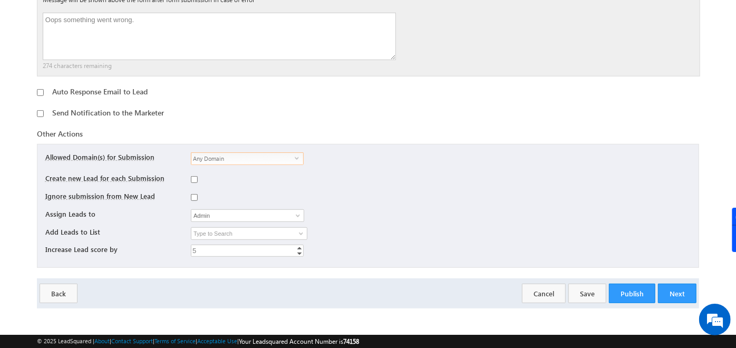
click at [266, 158] on span "Any Domain" at bounding box center [242, 159] width 103 height 12
click at [327, 197] on div at bounding box center [431, 198] width 480 height 15
click at [194, 179] on input "checkbox" at bounding box center [194, 179] width 7 height 7
checkbox input "true"
click at [264, 219] on input "Admin" at bounding box center [247, 215] width 113 height 13
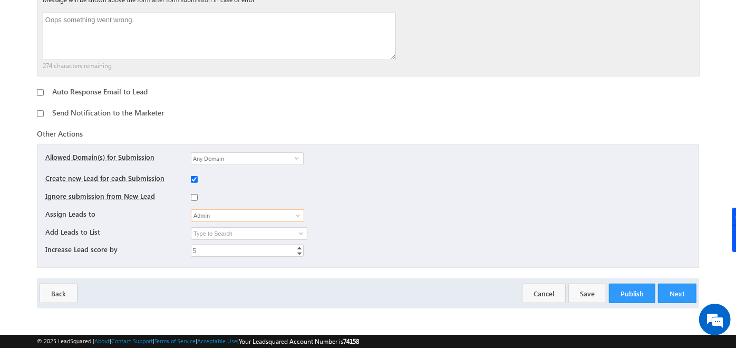
click at [264, 219] on input "Admin" at bounding box center [247, 215] width 113 height 13
click at [294, 213] on span at bounding box center [298, 216] width 8 height 8
click at [426, 191] on div at bounding box center [431, 198] width 480 height 15
click at [300, 229] on span at bounding box center [301, 233] width 8 height 8
click at [344, 232] on div "25 results are available, use up and down arrow keys to navigate. Starred Leads…" at bounding box center [431, 235] width 480 height 16
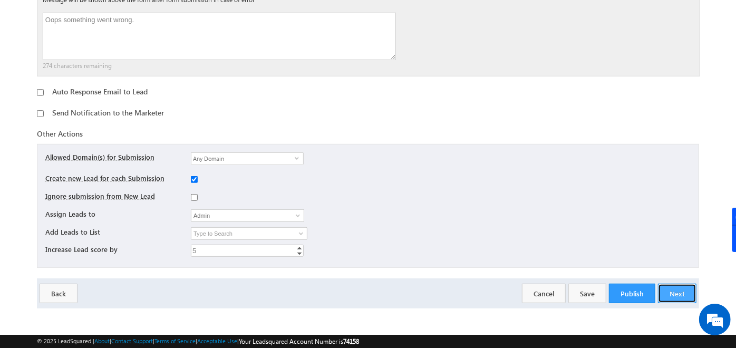
click at [676, 288] on button "Next" at bounding box center [677, 294] width 39 height 20
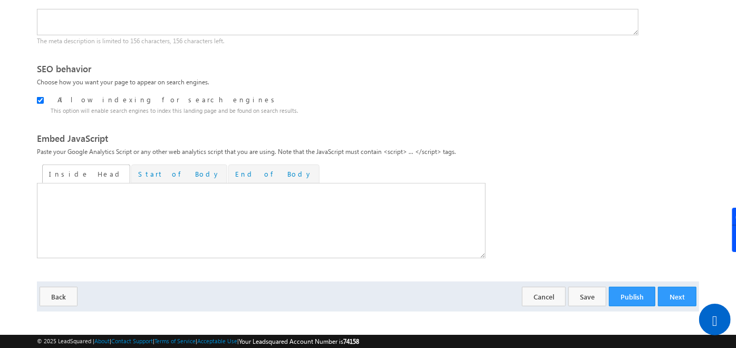
scroll to position [342, 0]
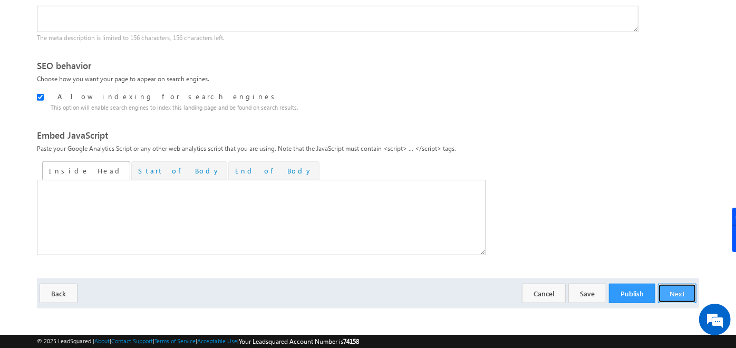
click at [679, 284] on button "Next" at bounding box center [677, 294] width 39 height 20
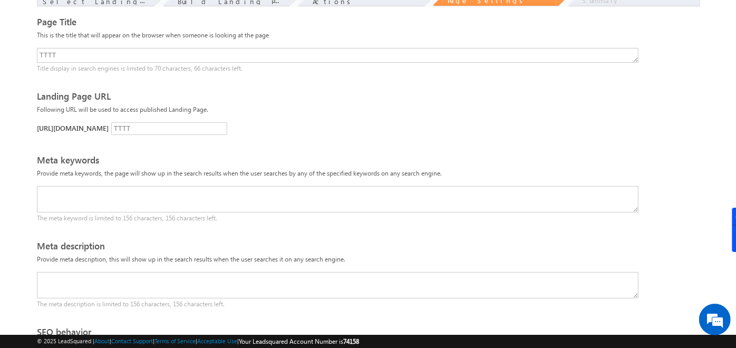
scroll to position [0, 0]
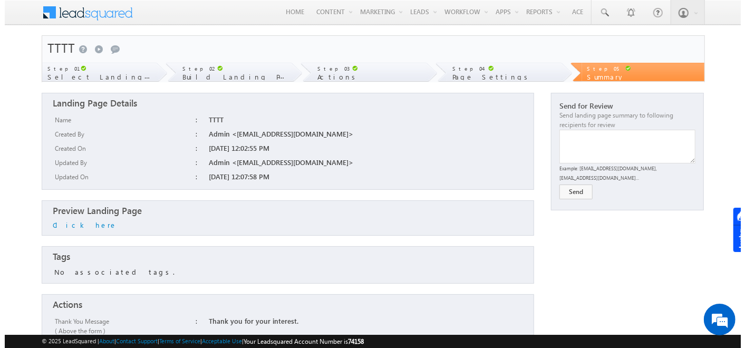
scroll to position [291, 0]
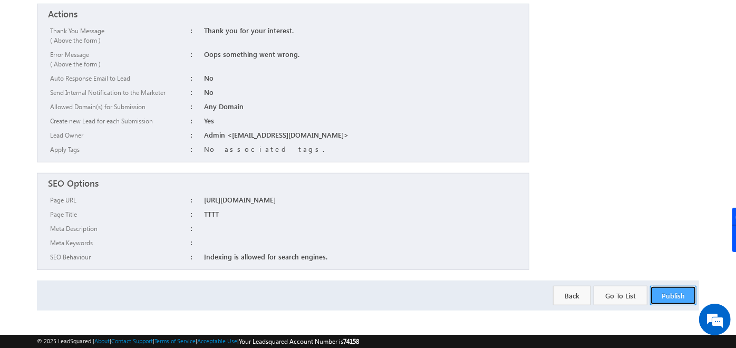
click at [672, 288] on button "Publish" at bounding box center [673, 296] width 46 height 20
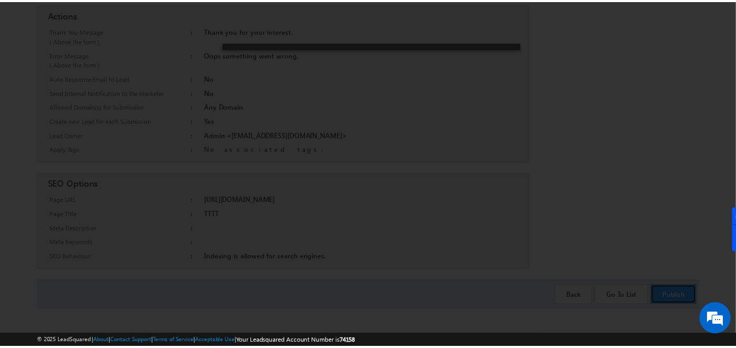
scroll to position [0, 0]
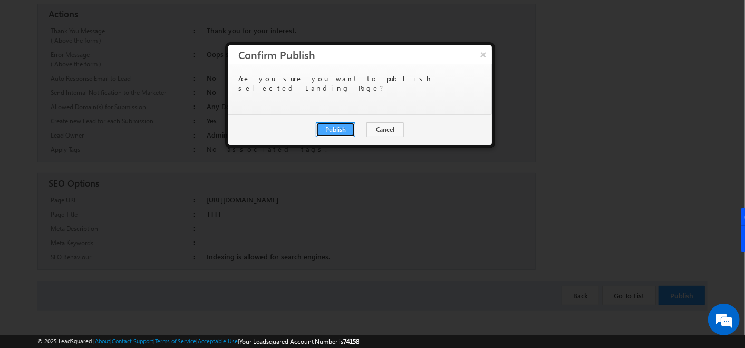
click at [334, 127] on button "Publish" at bounding box center [336, 129] width 40 height 15
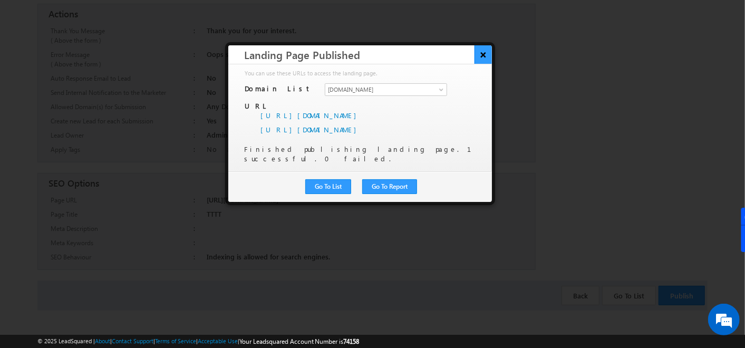
click at [484, 55] on button "×" at bounding box center [483, 54] width 17 height 18
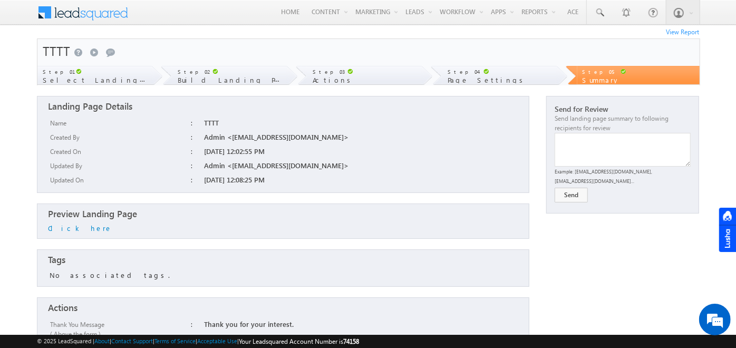
click at [0, 0] on link "Landing Pages" at bounding box center [0, 0] width 0 height 0
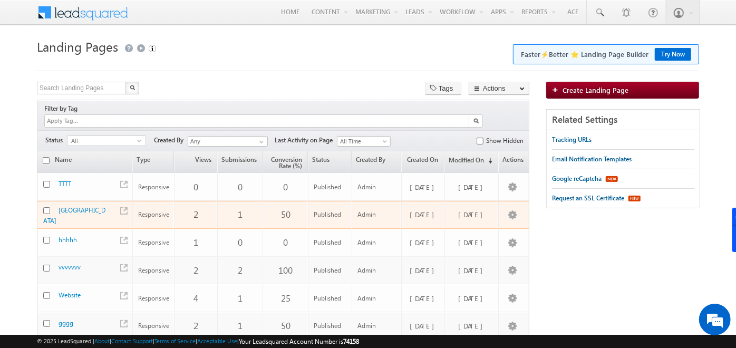
scroll to position [1, 0]
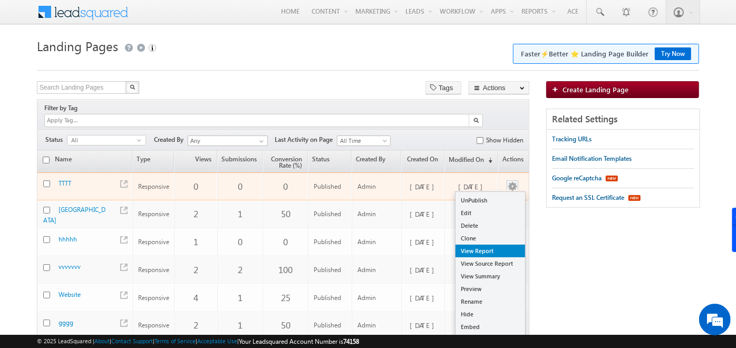
click at [485, 245] on link "View Report" at bounding box center [491, 251] width 70 height 13
checkbox input "true"
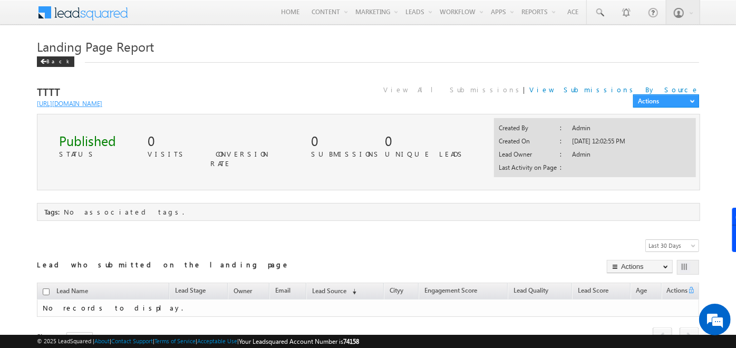
click at [102, 100] on link "[URL][DOMAIN_NAME]" at bounding box center [69, 104] width 65 height 8
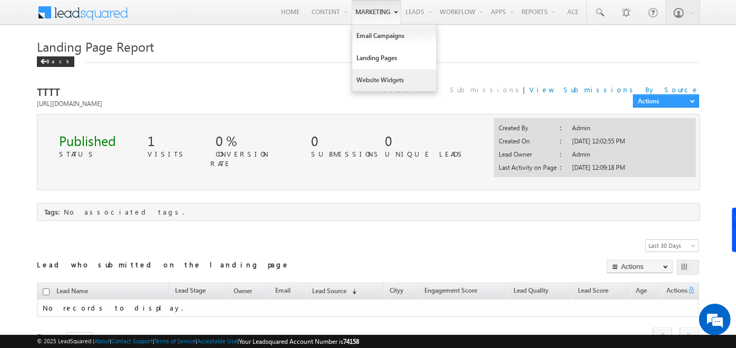
click at [380, 84] on link "Website Widgets" at bounding box center [394, 80] width 84 height 22
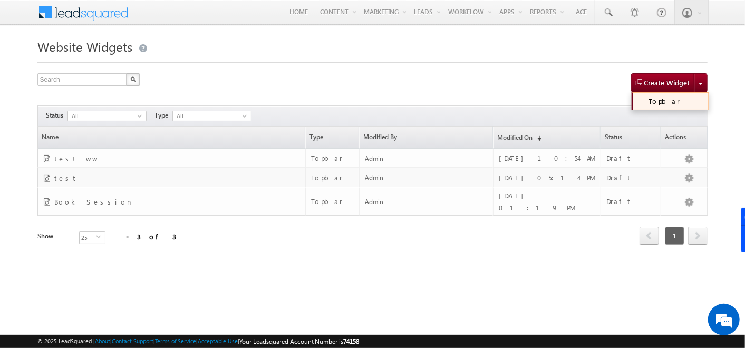
click at [667, 101] on link "Topbar" at bounding box center [670, 101] width 77 height 18
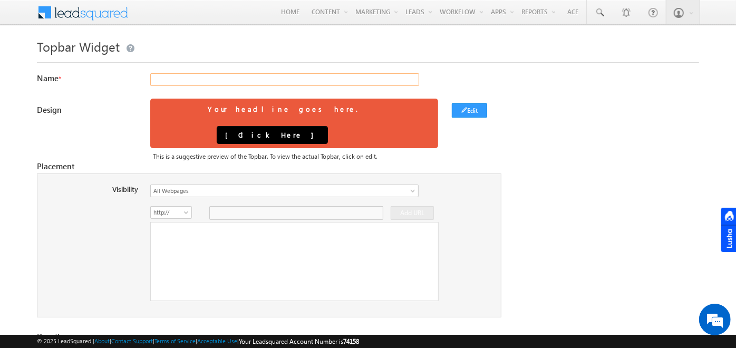
click at [416, 74] on input "text" at bounding box center [284, 79] width 269 height 13
type input "HGHHG"
click at [466, 114] on button "Edit" at bounding box center [469, 110] width 35 height 14
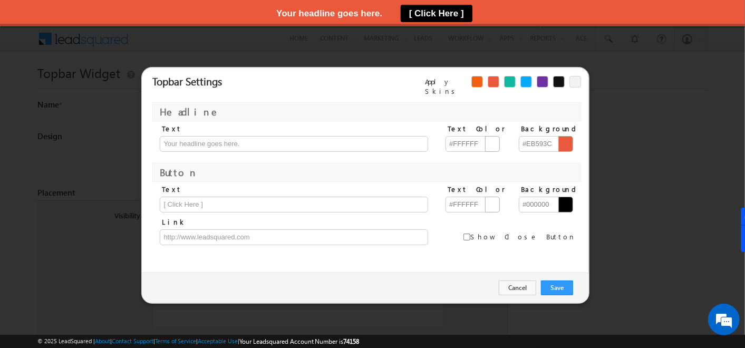
click at [541, 83] on div at bounding box center [543, 82] width 12 height 12
type input "#ffffff"
type input "#7030a0"
type input "#ffffff"
type input "#121212"
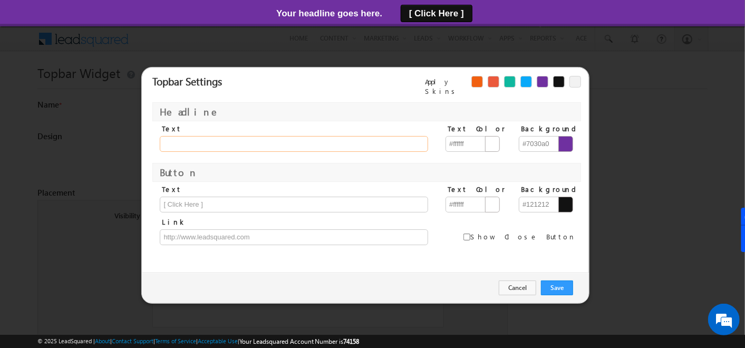
click at [278, 139] on input "text" at bounding box center [294, 144] width 269 height 16
type input "Book your session Now"
click at [220, 199] on input "text" at bounding box center [294, 205] width 269 height 16
type input "Book Session"
click at [330, 234] on input "text" at bounding box center [294, 237] width 269 height 16
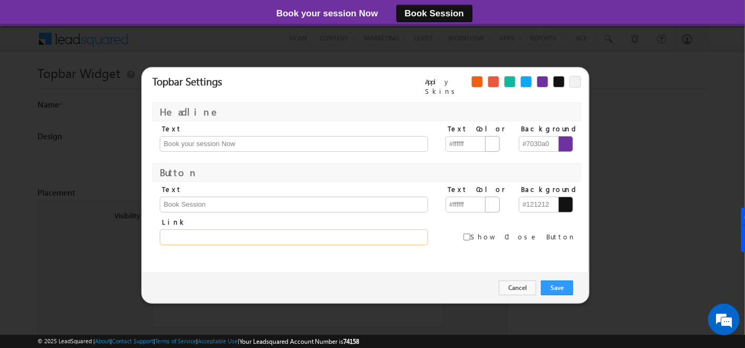
type input "https://in21.leadsquared.com/"
click at [471, 234] on input "checkbox" at bounding box center [467, 237] width 7 height 7
checkbox input "true"
click at [565, 281] on button "Save" at bounding box center [557, 288] width 32 height 15
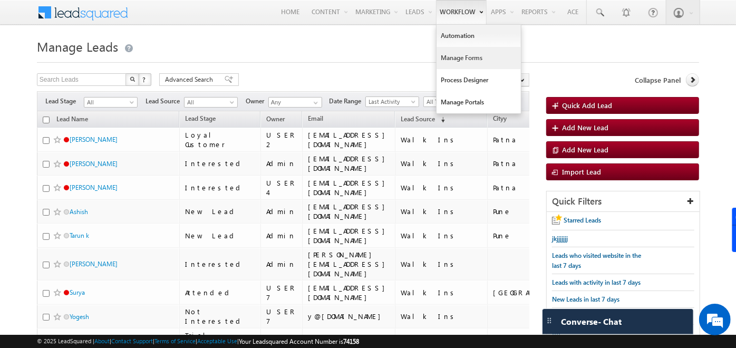
click at [461, 60] on link "Manage Forms" at bounding box center [479, 58] width 84 height 22
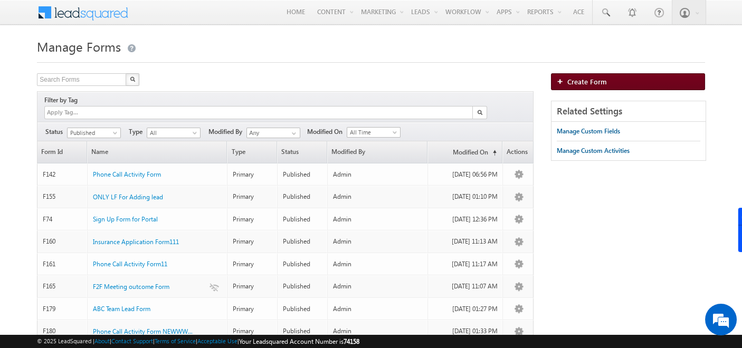
click at [594, 85] on span "Create Form" at bounding box center [587, 81] width 40 height 9
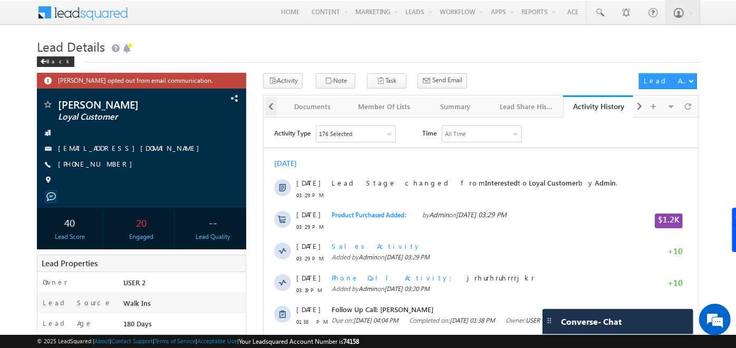
click at [270, 107] on span at bounding box center [271, 106] width 6 height 19
click at [315, 104] on div "Tasks" at bounding box center [311, 106] width 53 height 13
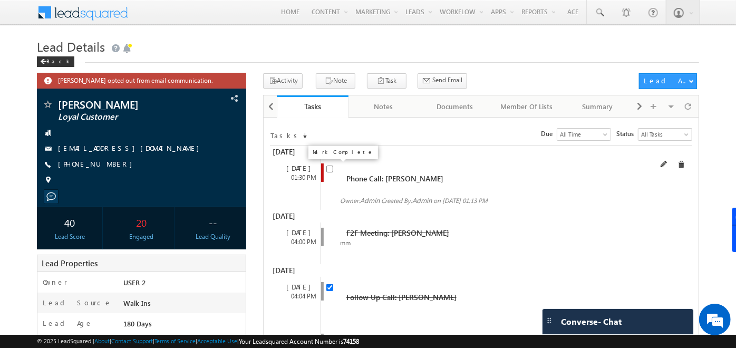
click at [330, 169] on input "checkbox" at bounding box center [330, 169] width 7 height 7
checkbox input "true"
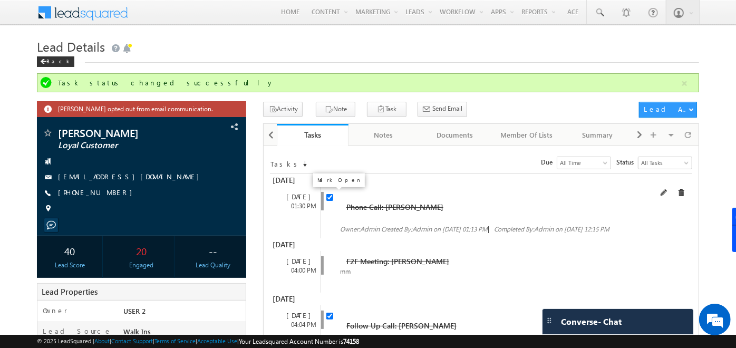
click at [328, 198] on input "checkbox" at bounding box center [330, 197] width 7 height 7
checkbox input "false"
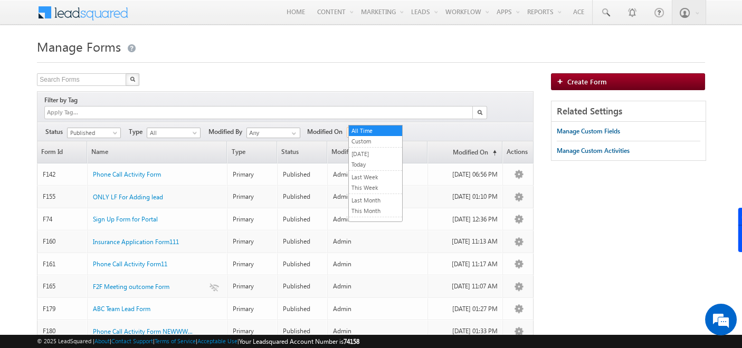
click at [384, 128] on span "All Time" at bounding box center [372, 132] width 50 height 9
click at [372, 160] on link "Today" at bounding box center [375, 164] width 53 height 9
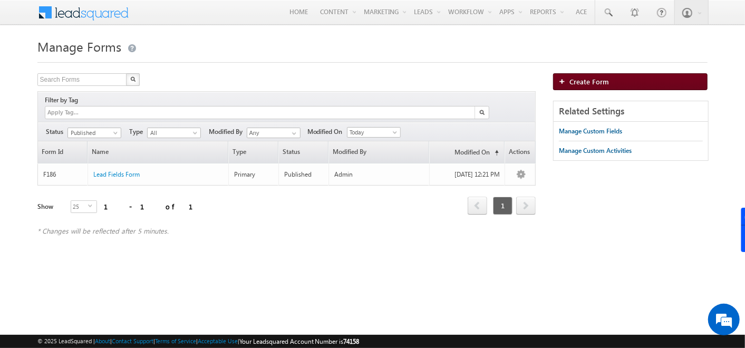
click at [598, 81] on span "Create Form" at bounding box center [590, 81] width 40 height 9
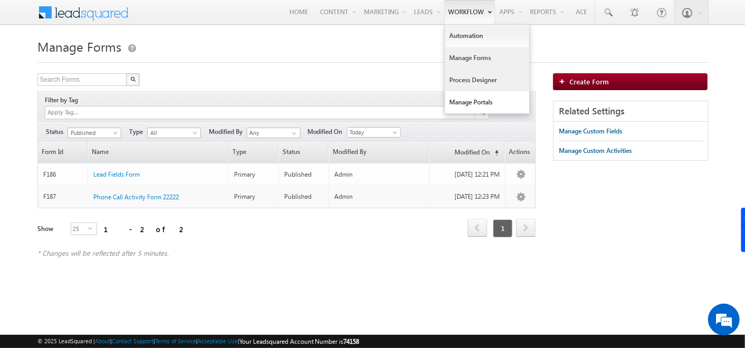
click at [467, 87] on link "Process Designer" at bounding box center [487, 80] width 84 height 22
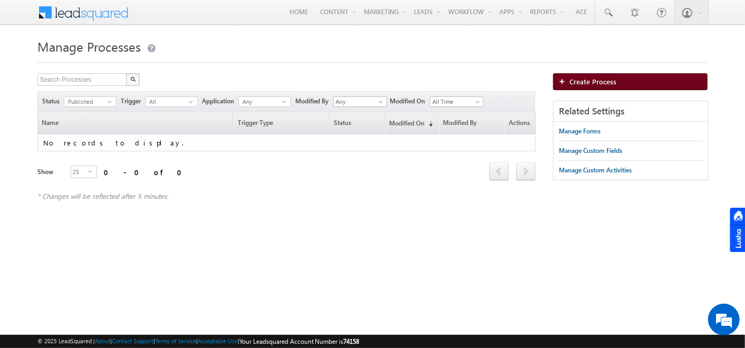
click at [613, 83] on span "Create Process" at bounding box center [593, 81] width 47 height 9
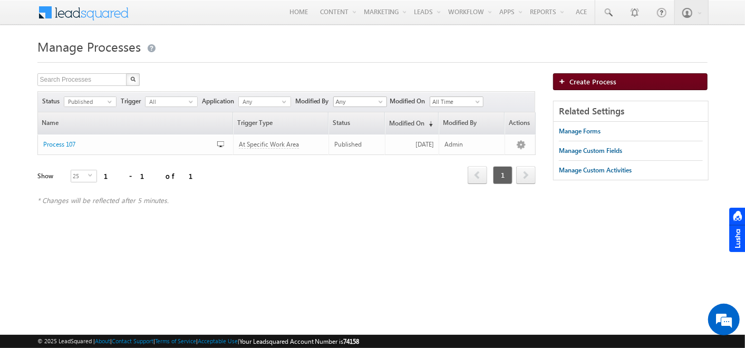
click at [568, 75] on link "Create Process" at bounding box center [630, 81] width 155 height 17
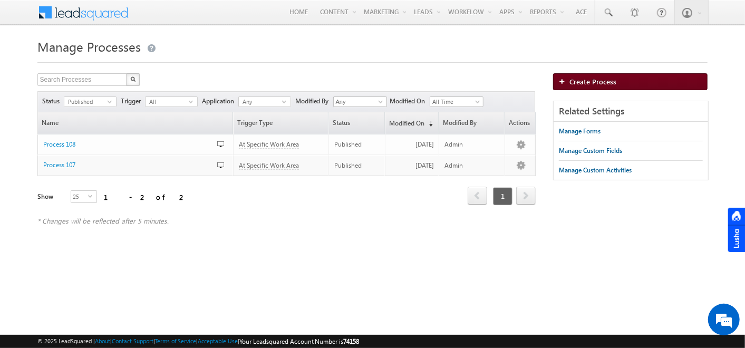
click at [579, 85] on span "Create Process" at bounding box center [593, 81] width 47 height 9
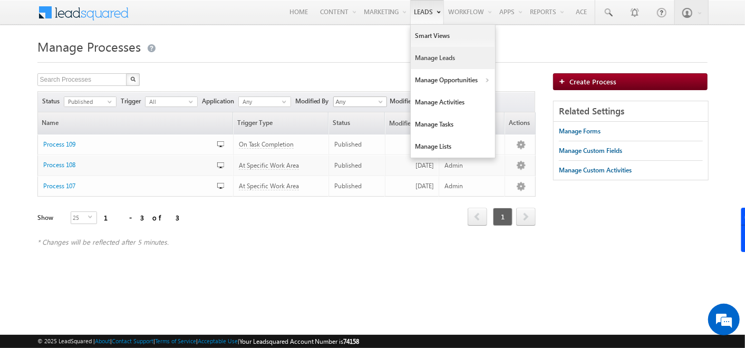
click at [423, 68] on link "Manage Leads" at bounding box center [453, 58] width 84 height 22
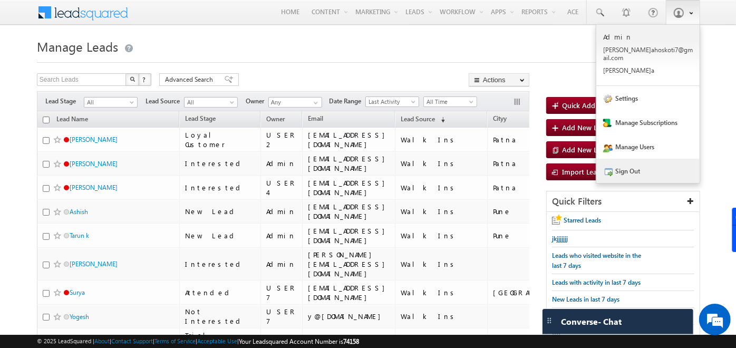
click at [655, 164] on link "Sign Out" at bounding box center [648, 171] width 103 height 24
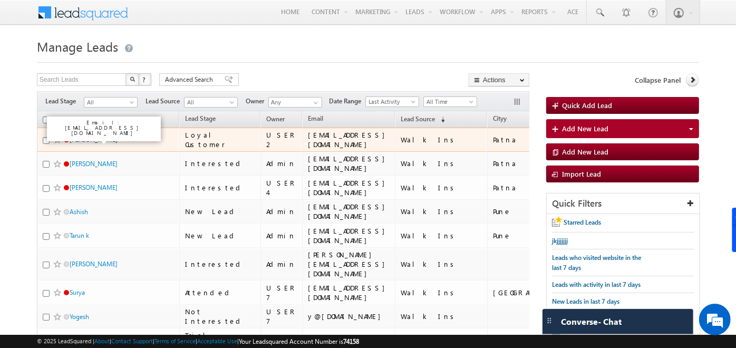
click at [79, 138] on link "[PERSON_NAME]" at bounding box center [94, 140] width 48 height 8
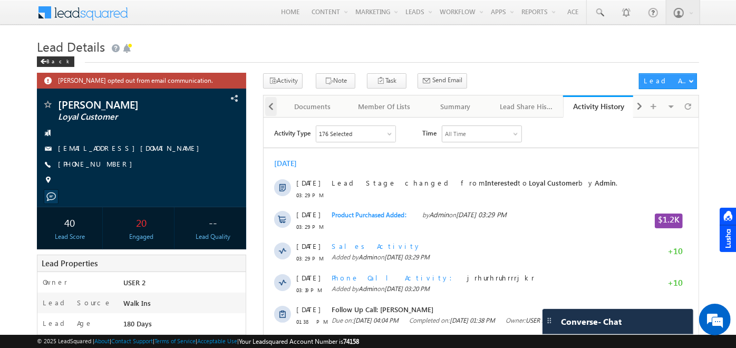
click at [274, 102] on div at bounding box center [271, 106] width 12 height 19
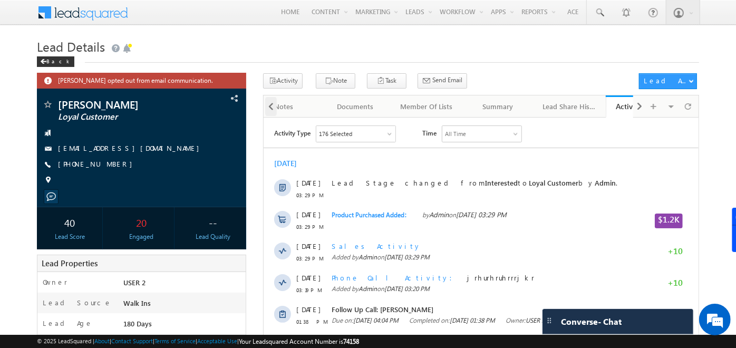
click at [274, 102] on div at bounding box center [271, 106] width 12 height 19
click at [307, 102] on div "Tasks" at bounding box center [311, 106] width 53 height 13
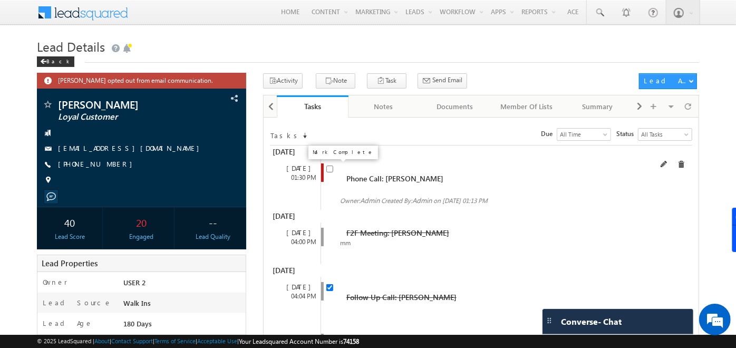
click at [329, 169] on input "checkbox" at bounding box center [330, 169] width 7 height 7
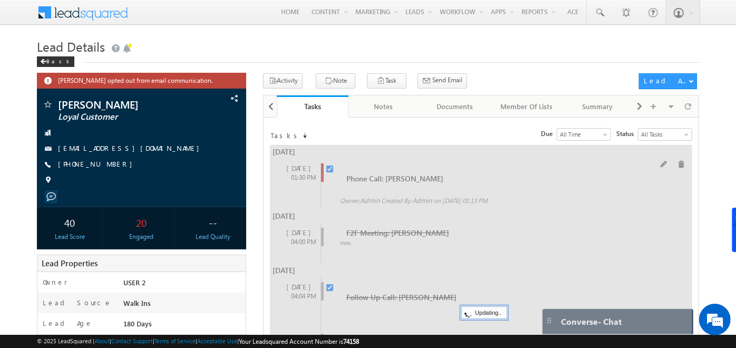
checkbox input "false"
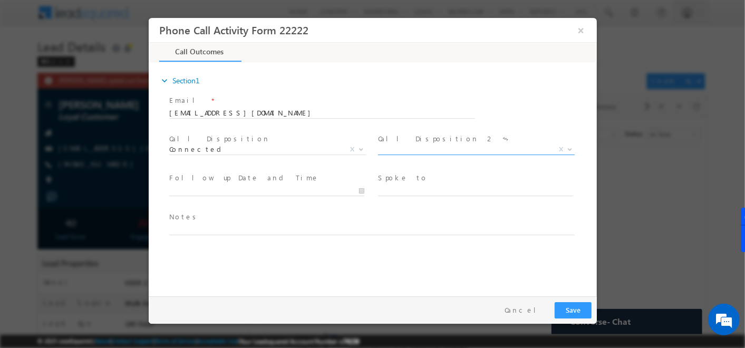
drag, startPoint x: 402, startPoint y: 144, endPoint x: 405, endPoint y: 152, distance: 8.3
click at [405, 152] on div "Call Disposition 2 * Call back Interested Not Interested May buy later X" at bounding box center [480, 146] width 205 height 24
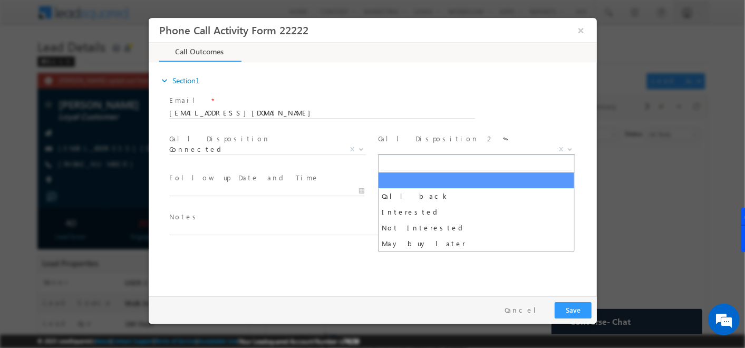
click at [405, 152] on span "X" at bounding box center [476, 150] width 197 height 11
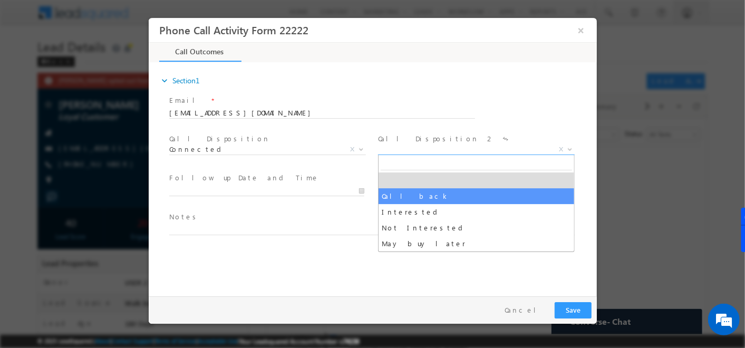
select select "Call back"
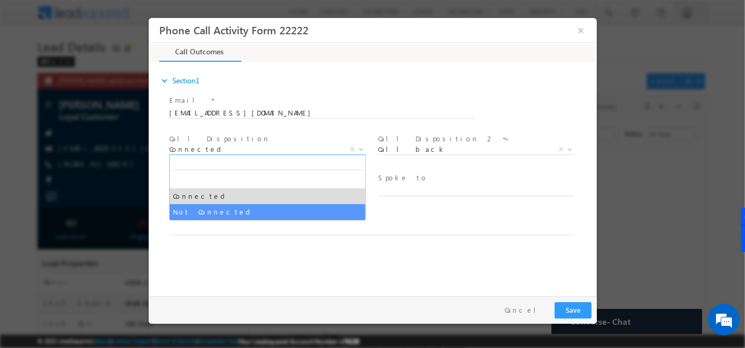
drag, startPoint x: 269, startPoint y: 145, endPoint x: 229, endPoint y: 208, distance: 74.8
select select "Not Connected"
select select
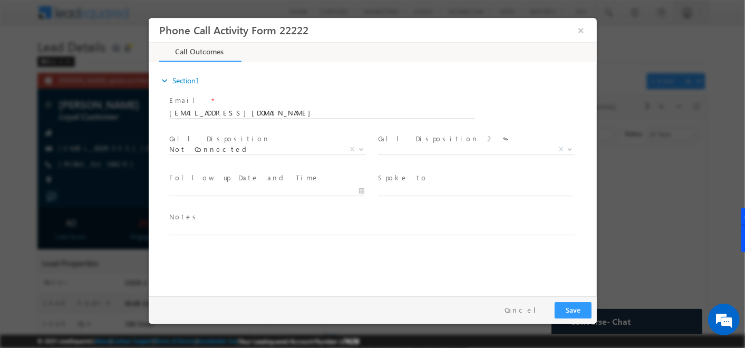
click at [229, 208] on div "Follow up Date and Time *" at bounding box center [271, 189] width 209 height 39
click at [582, 31] on button "×" at bounding box center [581, 31] width 18 height 20
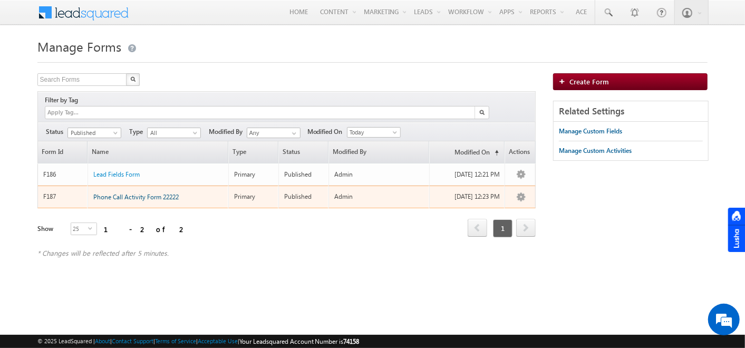
click at [132, 193] on span "Phone Call Activity Form 22222" at bounding box center [135, 197] width 85 height 8
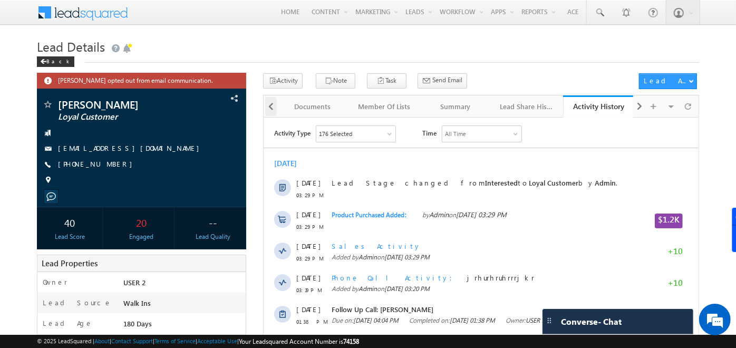
click at [276, 102] on div at bounding box center [271, 106] width 12 height 19
click at [305, 100] on div "Tasks" at bounding box center [311, 106] width 53 height 13
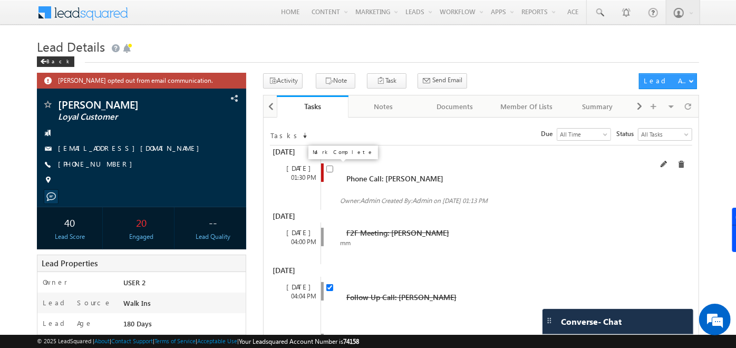
click at [329, 169] on input "checkbox" at bounding box center [330, 169] width 7 height 7
checkbox input "false"
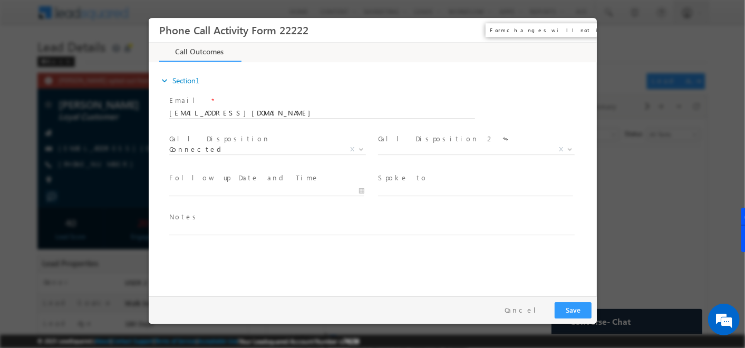
click at [579, 37] on button "×" at bounding box center [581, 31] width 18 height 20
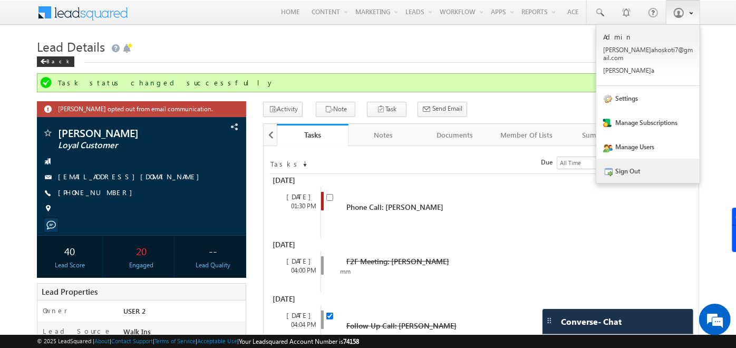
click at [639, 164] on link "Sign Out" at bounding box center [648, 171] width 103 height 24
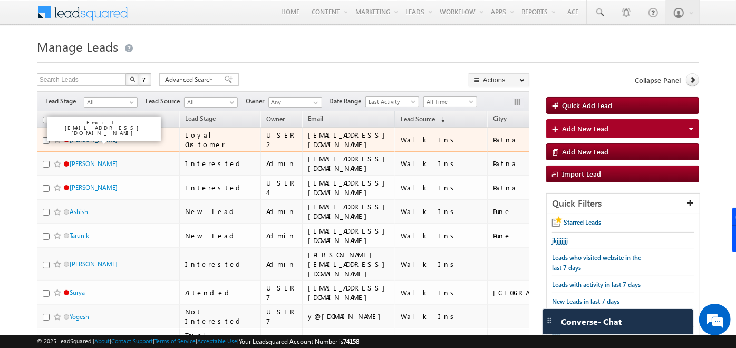
click at [76, 142] on link "[PERSON_NAME]" at bounding box center [94, 140] width 48 height 8
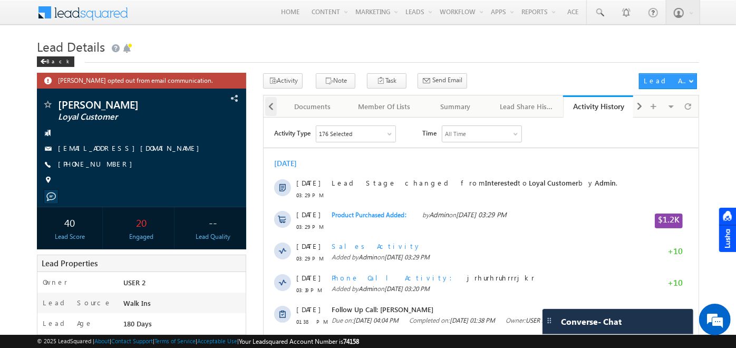
click at [275, 109] on div at bounding box center [271, 106] width 12 height 19
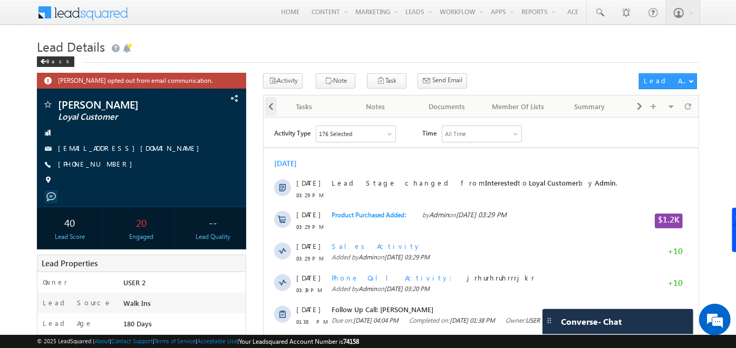
click at [275, 109] on div at bounding box center [271, 106] width 12 height 19
click at [298, 105] on div "Tasks" at bounding box center [311, 106] width 53 height 13
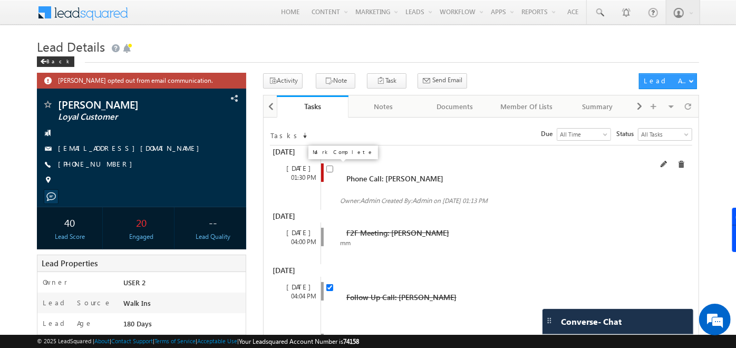
click at [328, 170] on input "checkbox" at bounding box center [330, 169] width 7 height 7
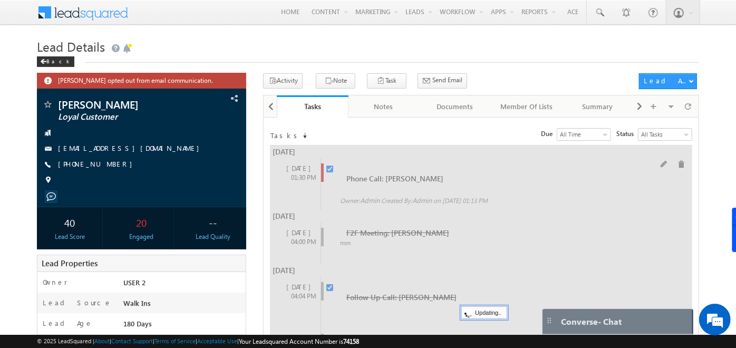
checkbox input "false"
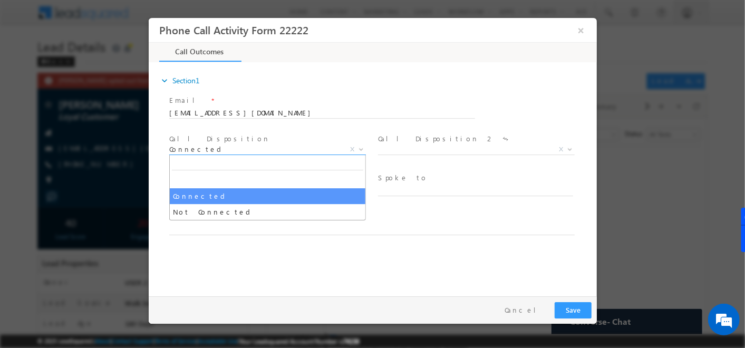
click at [323, 154] on span "Connected" at bounding box center [254, 149] width 171 height 9
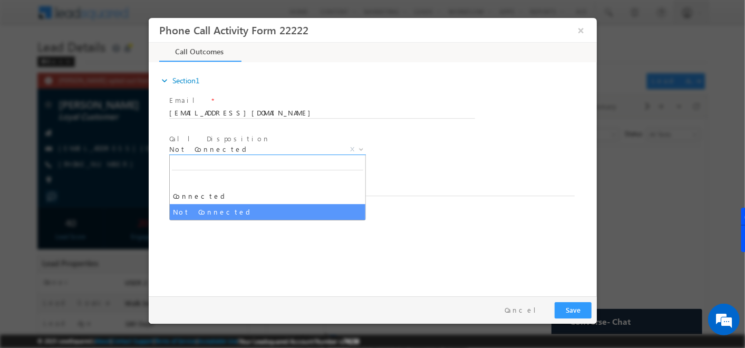
click at [242, 150] on span "Not Connected" at bounding box center [254, 149] width 171 height 9
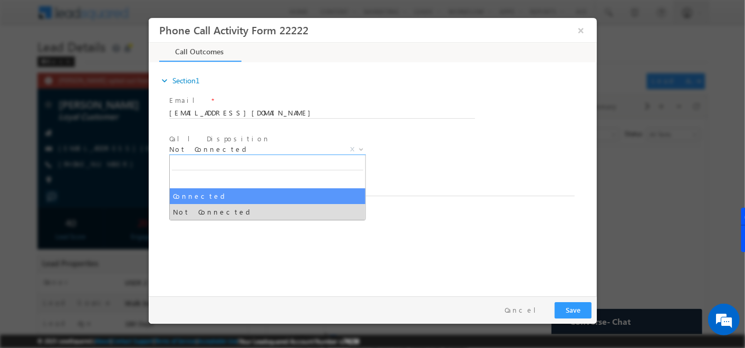
select select "Connected"
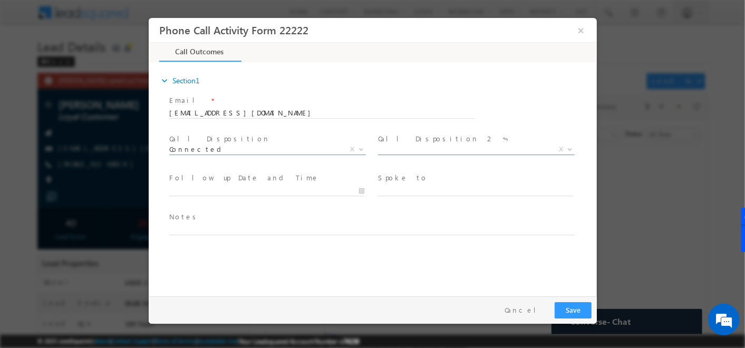
click at [417, 146] on span "X" at bounding box center [476, 150] width 197 height 11
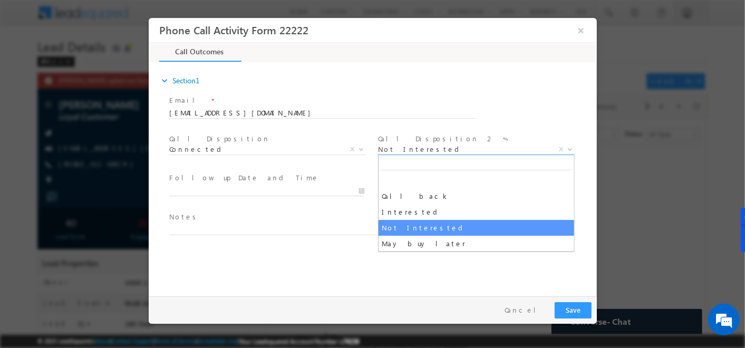
click at [396, 154] on span "Not Interested" at bounding box center [463, 149] width 171 height 9
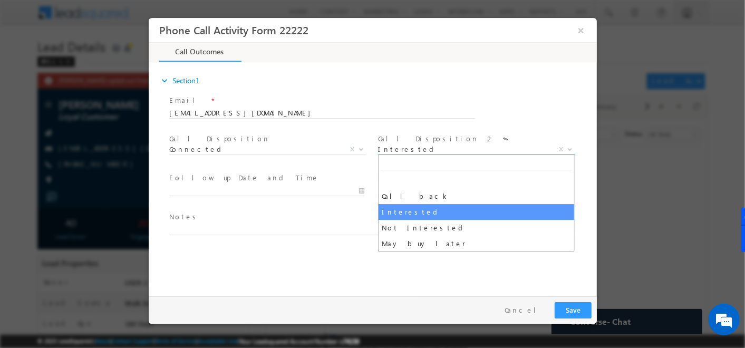
click at [414, 152] on span "Interested" at bounding box center [463, 149] width 171 height 9
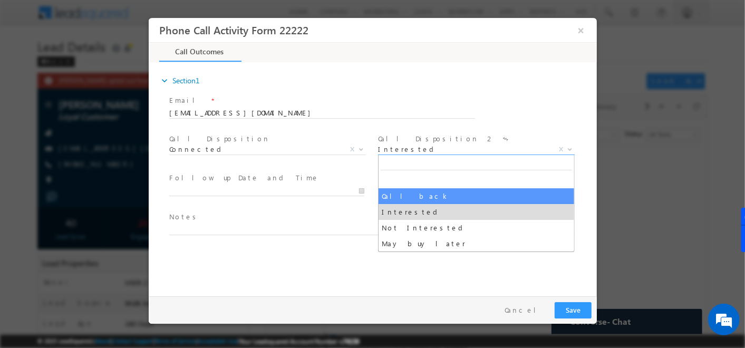
select select "Call back"
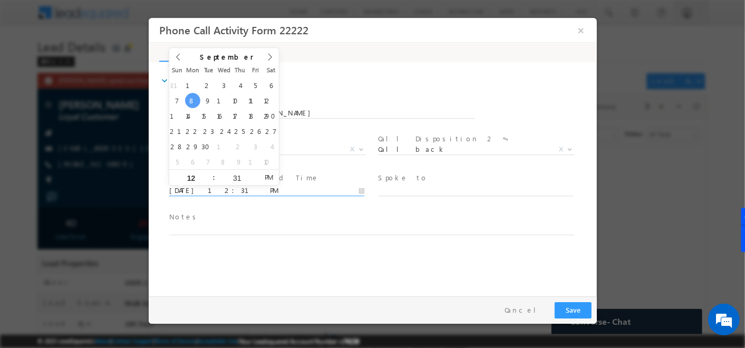
click at [312, 188] on input "[DATE] 12:31 PM" at bounding box center [266, 191] width 195 height 11
type input "[DATE] 12:31 PM"
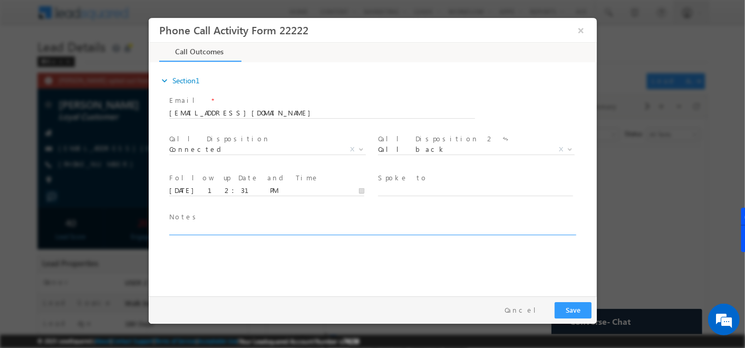
click at [303, 227] on textarea at bounding box center [372, 229] width 406 height 12
type textarea "jghghj"
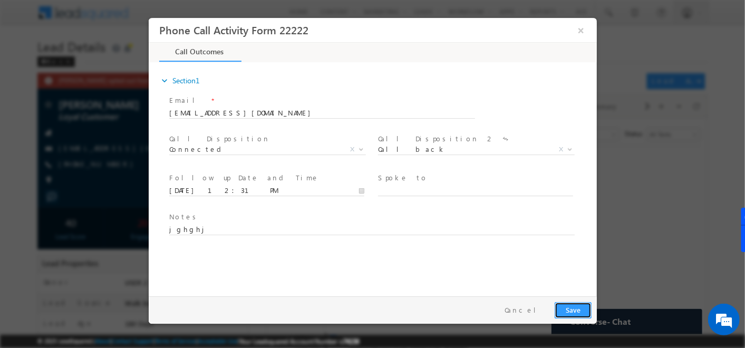
click at [580, 305] on button "Save" at bounding box center [572, 310] width 37 height 16
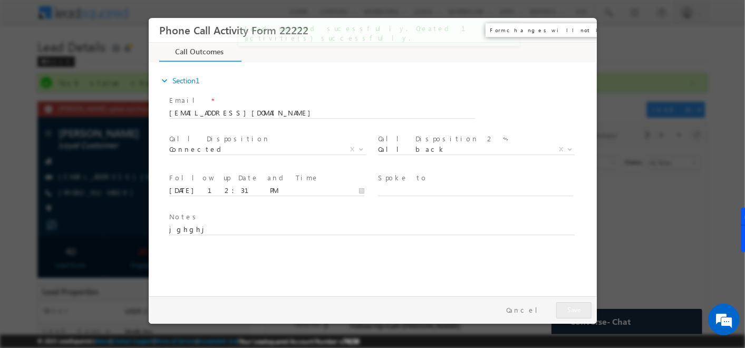
click at [581, 29] on button "×" at bounding box center [581, 31] width 18 height 20
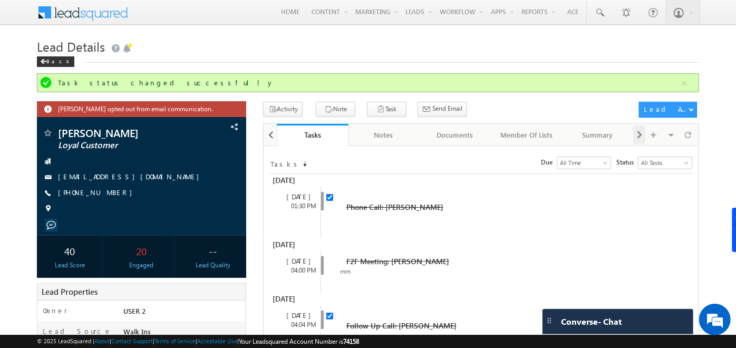
click at [639, 130] on span at bounding box center [640, 135] width 6 height 19
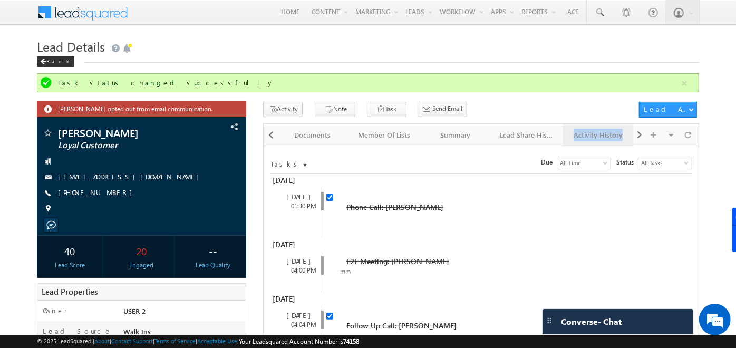
drag, startPoint x: 639, startPoint y: 130, endPoint x: 566, endPoint y: 140, distance: 73.4
click at [566, 140] on div "Lead Details Lead Details Tasks Tasks Notes Notes Documents Documents Member Of…" at bounding box center [481, 134] width 436 height 22
drag, startPoint x: 566, startPoint y: 140, endPoint x: 586, endPoint y: 137, distance: 19.7
click at [586, 137] on div "Activity History" at bounding box center [598, 135] width 53 height 13
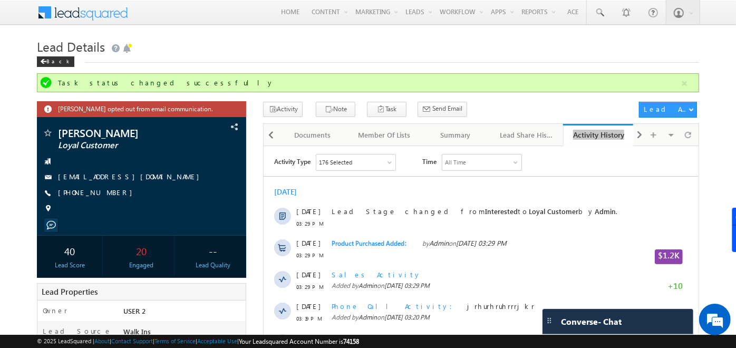
click at [375, 164] on div "176 Selected" at bounding box center [356, 162] width 79 height 16
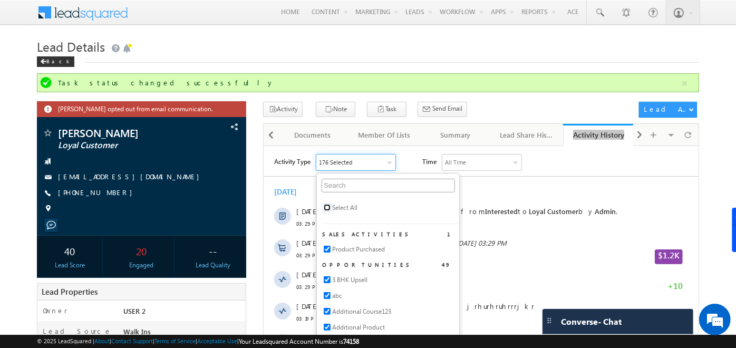
click at [327, 207] on input "checkbox" at bounding box center [327, 207] width 7 height 7
checkbox input "true"
click at [575, 165] on div "Activity Type All Selected Select All Sales Activities 1 Product Purchased Oppo…" at bounding box center [486, 162] width 425 height 17
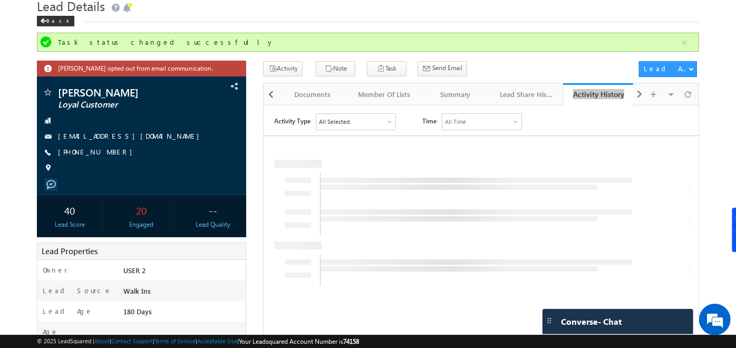
scroll to position [41, 0]
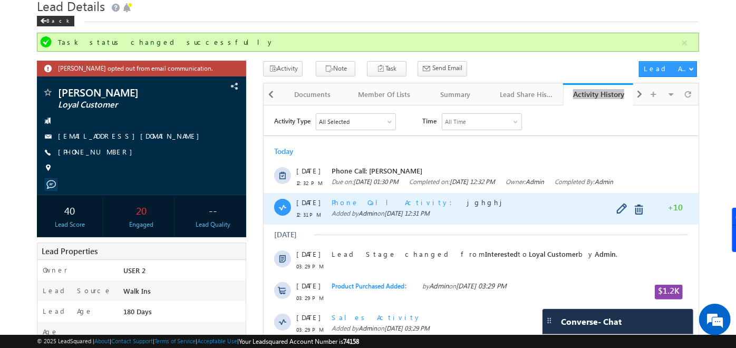
click at [368, 206] on span "Phone Call Activity" at bounding box center [395, 201] width 127 height 9
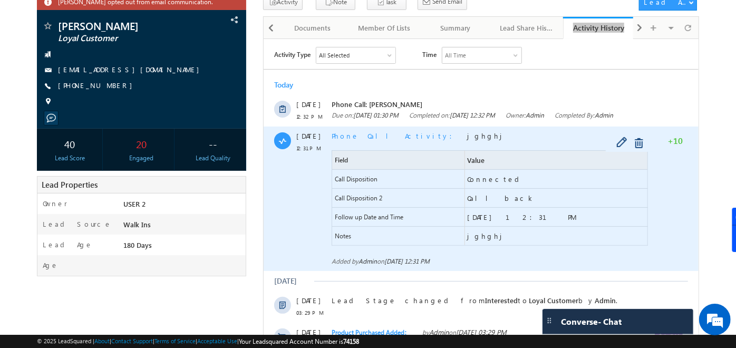
scroll to position [0, 0]
